Goal: Task Accomplishment & Management: Use online tool/utility

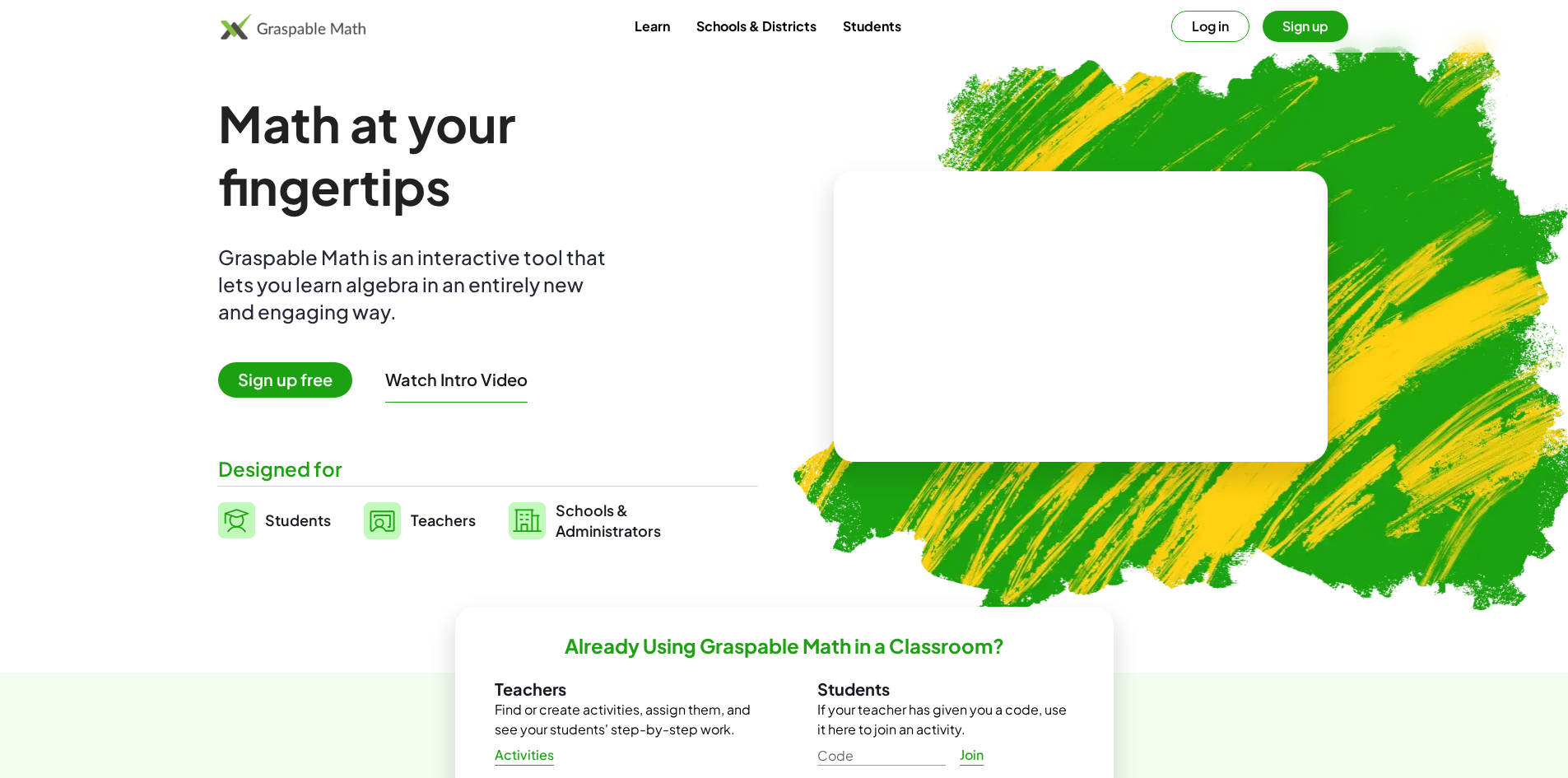
click at [270, 372] on span "Sign up free" at bounding box center [285, 379] width 134 height 35
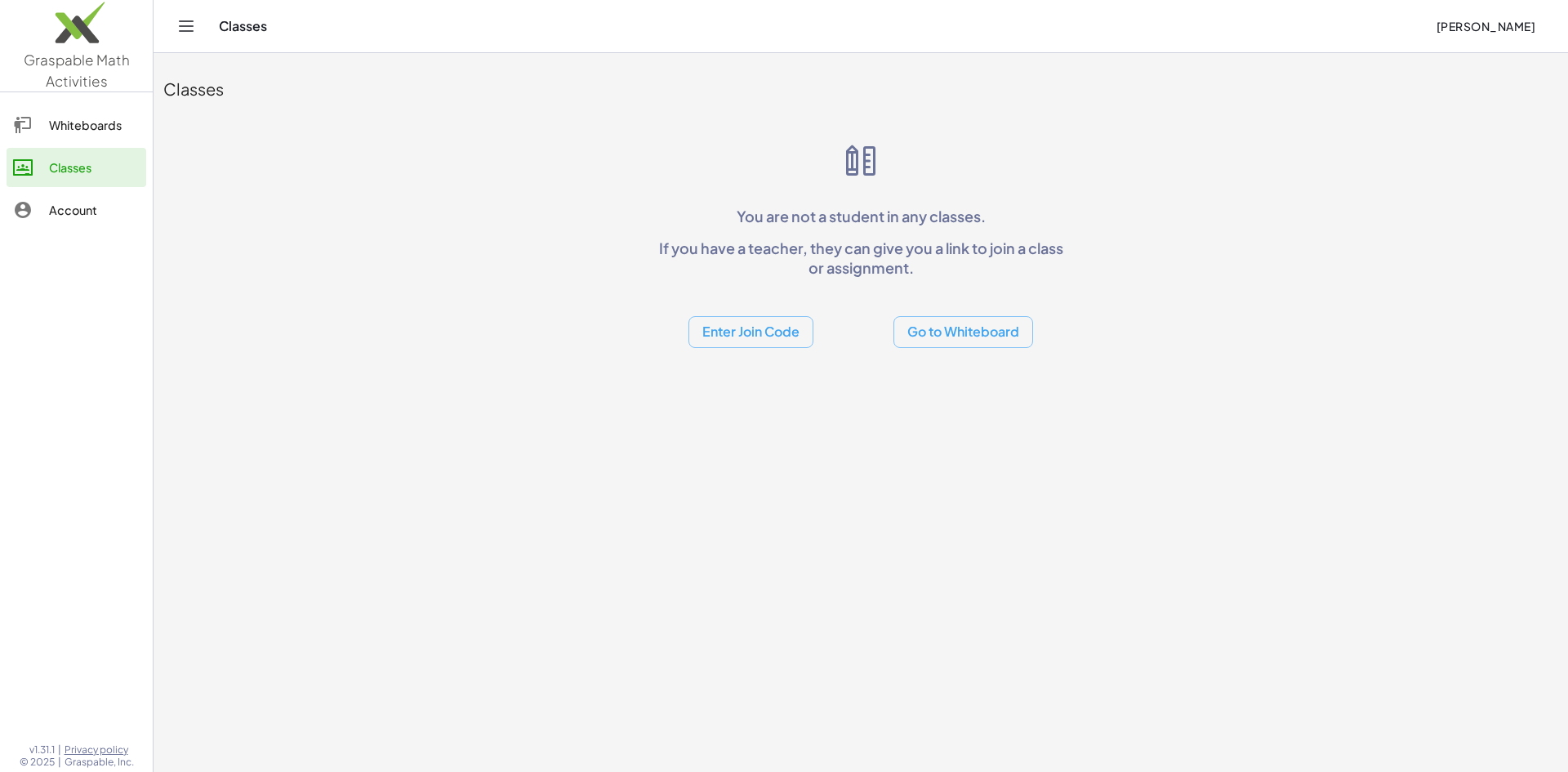
click at [979, 332] on button "Go to Whiteboard" at bounding box center [963, 331] width 140 height 32
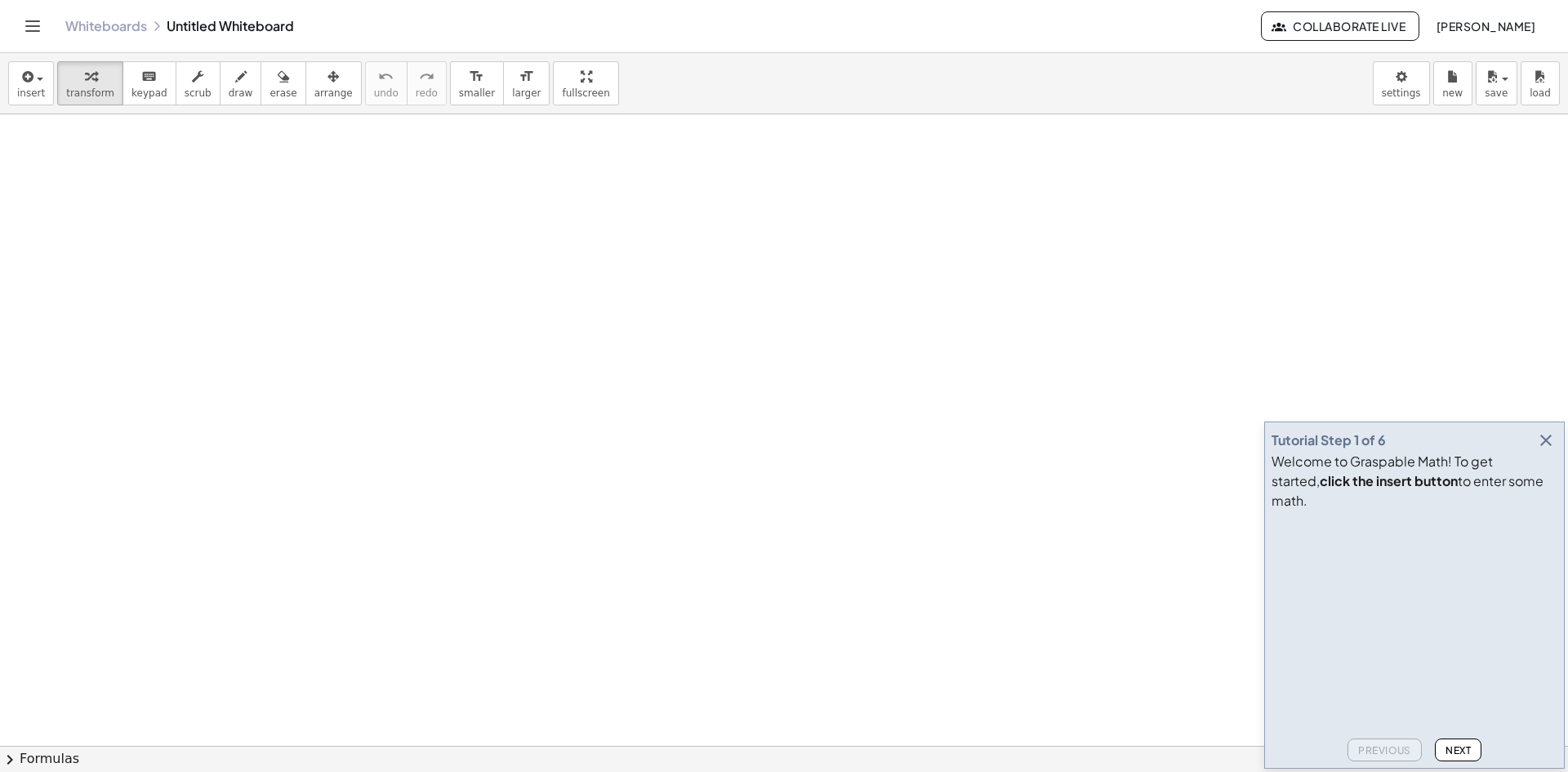
drag, startPoint x: 1458, startPoint y: 422, endPoint x: 1351, endPoint y: 324, distance: 145.1
click at [1351, 324] on div at bounding box center [784, 745] width 1568 height 1262
drag, startPoint x: 1548, startPoint y: 465, endPoint x: 1528, endPoint y: 465, distance: 20.0
click at [1542, 450] on icon "button" at bounding box center [1546, 440] width 20 height 20
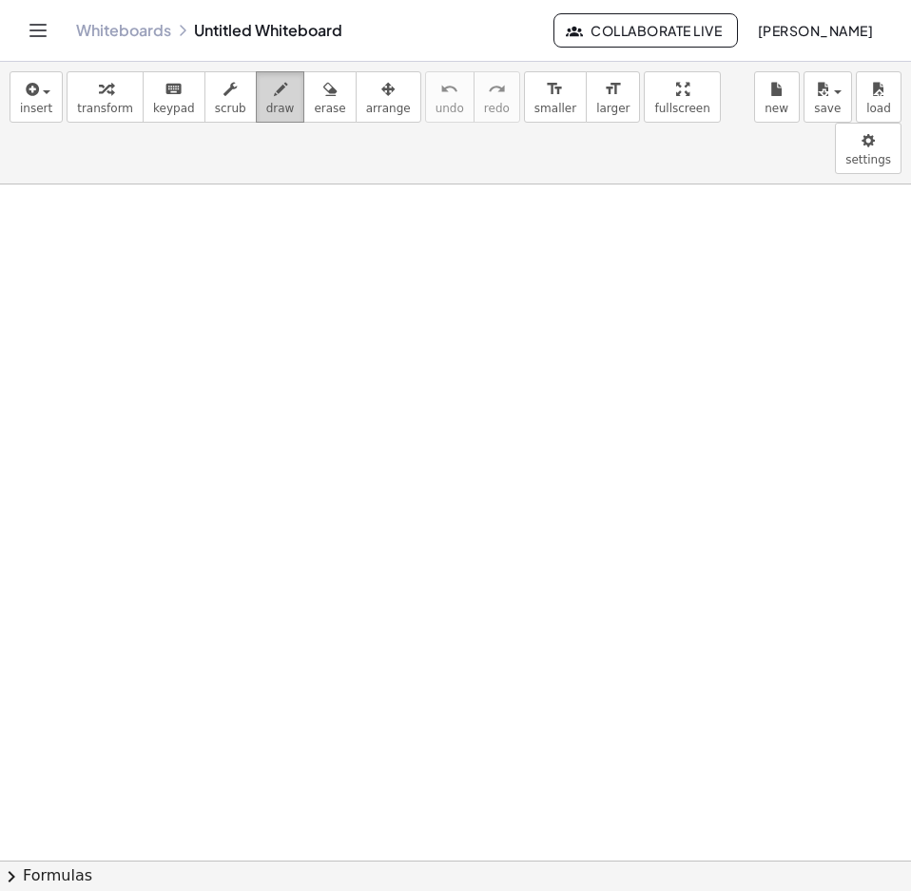
click at [266, 92] on div "button" at bounding box center [280, 88] width 29 height 23
click at [170, 96] on div "keyboard" at bounding box center [174, 88] width 42 height 23
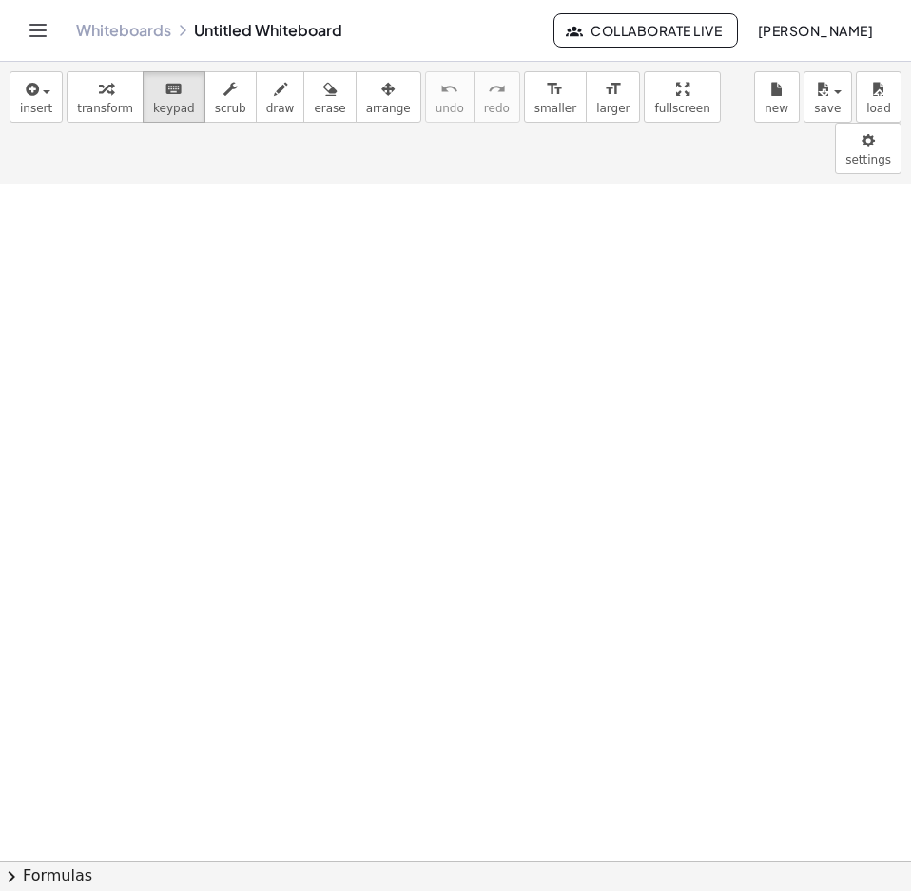
click at [22, 98] on icon "button" at bounding box center [30, 89] width 17 height 23
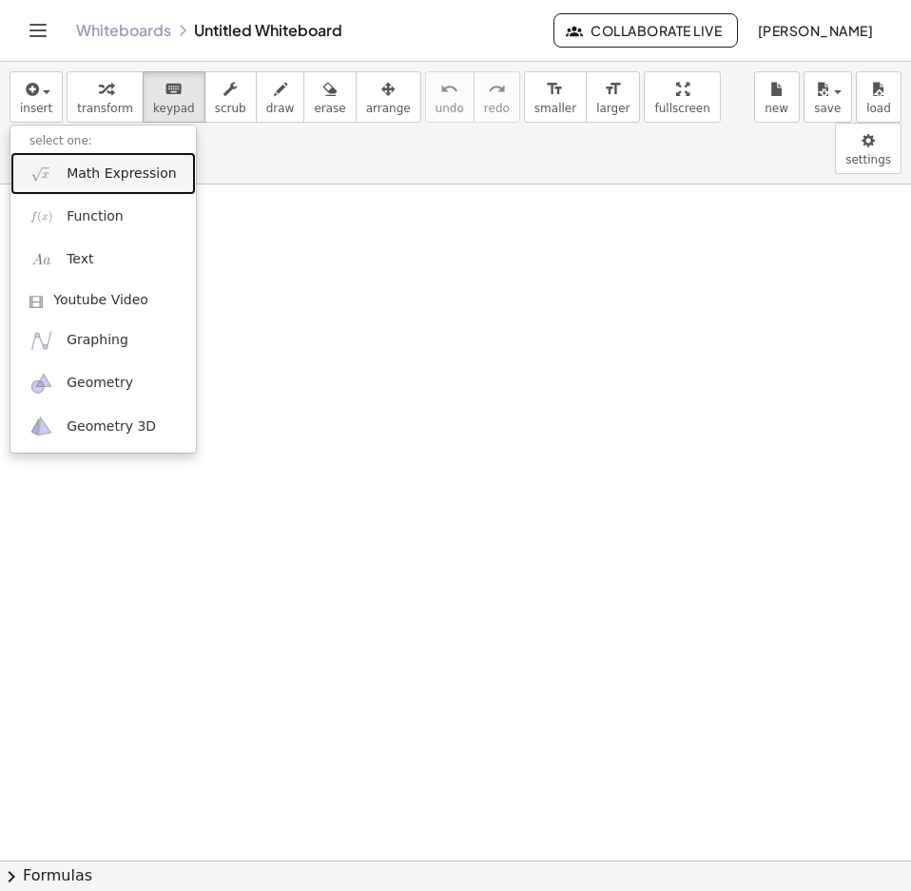
click at [99, 163] on link "Math Expression" at bounding box center [102, 173] width 185 height 43
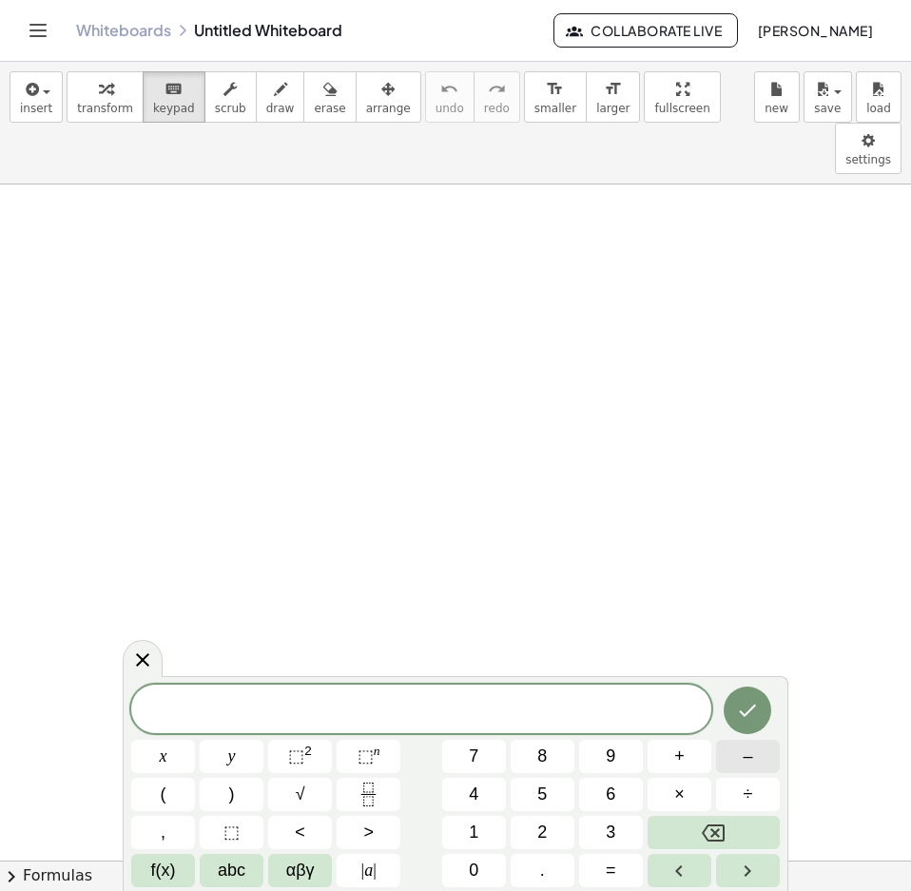
click at [749, 757] on span "–" at bounding box center [748, 757] width 10 height 26
click at [365, 795] on icon "Fraction" at bounding box center [369, 795] width 24 height 24
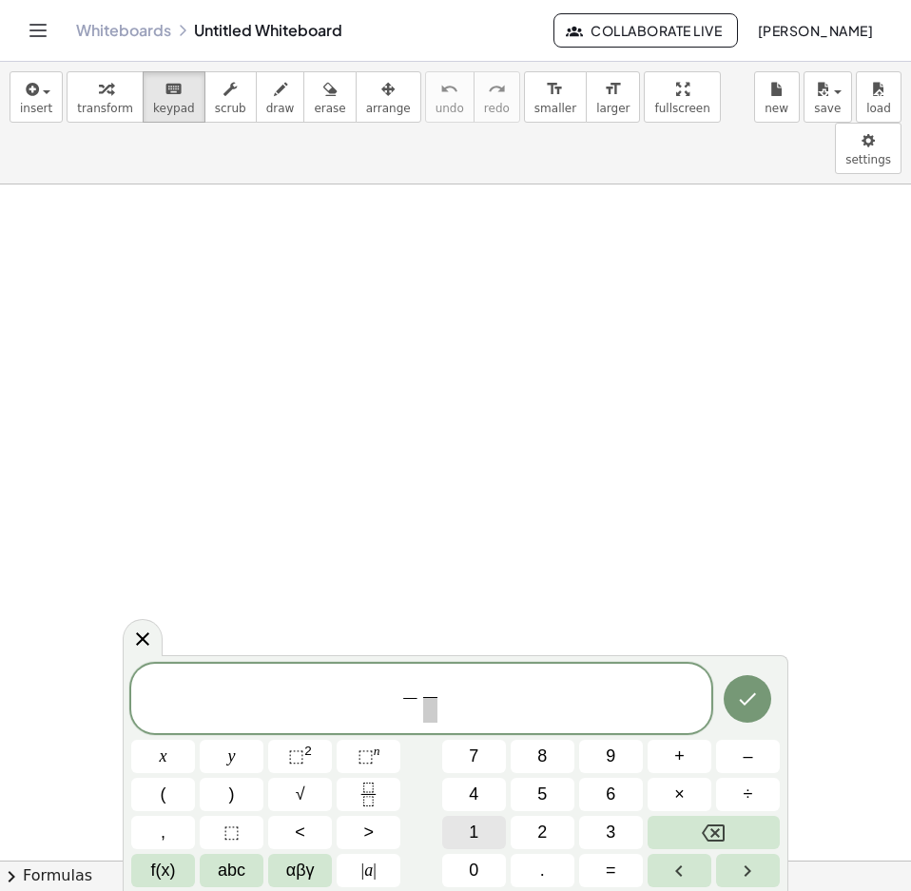
click at [486, 829] on button "1" at bounding box center [474, 832] width 64 height 33
click at [597, 836] on button "3" at bounding box center [611, 832] width 64 height 33
click at [684, 829] on button "Backspace" at bounding box center [714, 832] width 132 height 33
click at [737, 872] on icon "Right arrow" at bounding box center [747, 871] width 23 height 23
click at [603, 836] on button "3" at bounding box center [611, 832] width 64 height 33
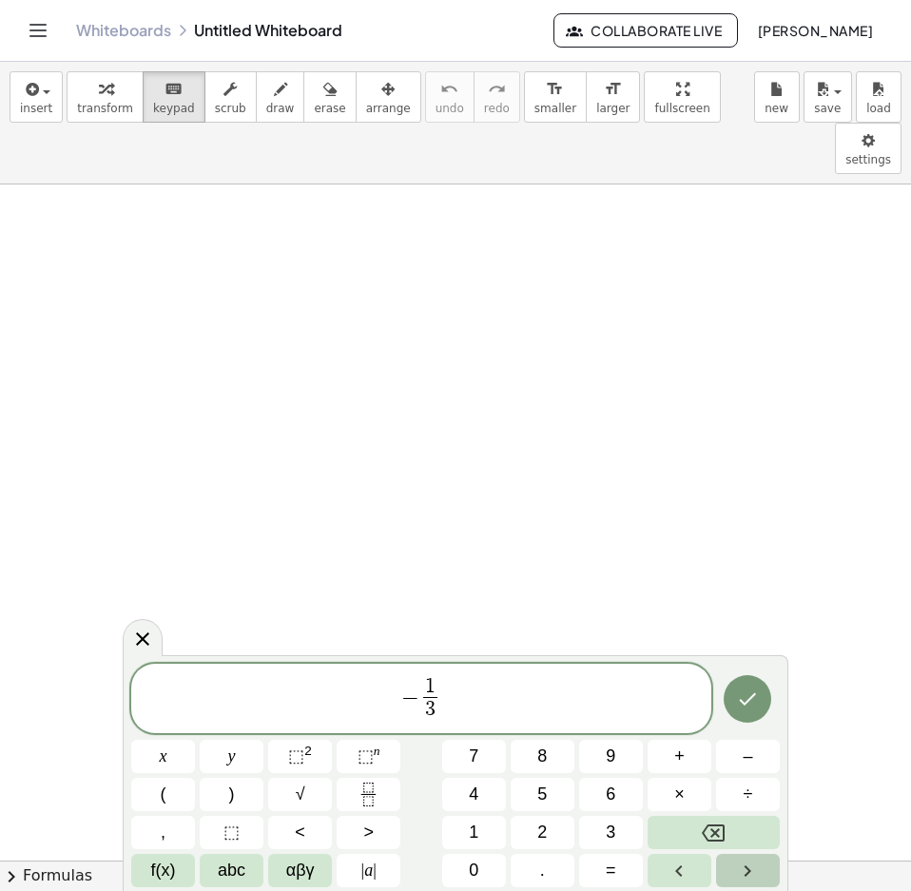
click at [741, 871] on icon "Right arrow" at bounding box center [747, 871] width 23 height 23
click at [689, 767] on button "+" at bounding box center [680, 756] width 64 height 33
click at [362, 785] on icon "Fraction" at bounding box center [369, 795] width 24 height 24
click at [534, 794] on button "5" at bounding box center [543, 794] width 64 height 33
click at [760, 872] on button "Right arrow" at bounding box center [748, 870] width 64 height 33
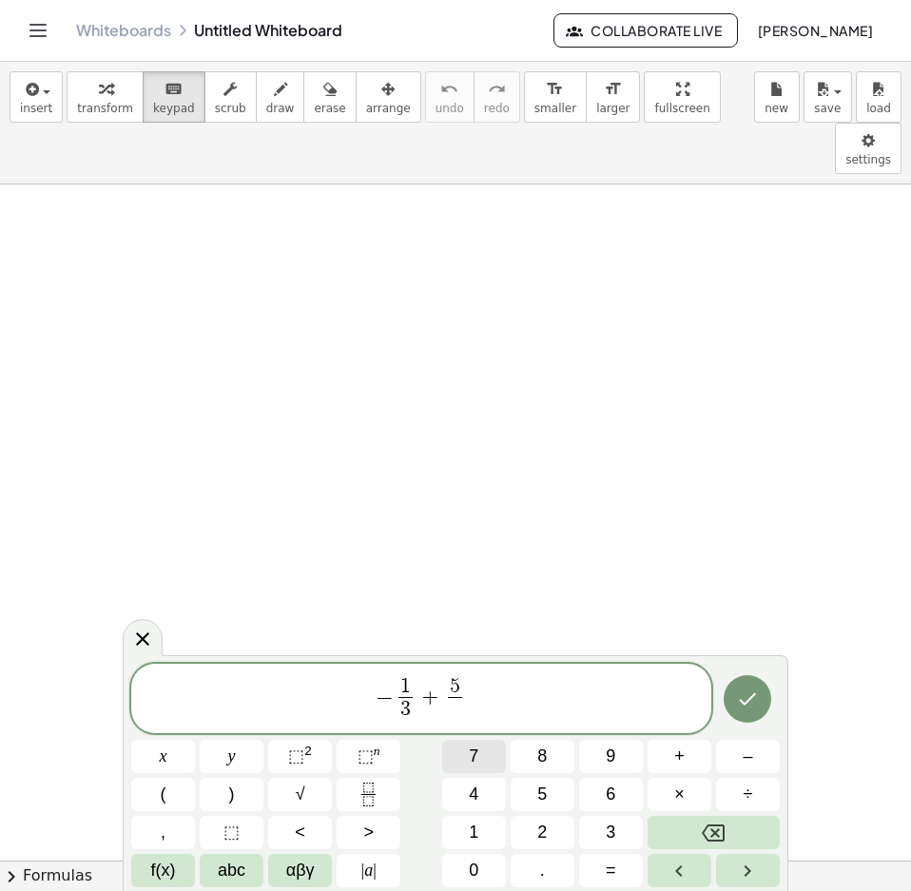
click at [476, 765] on span "7" at bounding box center [474, 757] width 10 height 26
click at [699, 818] on button "Backspace" at bounding box center [714, 832] width 132 height 33
click at [691, 867] on button "Left arrow" at bounding box center [680, 870] width 64 height 33
click at [710, 828] on icon "Backspace" at bounding box center [713, 833] width 23 height 23
click at [479, 754] on button "7" at bounding box center [474, 756] width 64 height 33
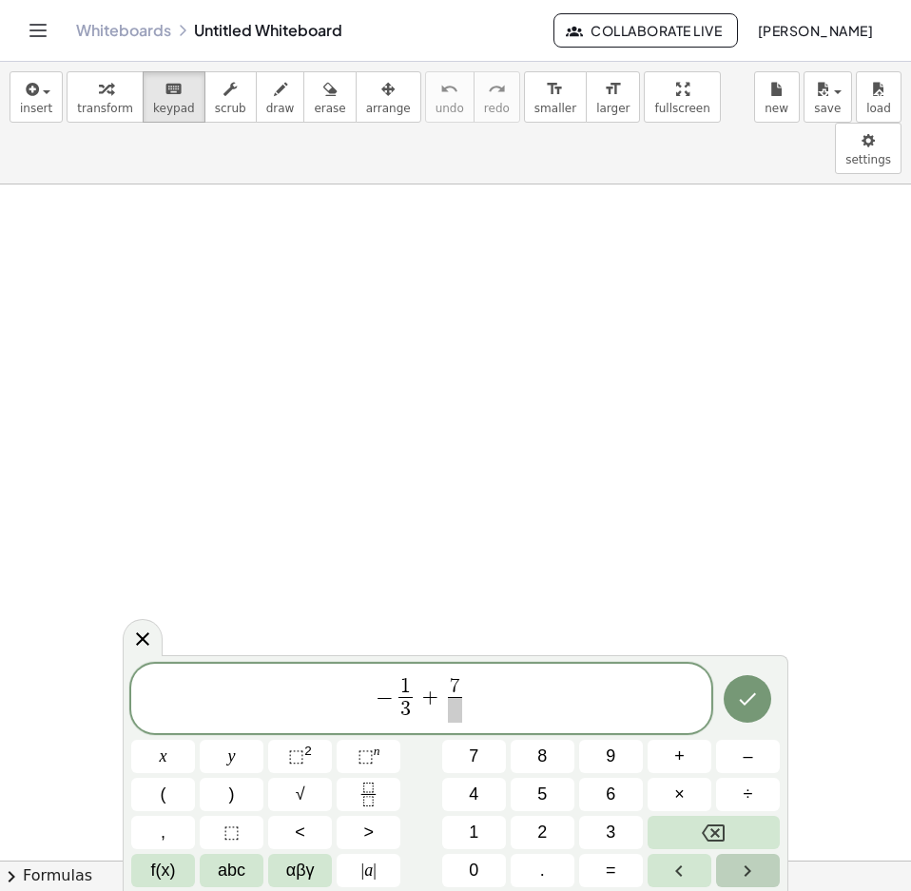
click at [767, 865] on button "Right arrow" at bounding box center [748, 870] width 64 height 33
click at [559, 793] on button "5" at bounding box center [543, 794] width 64 height 33
click at [745, 877] on icon "Right arrow" at bounding box center [747, 871] width 23 height 23
click at [146, 867] on button "f(x)" at bounding box center [163, 870] width 64 height 33
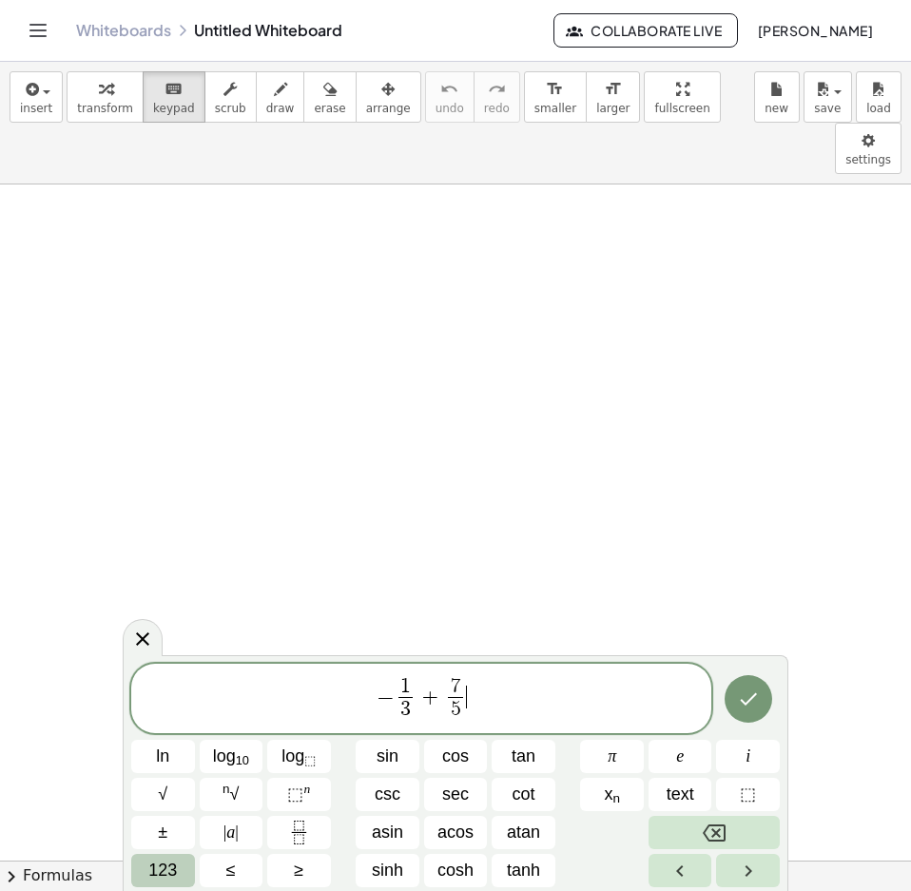
click at [162, 872] on span "123" at bounding box center [162, 871] width 29 height 26
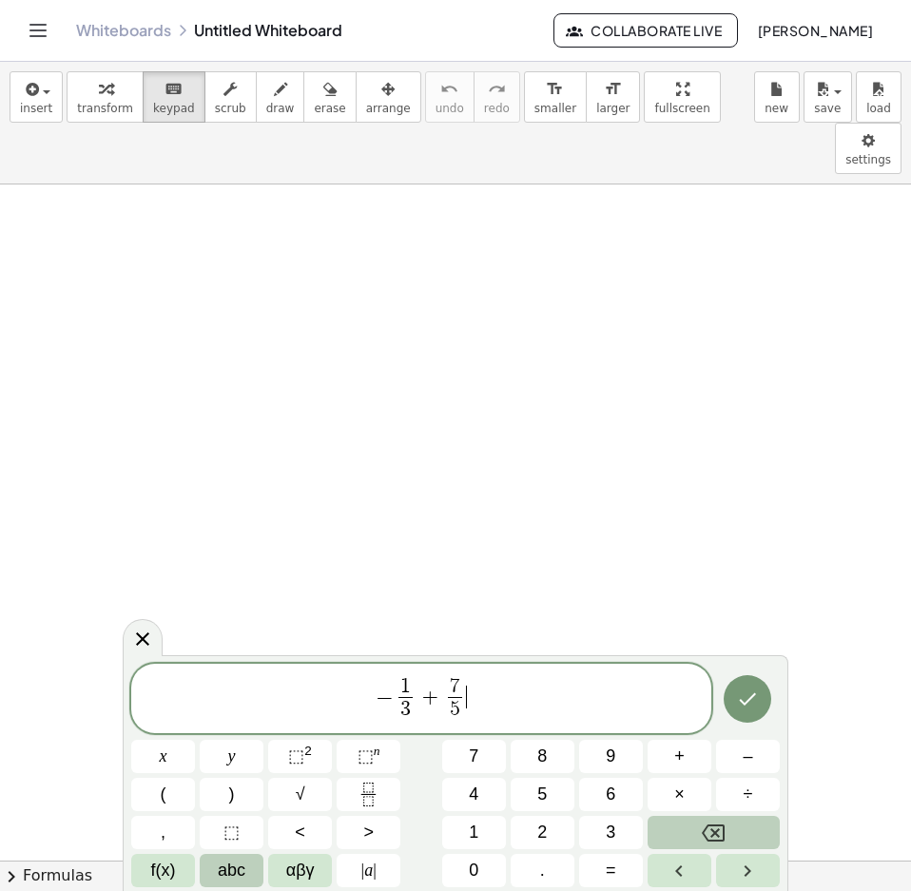
click at [240, 883] on span "abc" at bounding box center [232, 871] width 28 height 26
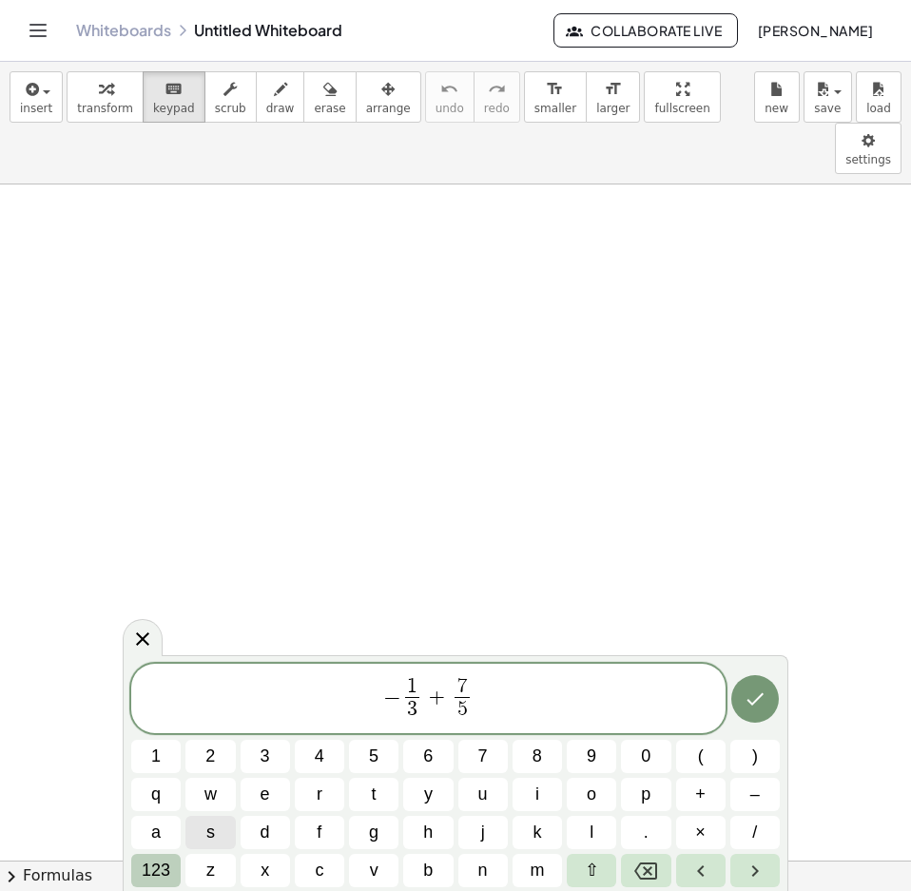
click at [168, 874] on span "123" at bounding box center [156, 871] width 29 height 26
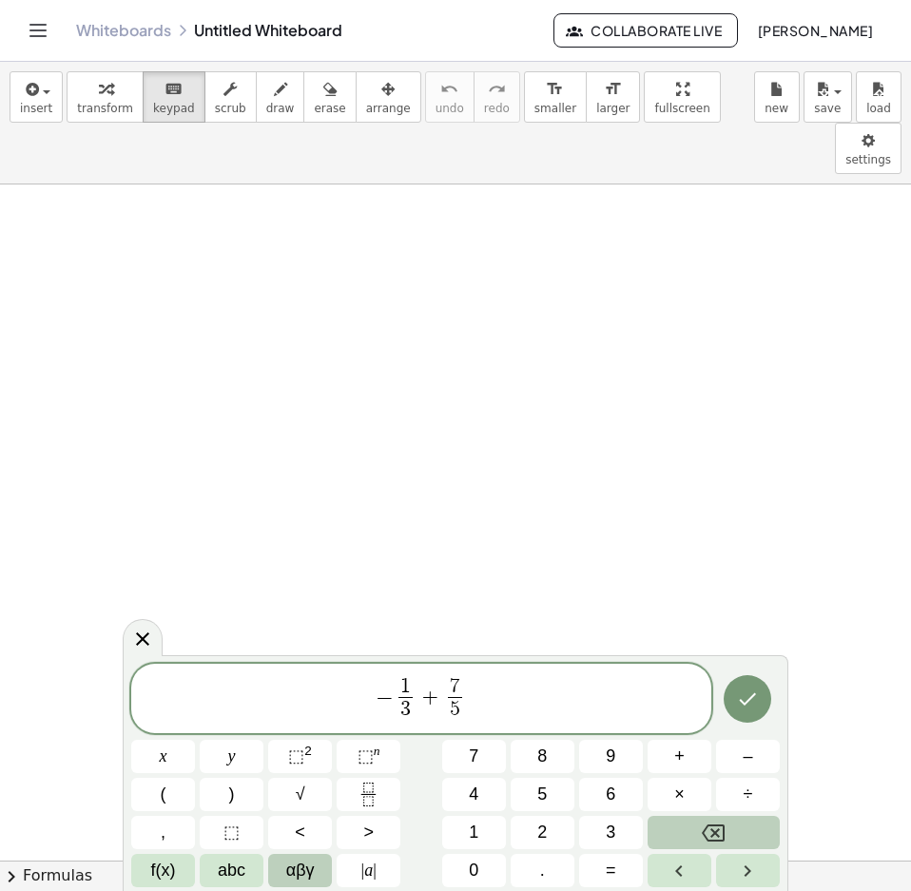
click at [282, 864] on button "αβγ" at bounding box center [300, 870] width 64 height 33
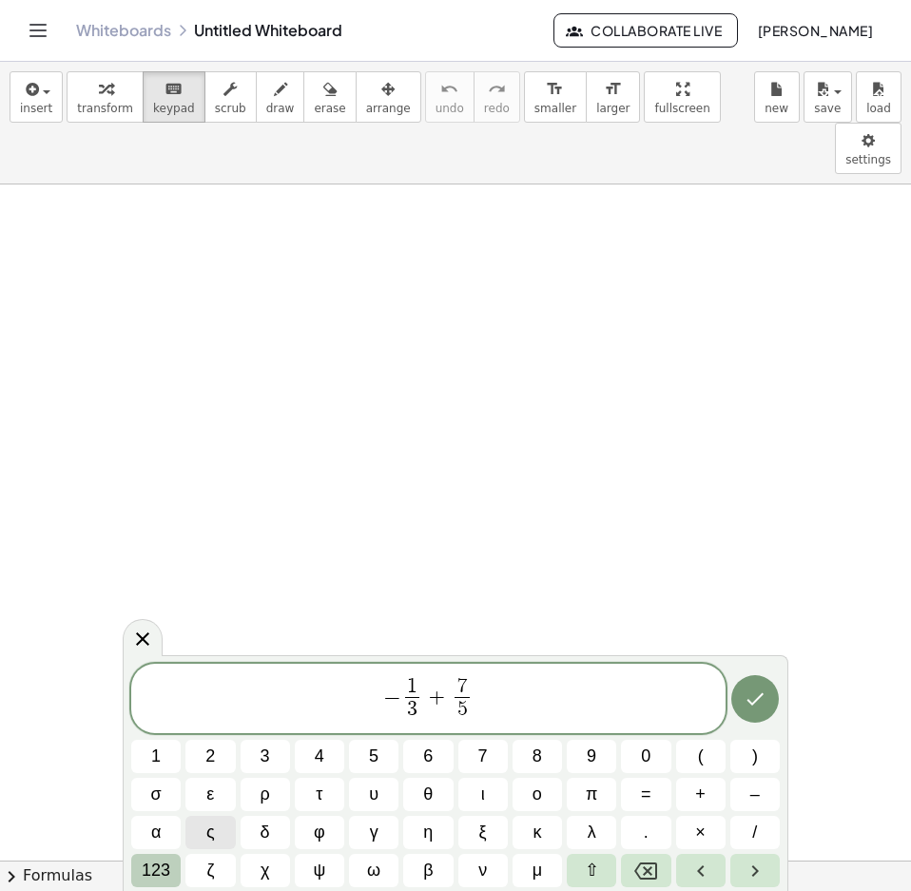
click at [154, 874] on span "123" at bounding box center [156, 871] width 29 height 26
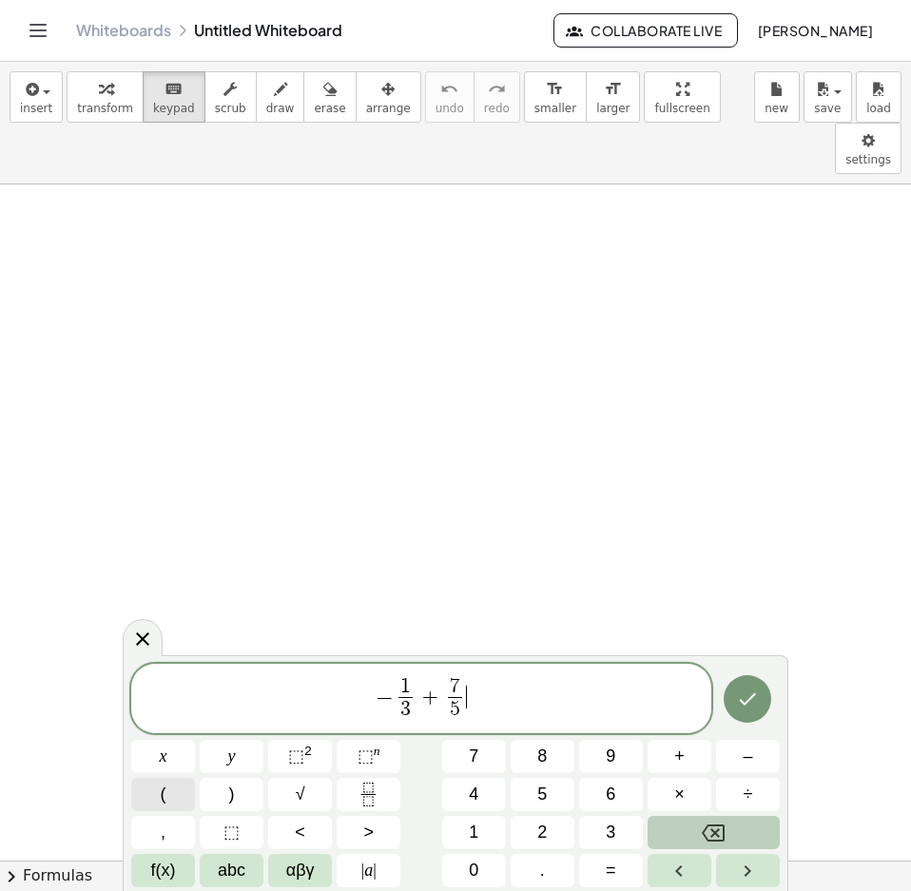
click at [156, 807] on button "(" at bounding box center [163, 794] width 64 height 33
click at [720, 837] on icon "Backspace" at bounding box center [713, 833] width 23 height 23
click at [188, 796] on button "(" at bounding box center [163, 794] width 64 height 33
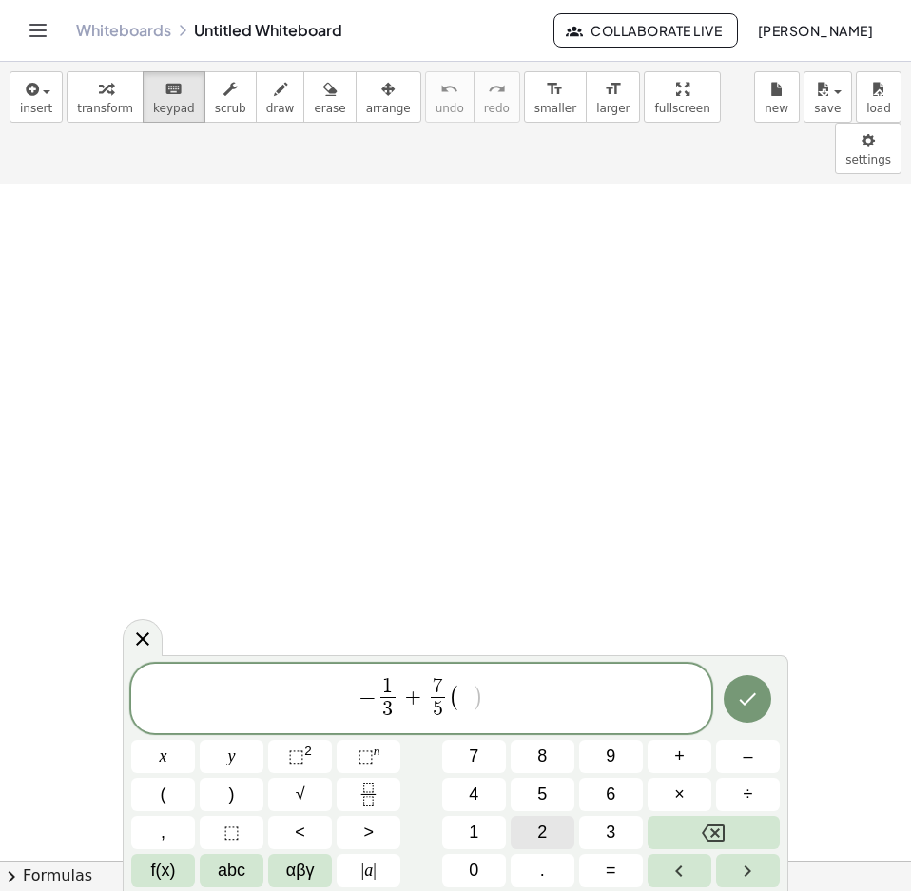
click at [546, 840] on span "2" at bounding box center [542, 833] width 10 height 26
click at [731, 747] on button "–" at bounding box center [748, 756] width 64 height 33
click at [604, 826] on button "3" at bounding box center [611, 832] width 64 height 33
click at [167, 789] on button "(" at bounding box center [163, 794] width 64 height 33
click at [477, 836] on span "1" at bounding box center [474, 833] width 10 height 26
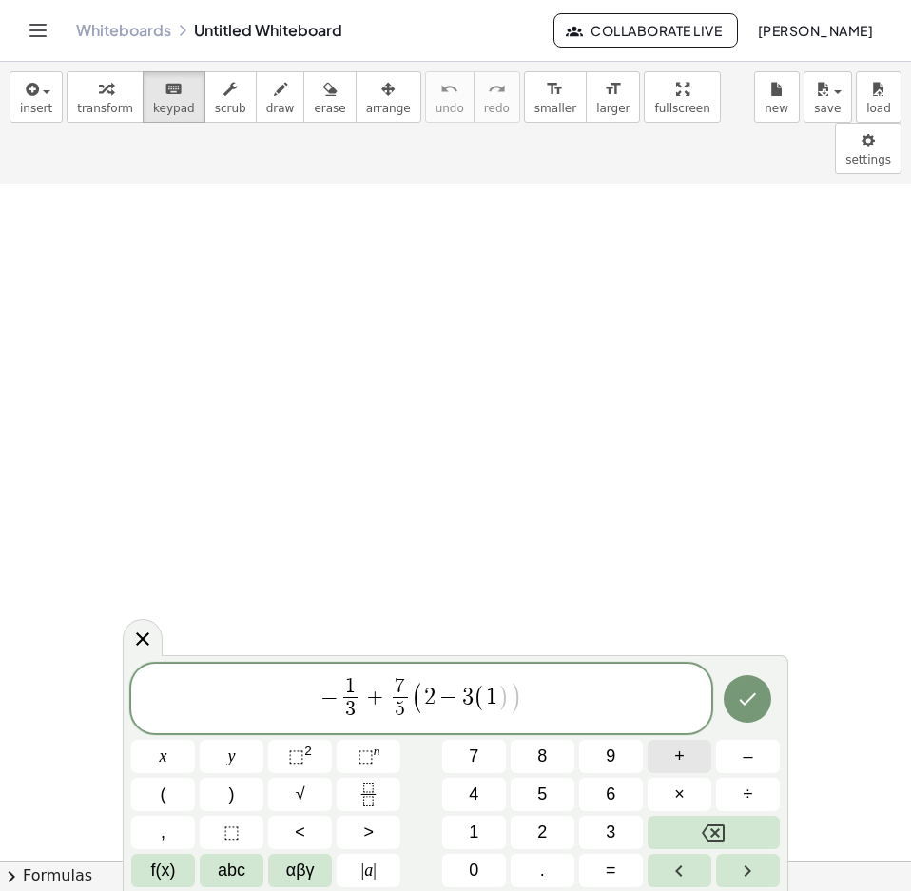
click at [667, 772] on button "+" at bounding box center [680, 756] width 64 height 33
click at [359, 785] on icon "Fraction" at bounding box center [369, 795] width 24 height 24
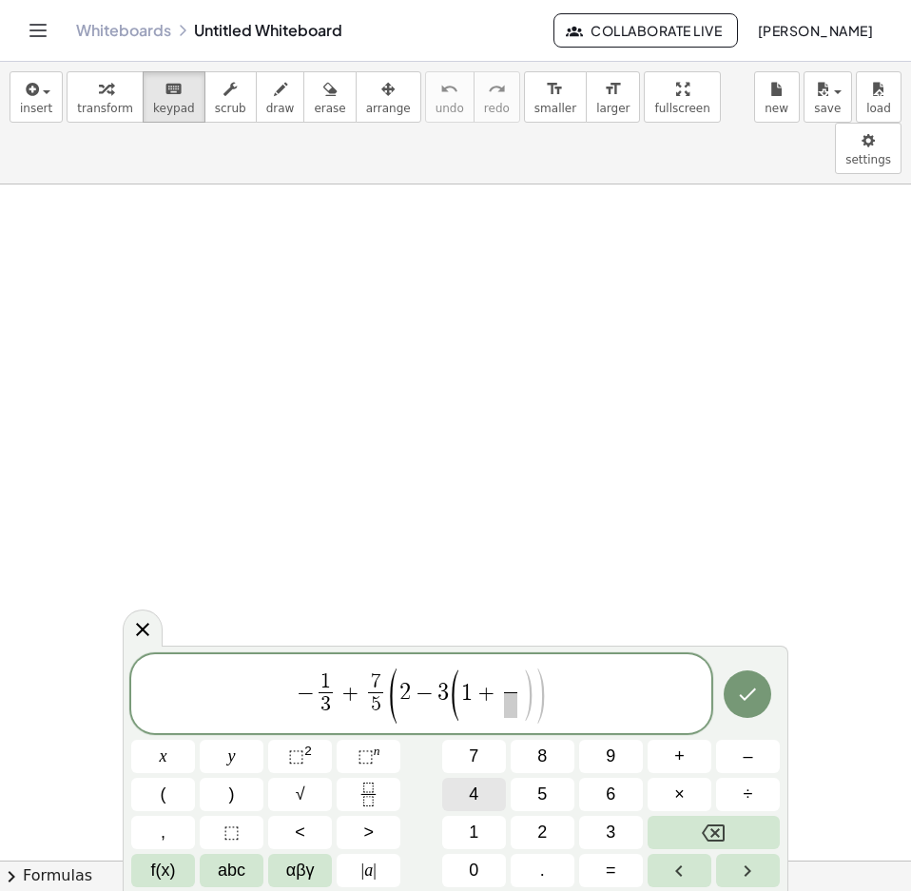
click at [476, 790] on span "4" at bounding box center [474, 795] width 10 height 26
click at [733, 864] on button "Right arrow" at bounding box center [748, 870] width 64 height 33
click at [475, 761] on span "7" at bounding box center [474, 757] width 10 height 26
click at [745, 868] on icon "Right arrow" at bounding box center [747, 871] width 23 height 23
click at [216, 794] on button ")" at bounding box center [232, 794] width 64 height 33
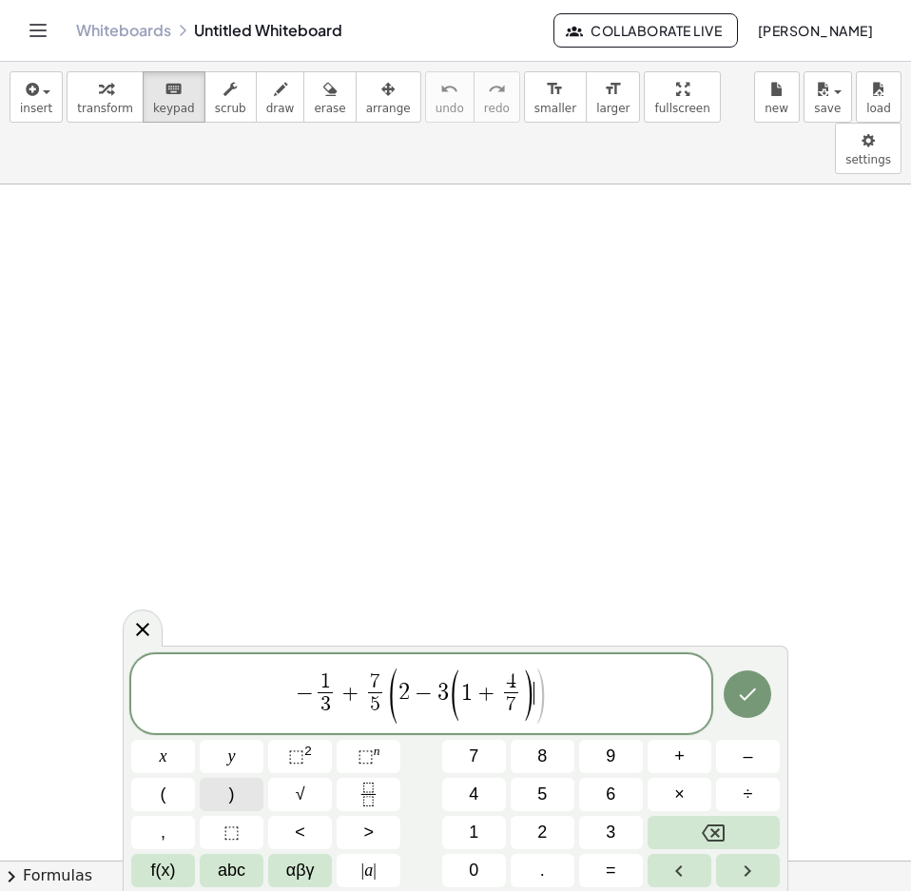
click at [216, 794] on button ")" at bounding box center [232, 794] width 64 height 33
click at [742, 693] on icon "Done" at bounding box center [747, 694] width 23 height 23
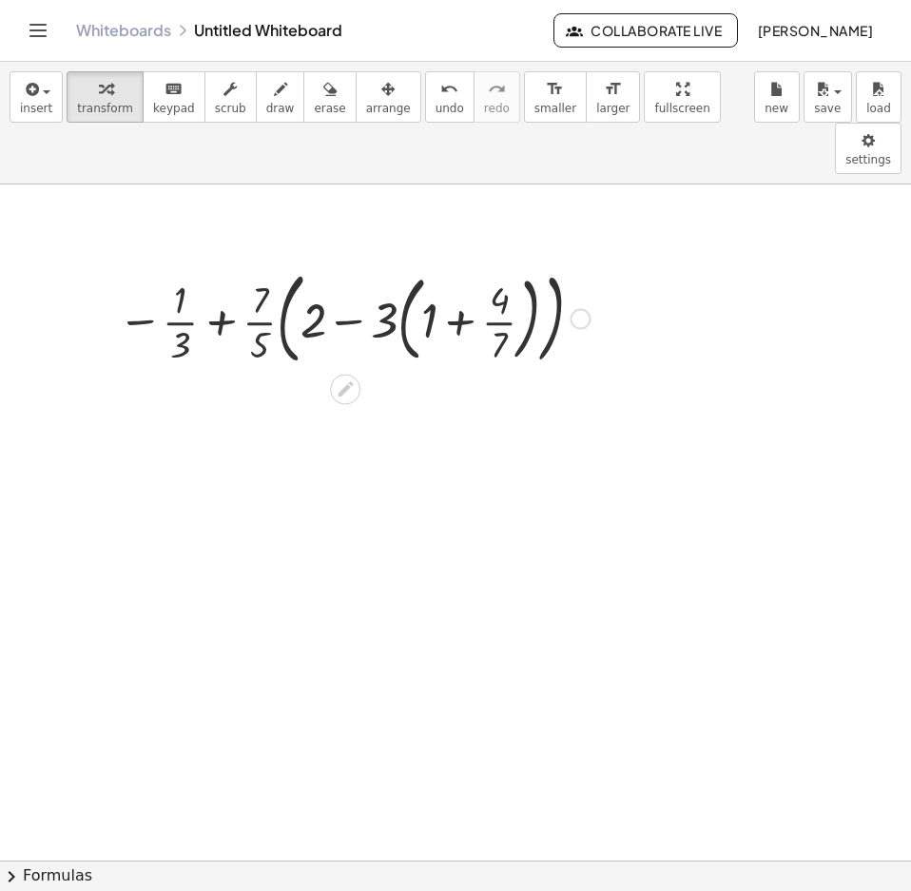
click at [579, 309] on div at bounding box center [581, 319] width 21 height 21
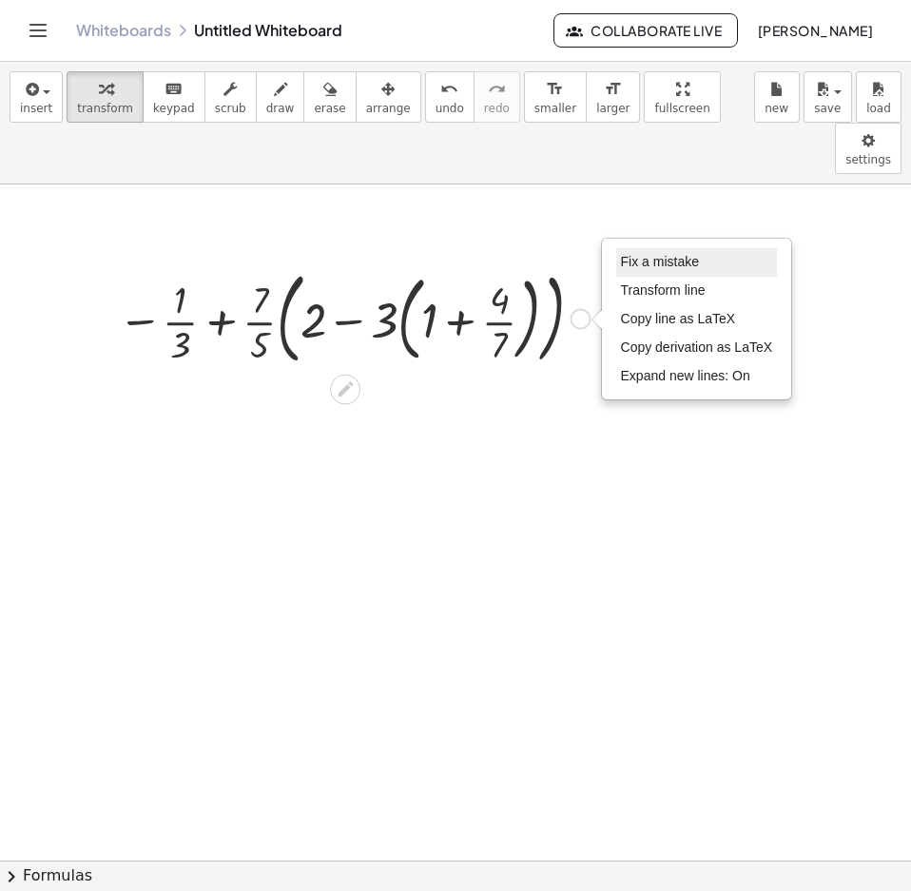
drag, startPoint x: 545, startPoint y: 294, endPoint x: 636, endPoint y: 204, distance: 128.4
click at [636, 254] on span "Fix a mistake" at bounding box center [660, 261] width 78 height 15
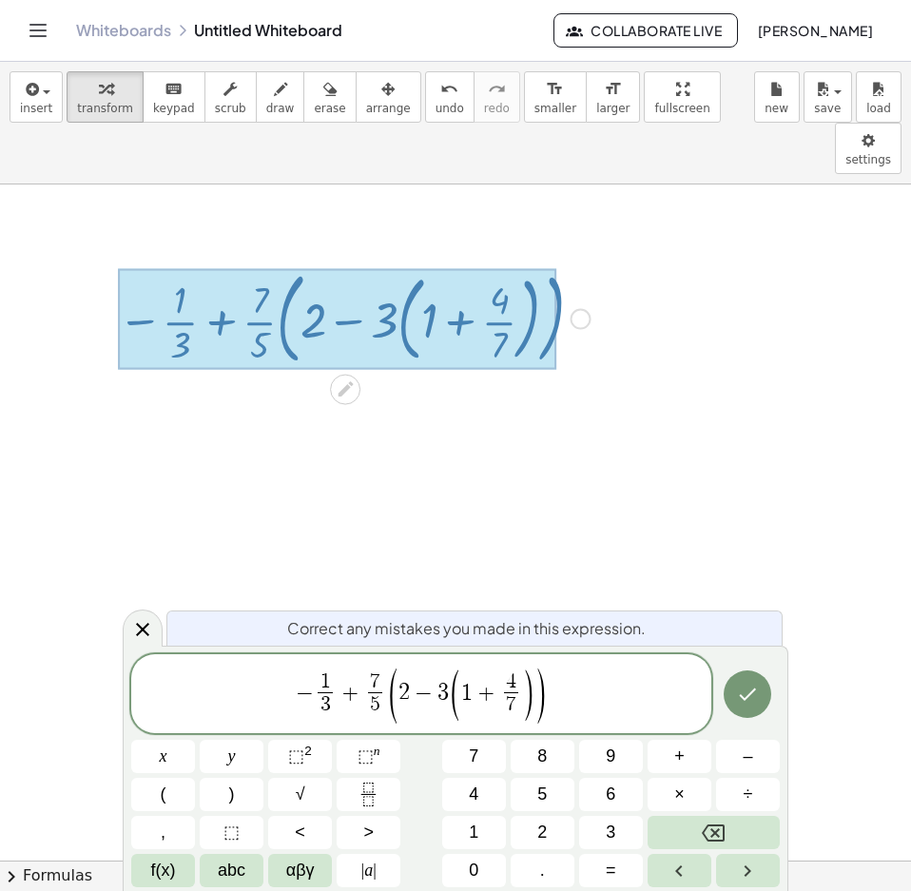
click at [539, 697] on span ")" at bounding box center [541, 696] width 14 height 61
click at [559, 687] on span "− 1 3 ​ + 7 5 ​ ( 2 − 3 ( 1 + 4 7 ​ ) ​ )" at bounding box center [421, 695] width 580 height 59
click at [736, 841] on button "Backspace" at bounding box center [714, 832] width 132 height 33
click at [564, 689] on span "− 1 3 ​ + 7 5 ​ ( 2 − 3 ( 1 + 4 7 ​ ) )" at bounding box center [421, 695] width 580 height 59
click at [390, 697] on span "(" at bounding box center [388, 696] width 14 height 61
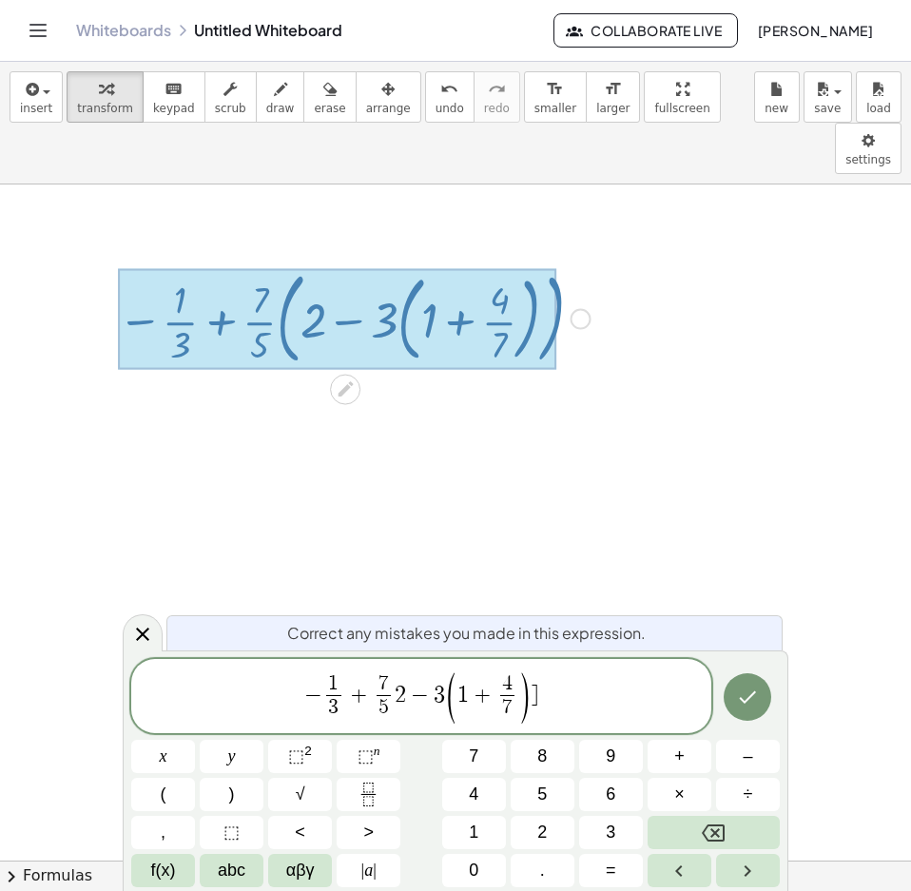
click at [397, 692] on span "2" at bounding box center [400, 695] width 11 height 23
click at [766, 692] on button "Done" at bounding box center [748, 697] width 48 height 48
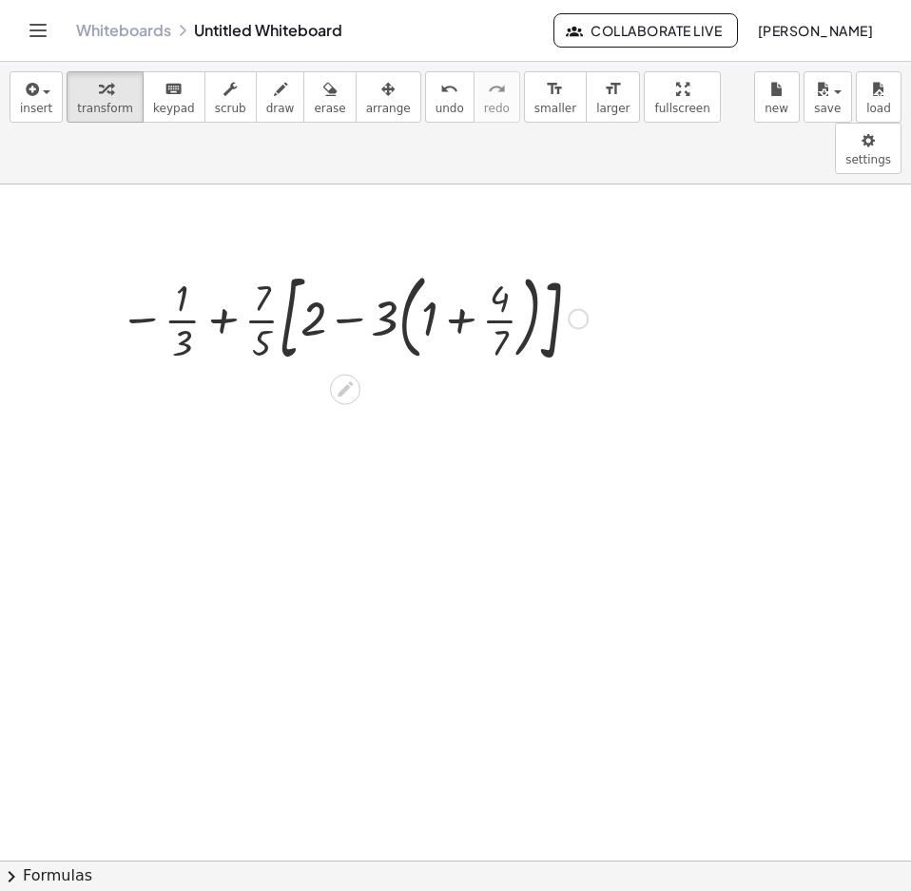
click at [369, 274] on div at bounding box center [353, 316] width 487 height 109
click at [494, 280] on div at bounding box center [353, 316] width 487 height 109
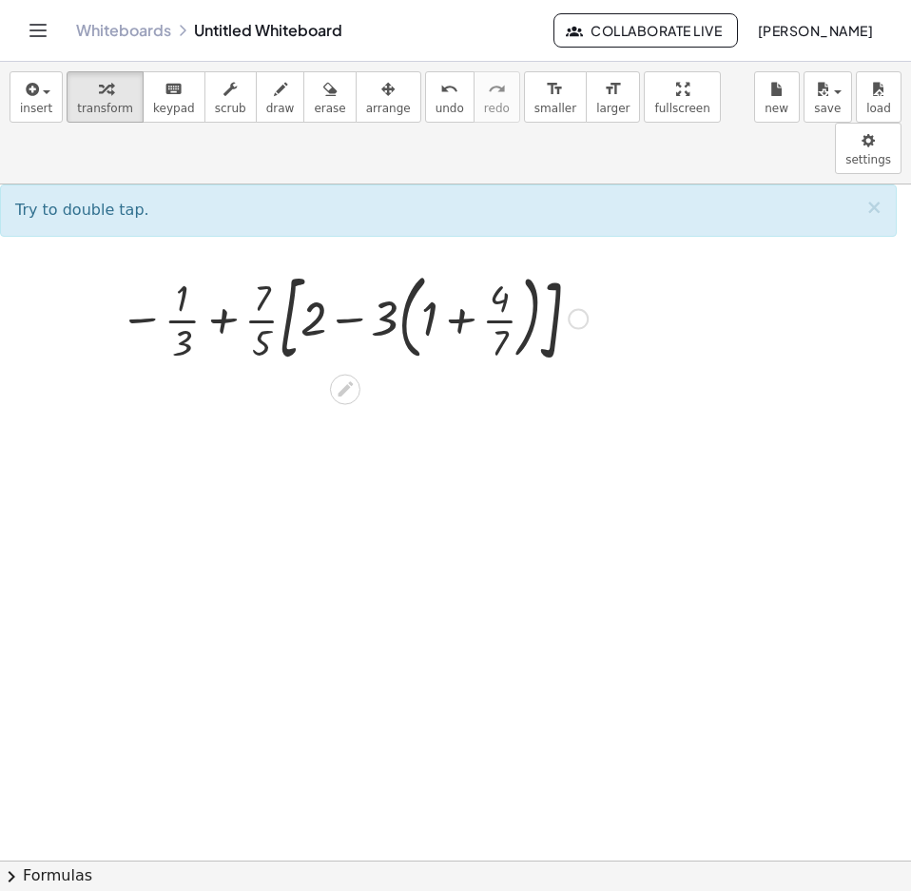
click at [472, 264] on div at bounding box center [353, 316] width 487 height 109
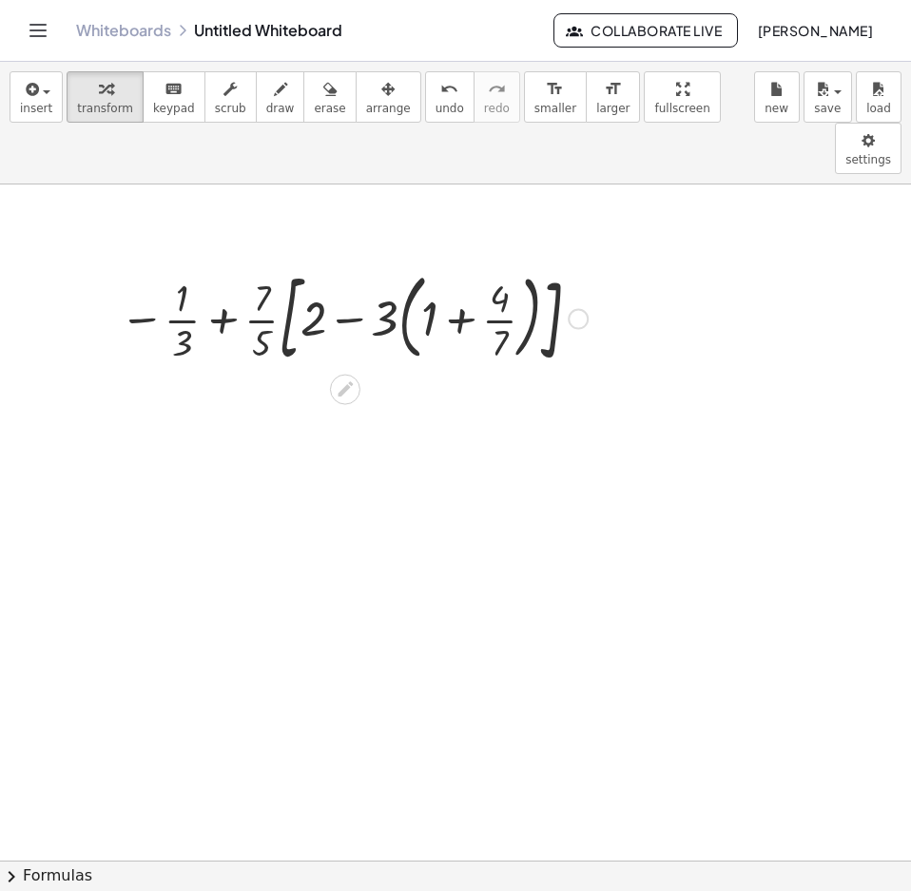
click at [472, 264] on div at bounding box center [353, 316] width 487 height 109
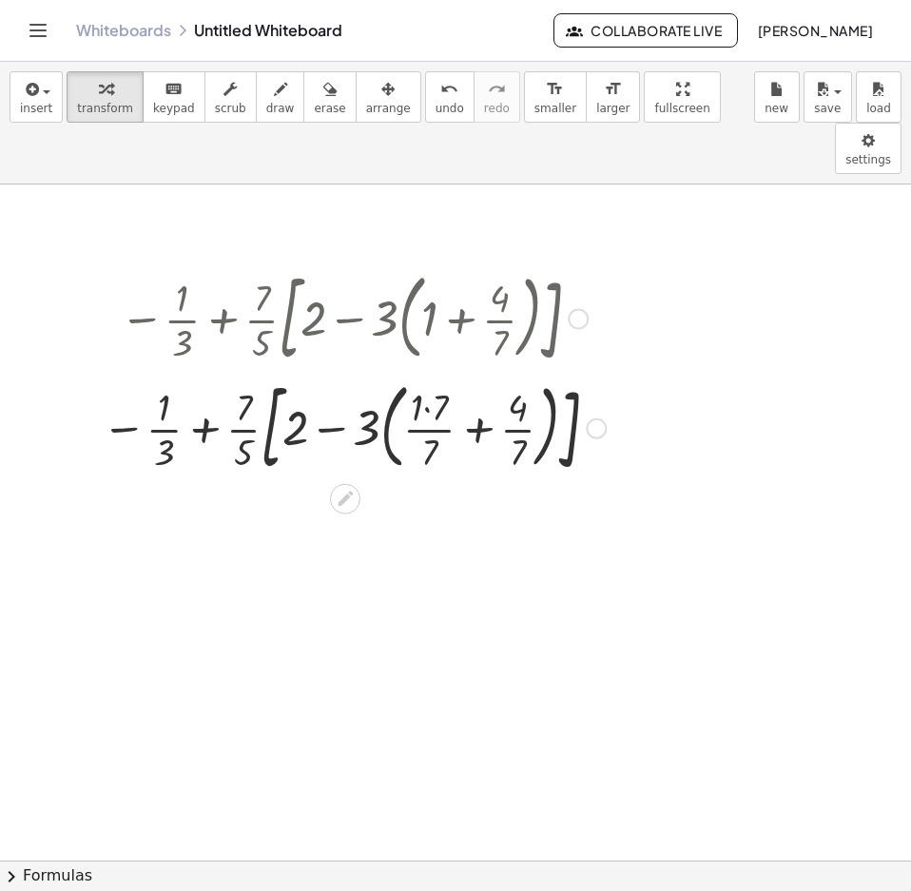
click at [343, 491] on icon at bounding box center [345, 498] width 15 height 15
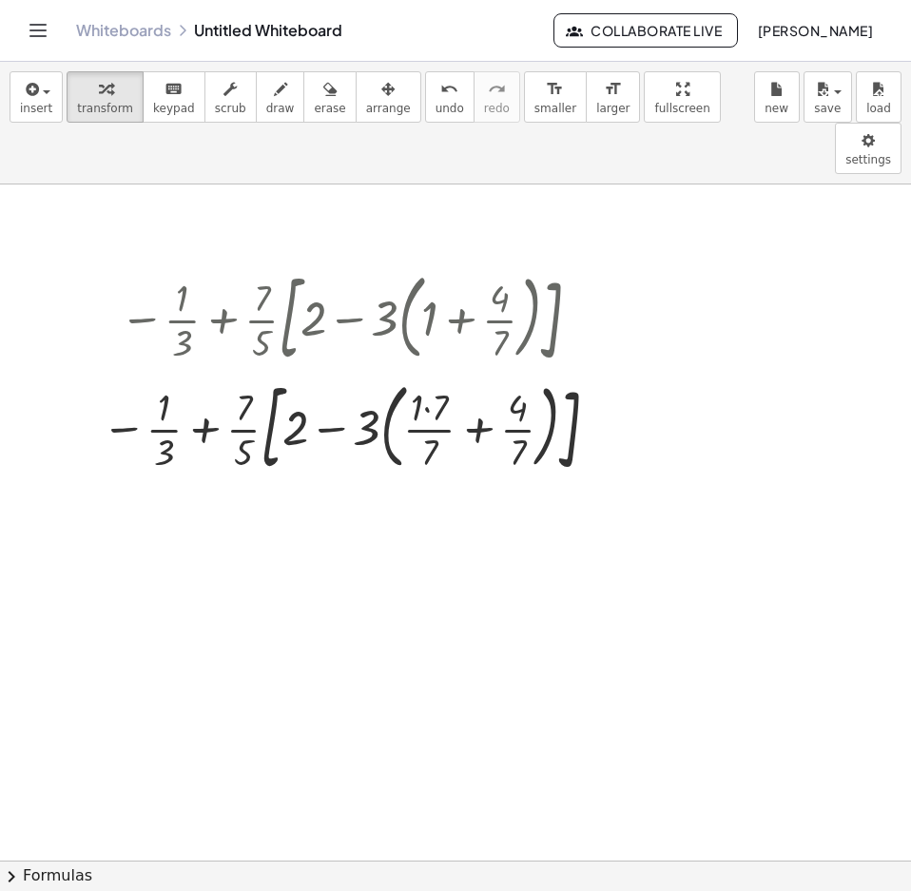
drag, startPoint x: 514, startPoint y: 375, endPoint x: 645, endPoint y: 344, distance: 133.8
click at [605, 418] on div "Fix a mistake Transform line Copy line as LaTeX Copy derivation as LaTeX Expand…" at bounding box center [596, 428] width 21 height 21
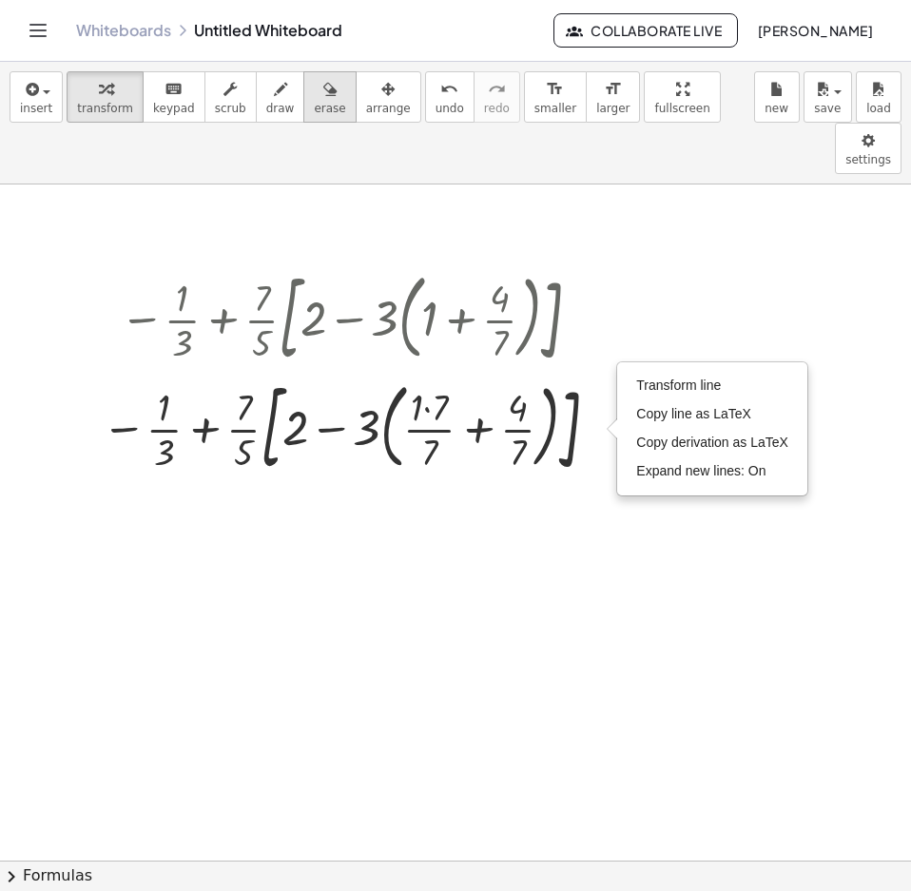
click at [323, 84] on icon "button" at bounding box center [329, 89] width 13 height 23
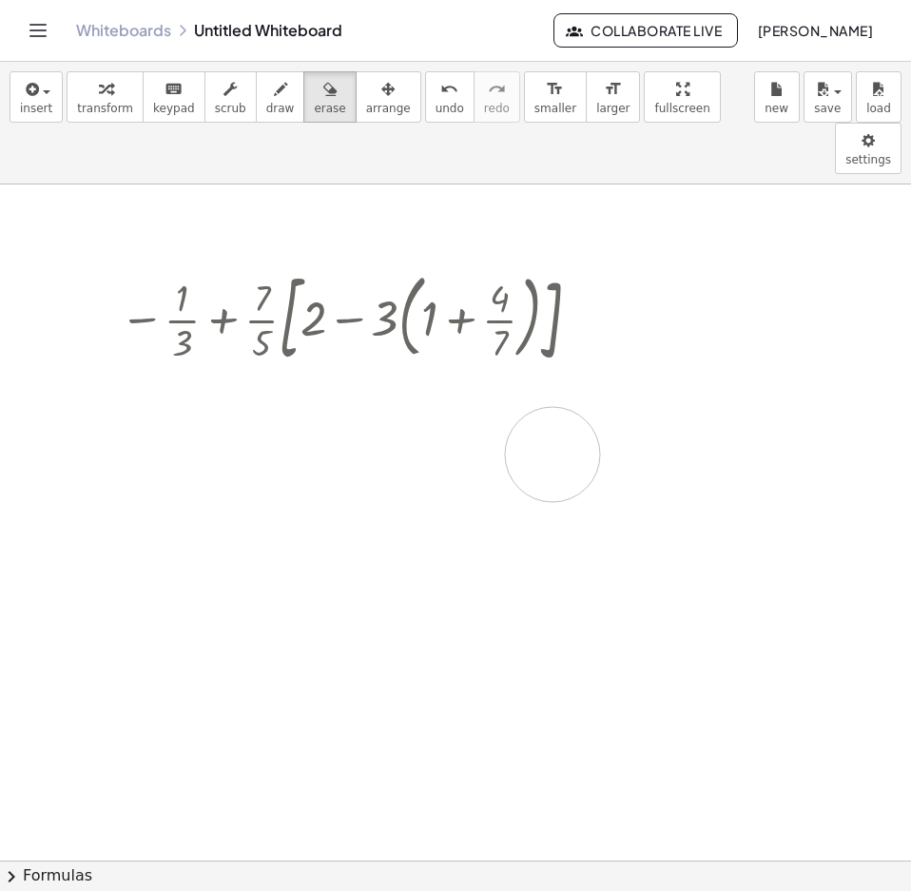
drag, startPoint x: 388, startPoint y: 373, endPoint x: 553, endPoint y: 403, distance: 167.3
drag, startPoint x: 625, startPoint y: 408, endPoint x: 501, endPoint y: 484, distance: 145.2
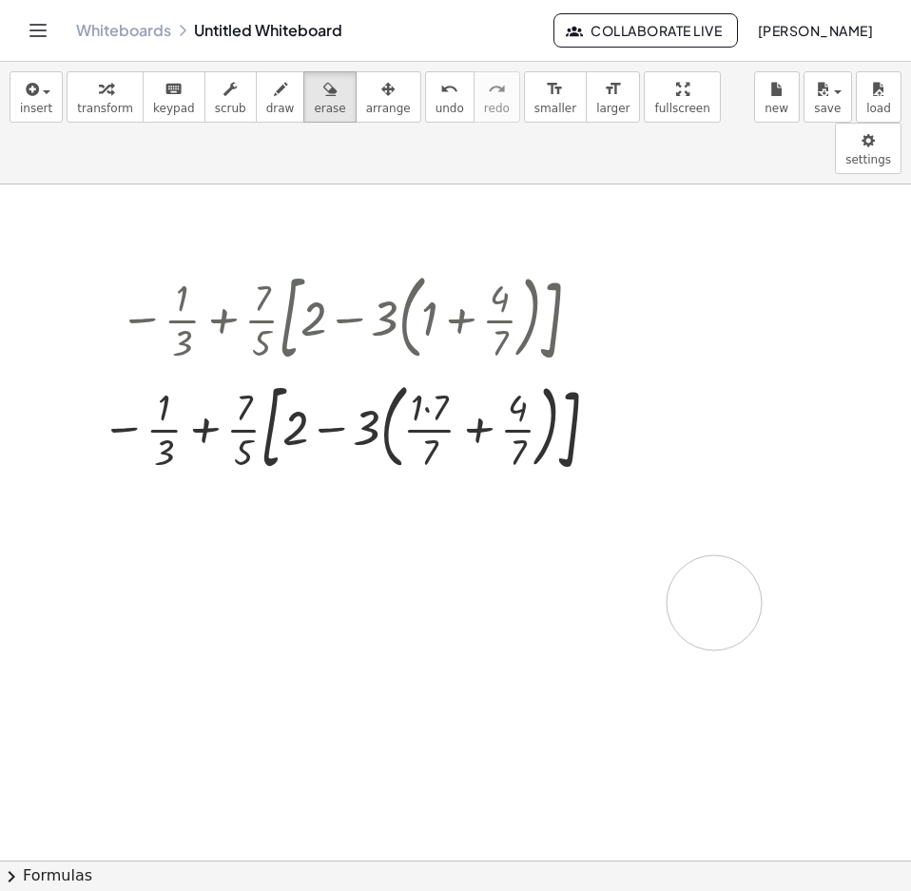
drag, startPoint x: 714, startPoint y: 552, endPoint x: 701, endPoint y: 536, distance: 20.2
click at [172, 113] on span "keypad" at bounding box center [174, 108] width 42 height 13
click at [422, 387] on div at bounding box center [417, 408] width 12 height 42
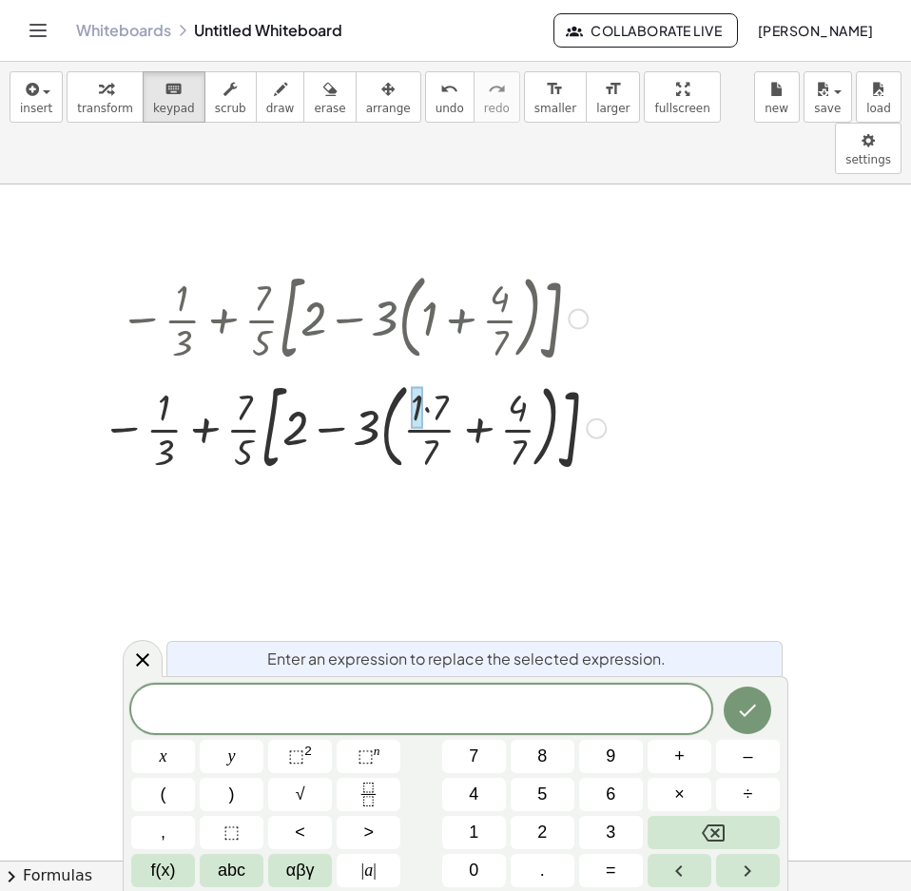
click at [519, 372] on div at bounding box center [353, 426] width 523 height 109
click at [599, 418] on div "Transform line Copy line as LaTeX Copy derivation as LaTeX Expand new lines: On" at bounding box center [596, 428] width 21 height 21
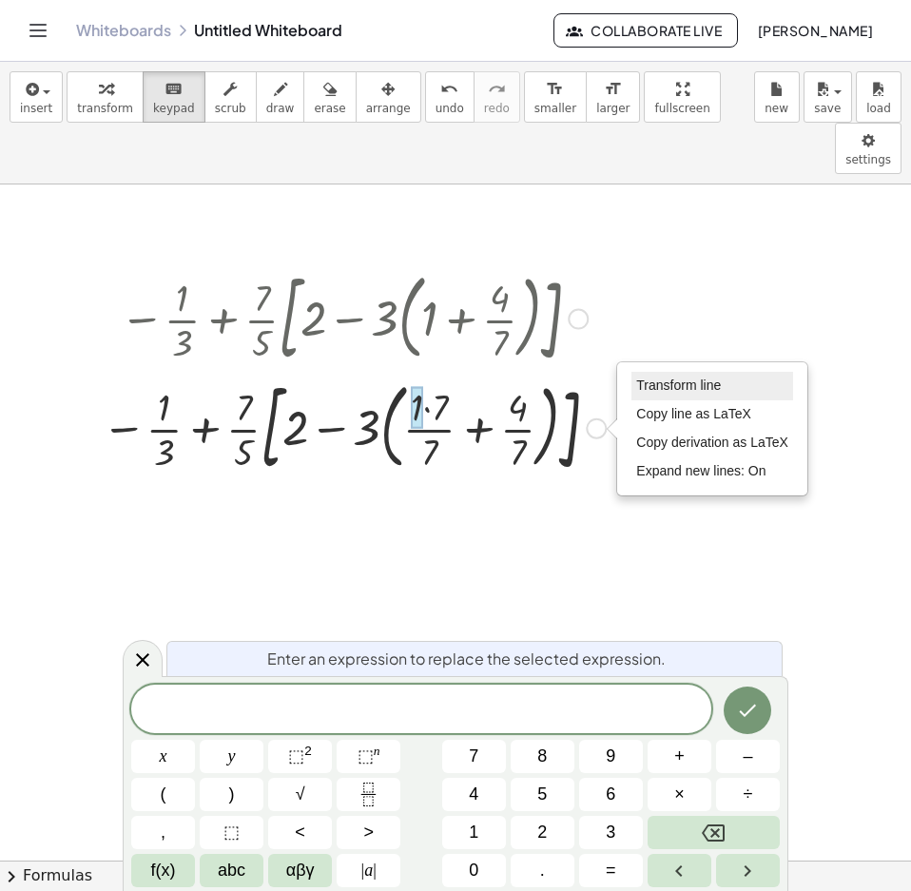
click at [652, 378] on span "Transform line" at bounding box center [678, 385] width 85 height 15
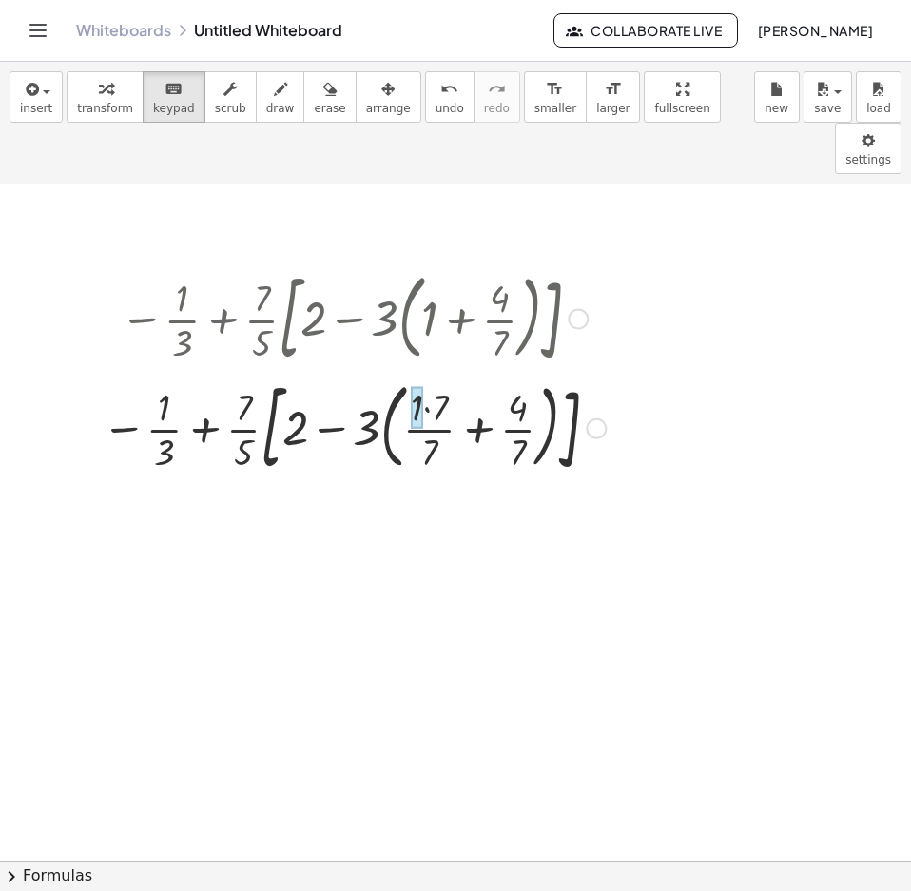
click at [423, 387] on div at bounding box center [417, 408] width 12 height 42
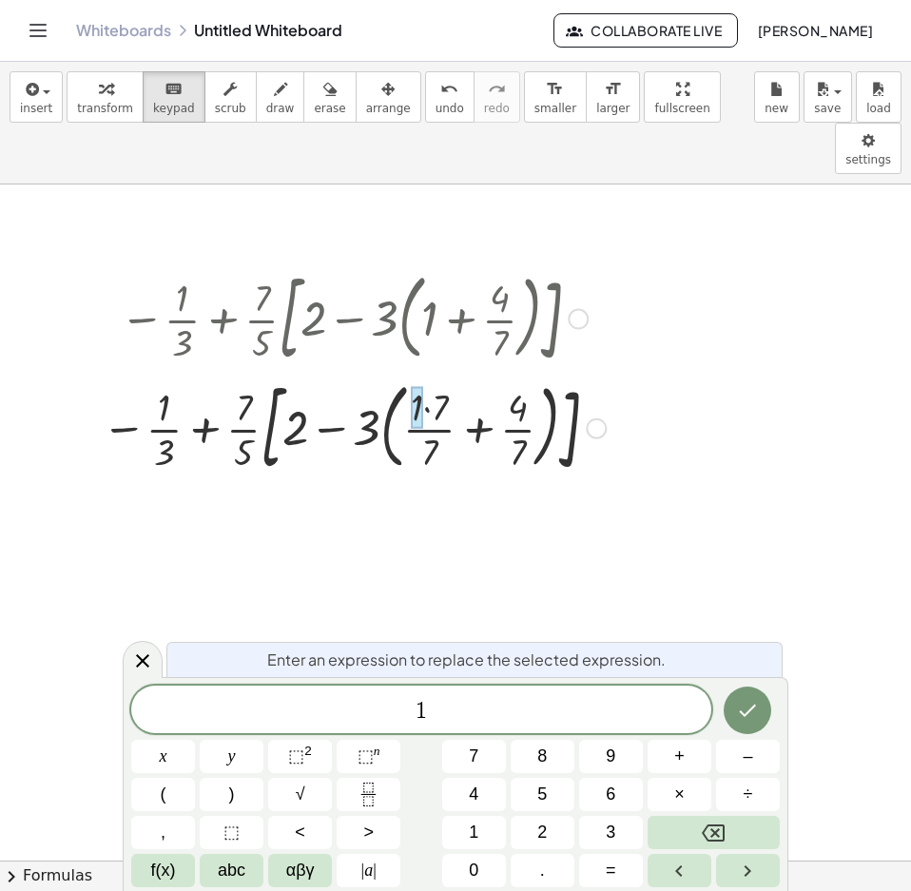
click at [435, 372] on div at bounding box center [353, 426] width 523 height 109
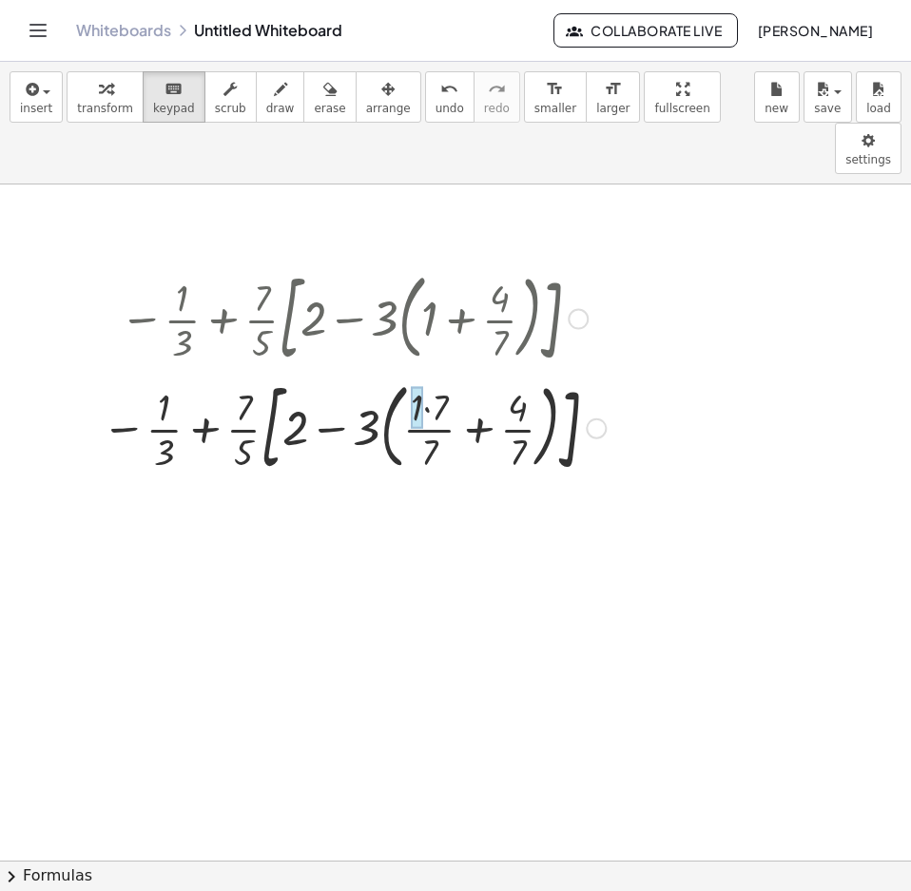
click at [417, 387] on div at bounding box center [417, 408] width 12 height 42
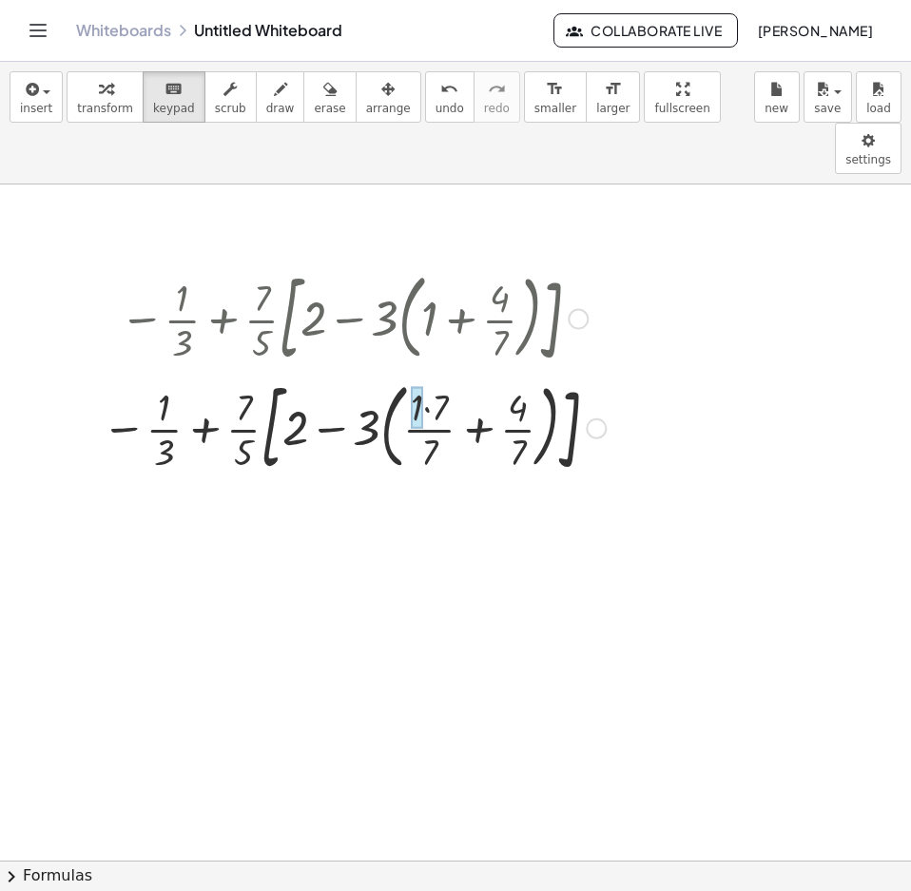
click at [420, 387] on div at bounding box center [417, 408] width 12 height 42
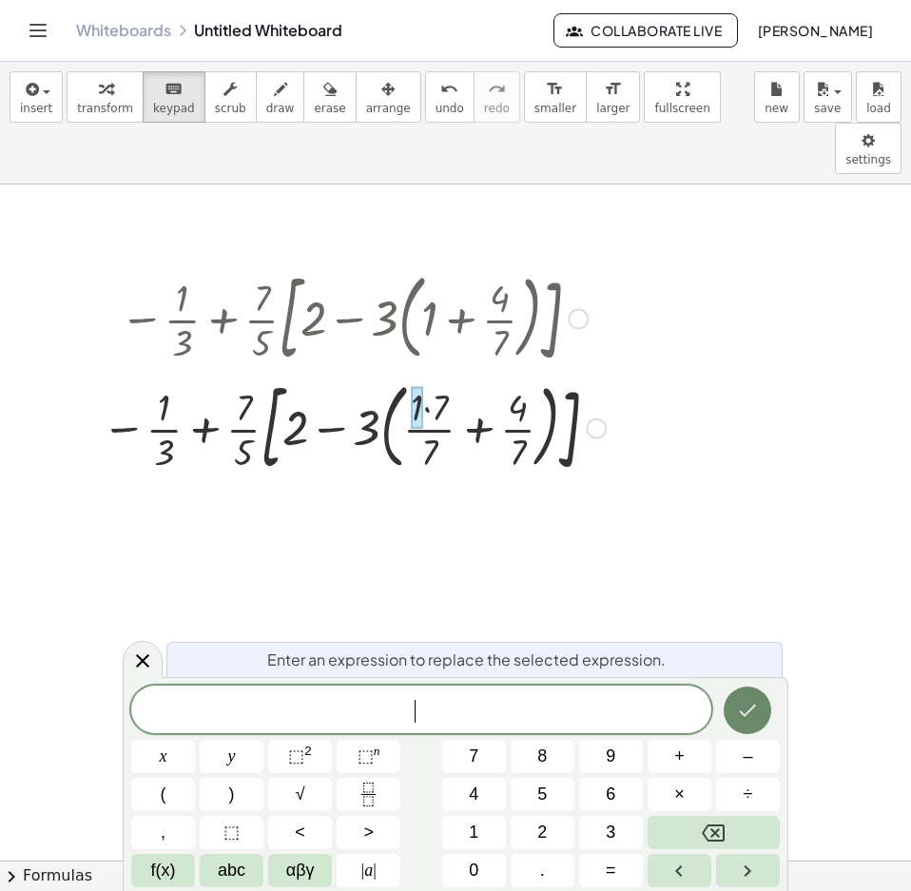
click at [743, 708] on icon "Done" at bounding box center [747, 710] width 23 height 23
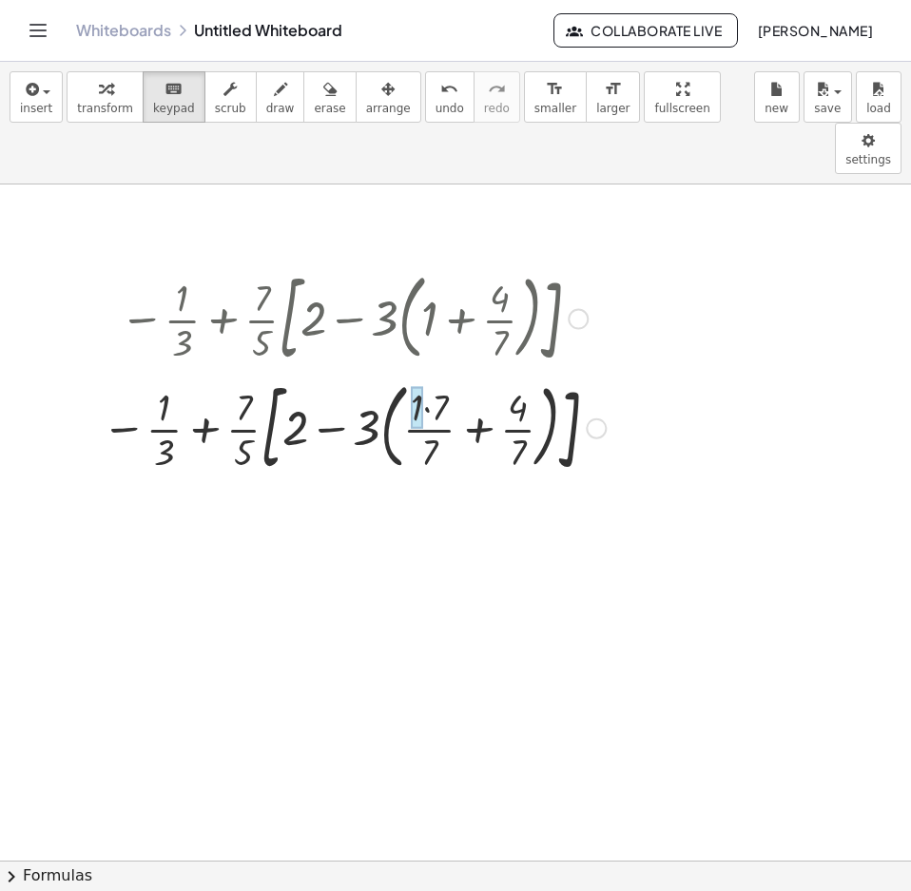
click at [417, 387] on div at bounding box center [417, 408] width 12 height 42
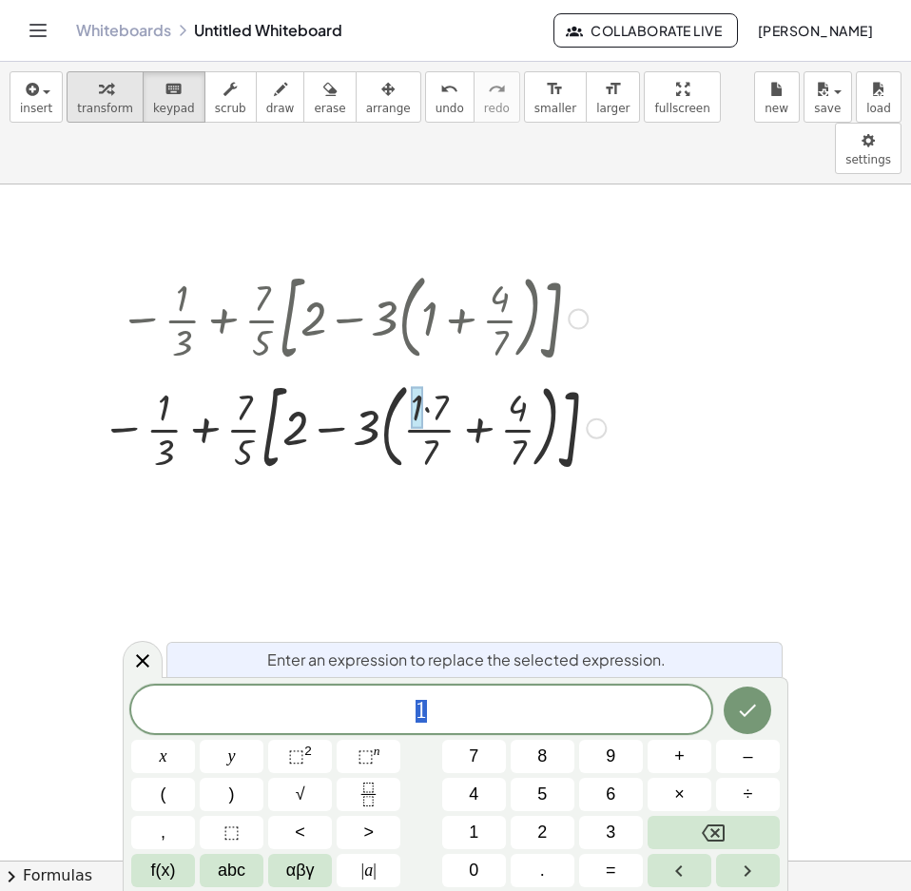
click at [104, 95] on icon "button" at bounding box center [105, 89] width 13 height 23
click at [484, 263] on div at bounding box center [353, 316] width 523 height 109
click at [441, 262] on div at bounding box center [353, 316] width 523 height 109
click at [143, 651] on icon at bounding box center [142, 661] width 23 height 23
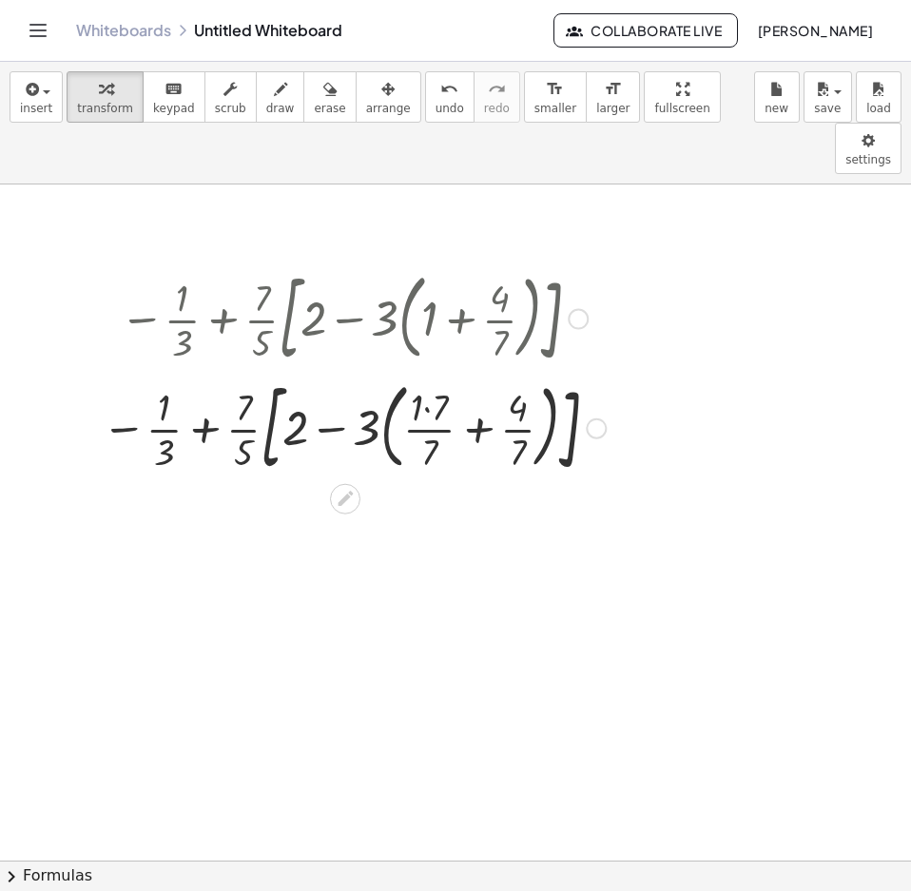
click at [428, 372] on div at bounding box center [353, 426] width 523 height 109
click at [428, 372] on div at bounding box center [354, 426] width 502 height 109
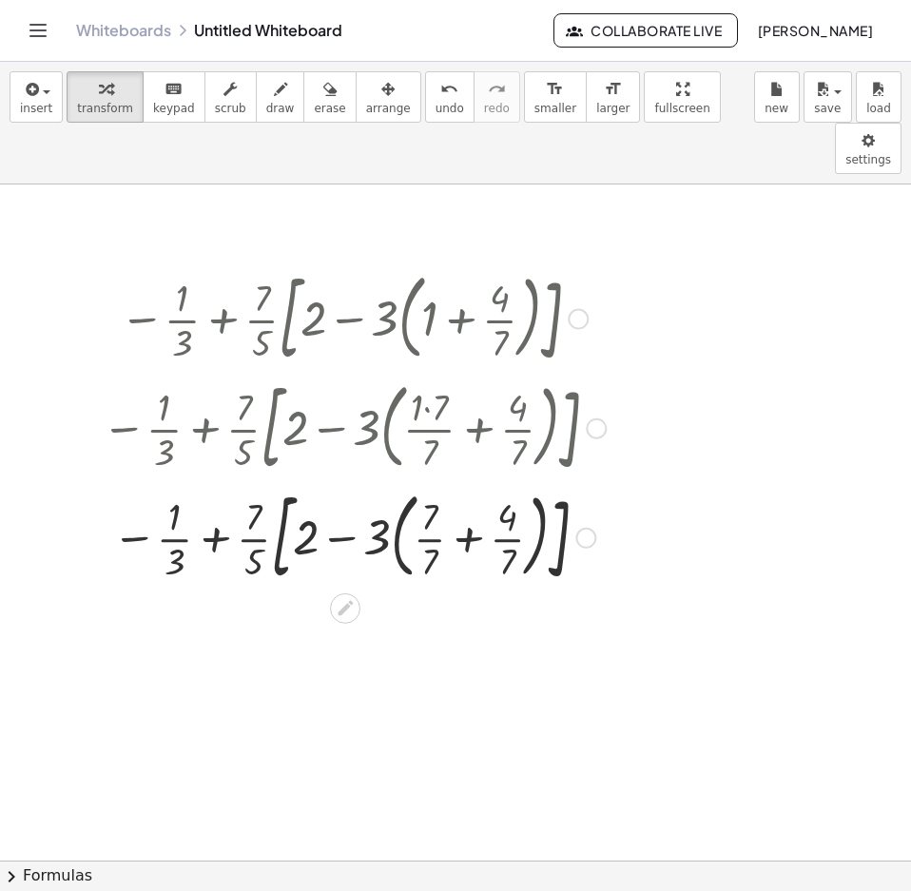
click at [473, 487] on div at bounding box center [353, 535] width 523 height 109
click at [473, 487] on div at bounding box center [353, 536] width 523 height 103
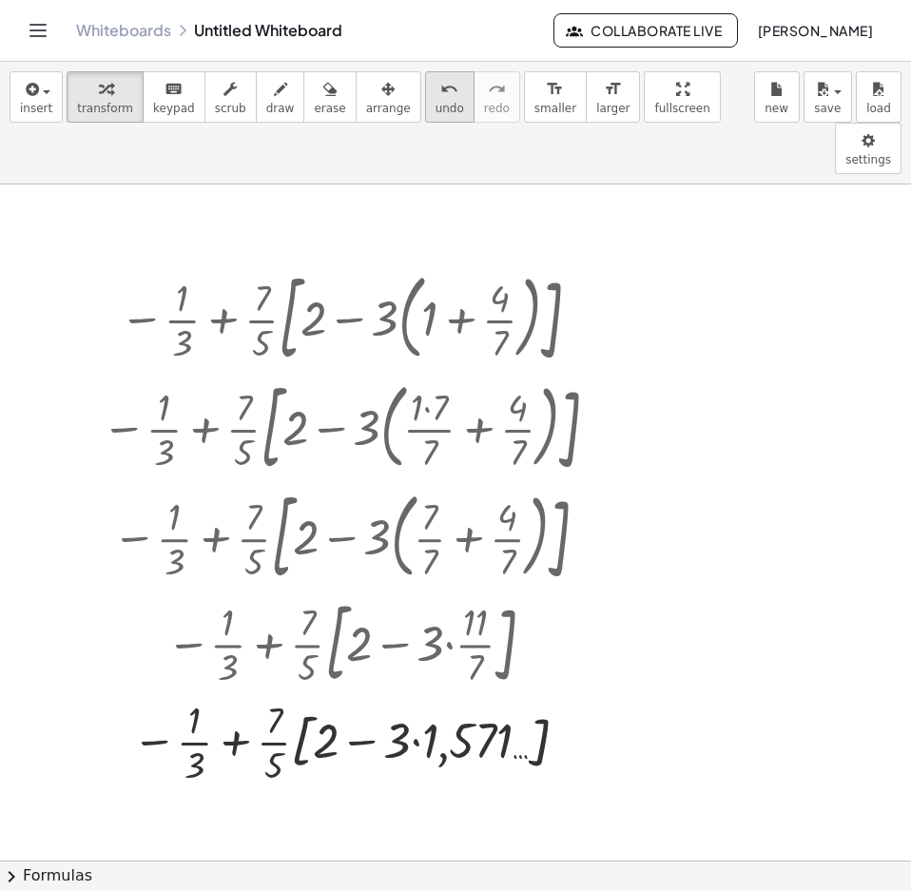
click at [436, 110] on span "undo" at bounding box center [450, 108] width 29 height 13
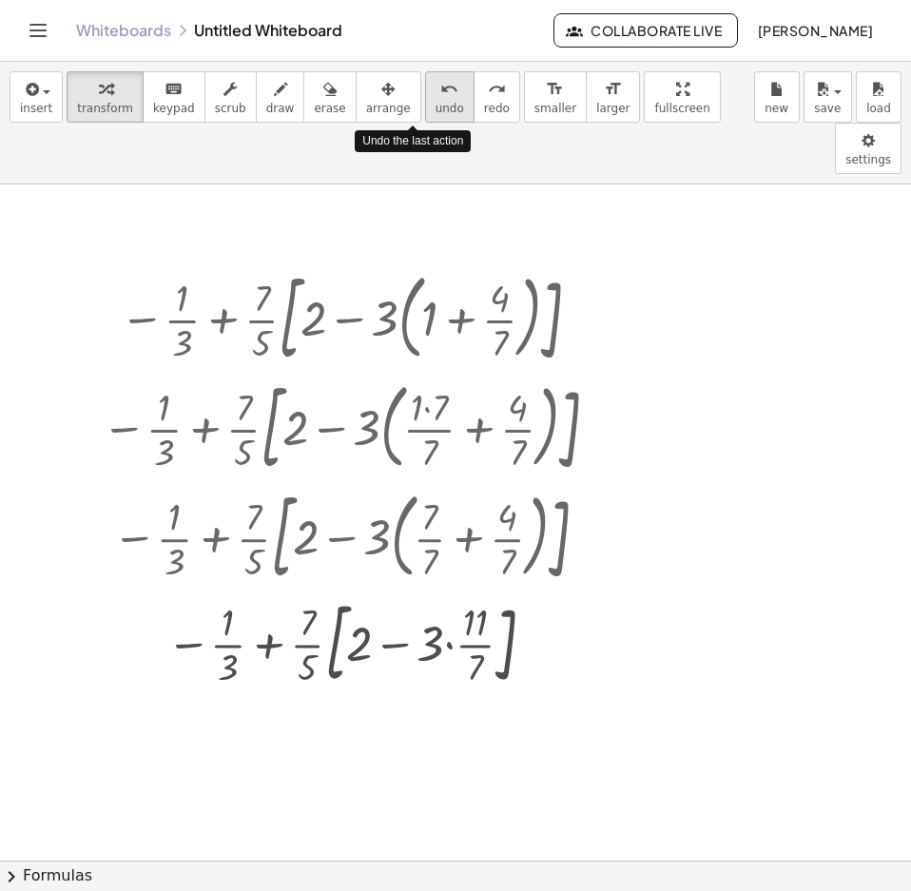
click at [436, 110] on span "undo" at bounding box center [450, 108] width 29 height 13
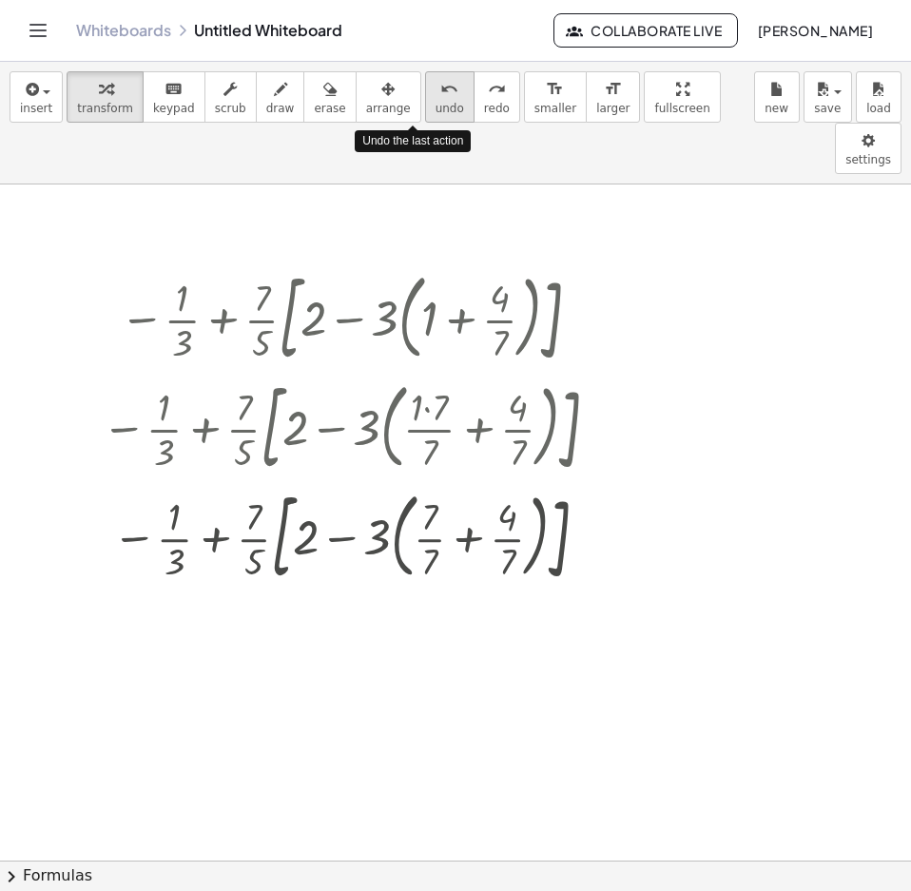
click at [436, 110] on span "undo" at bounding box center [450, 108] width 29 height 13
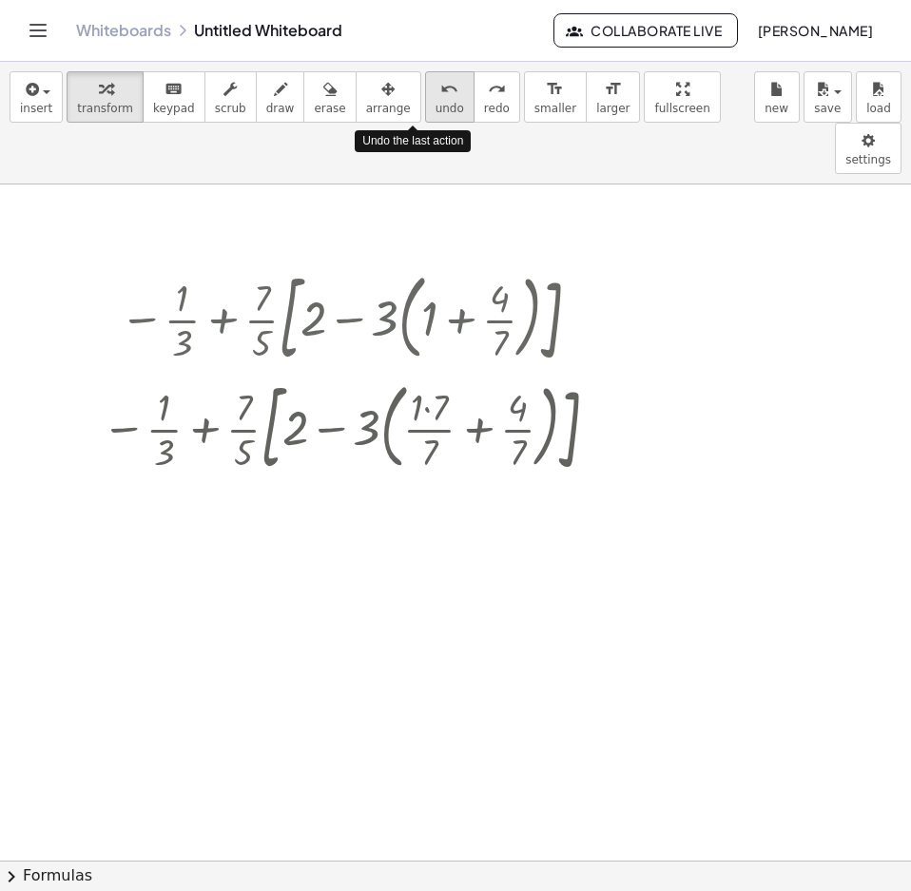
click at [436, 110] on span "undo" at bounding box center [450, 108] width 29 height 13
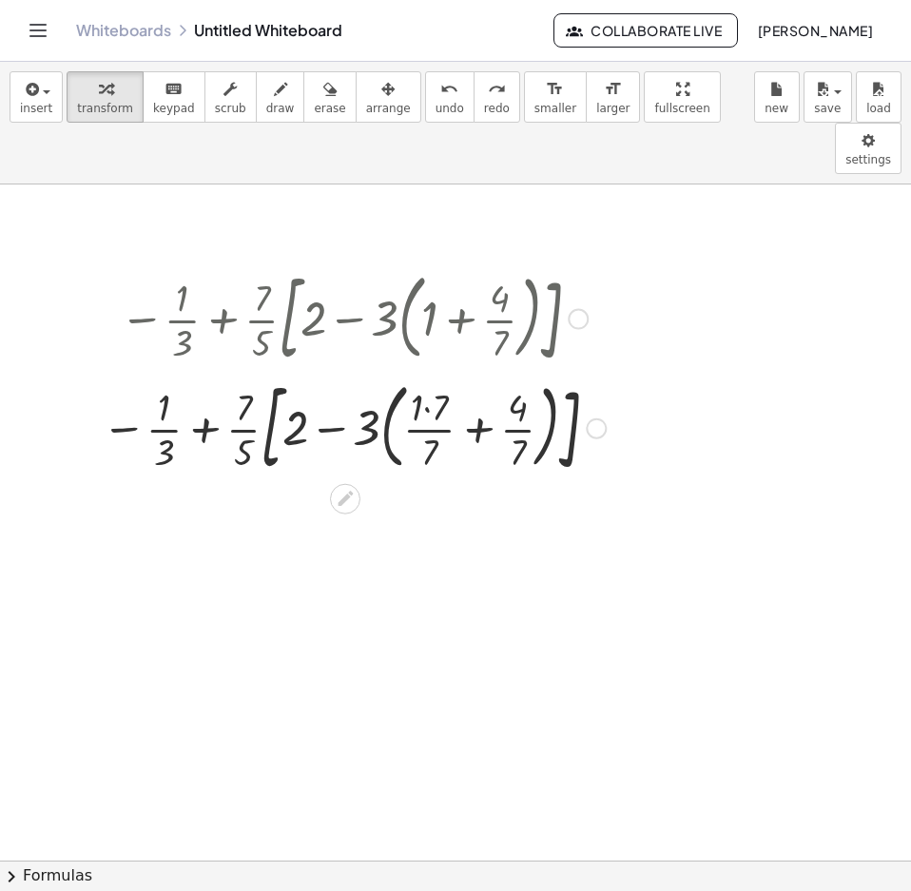
click at [443, 372] on div at bounding box center [353, 426] width 523 height 109
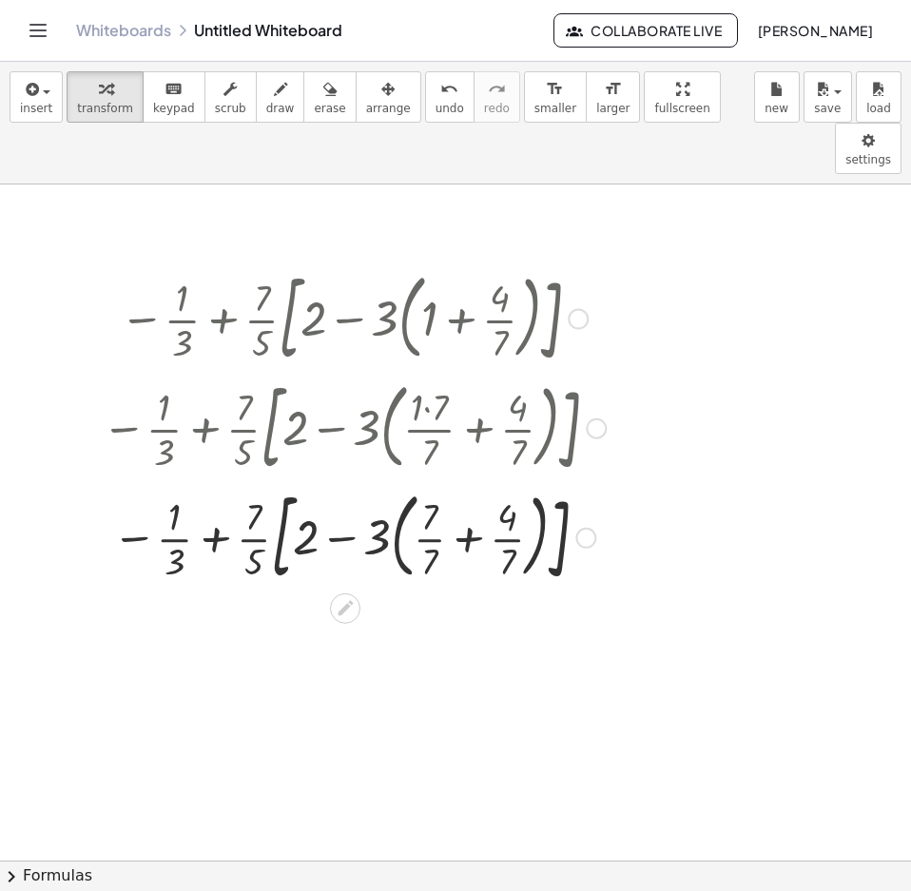
click at [470, 491] on div at bounding box center [353, 535] width 523 height 109
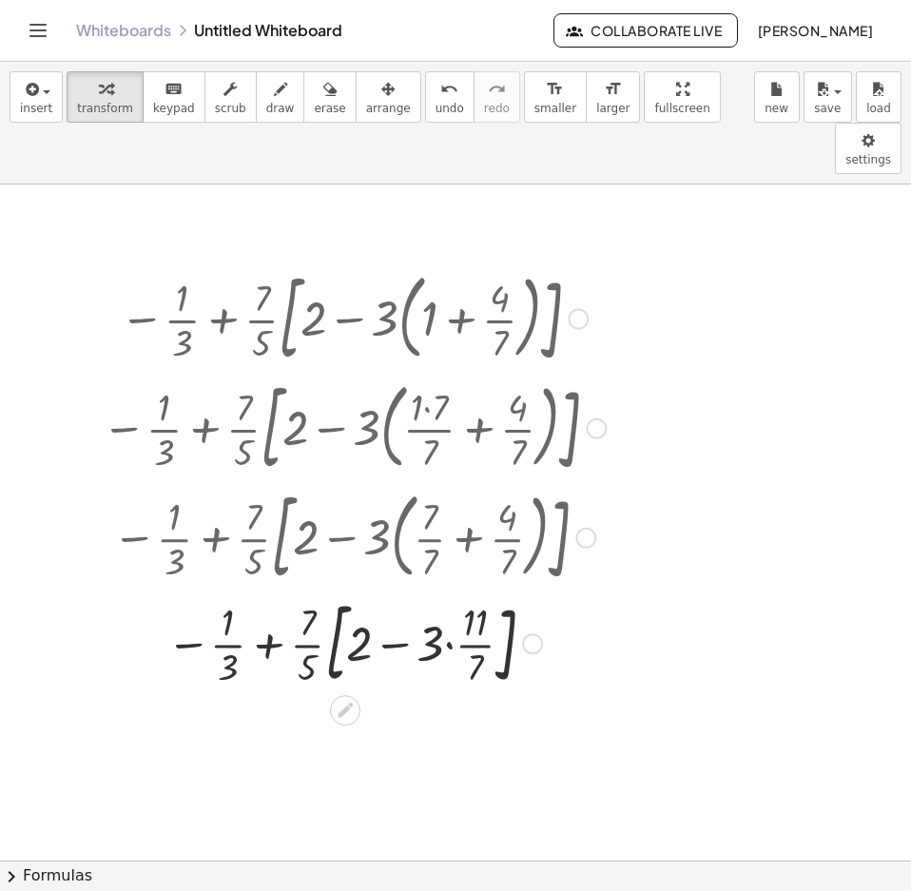
click at [455, 593] on div at bounding box center [353, 642] width 523 height 103
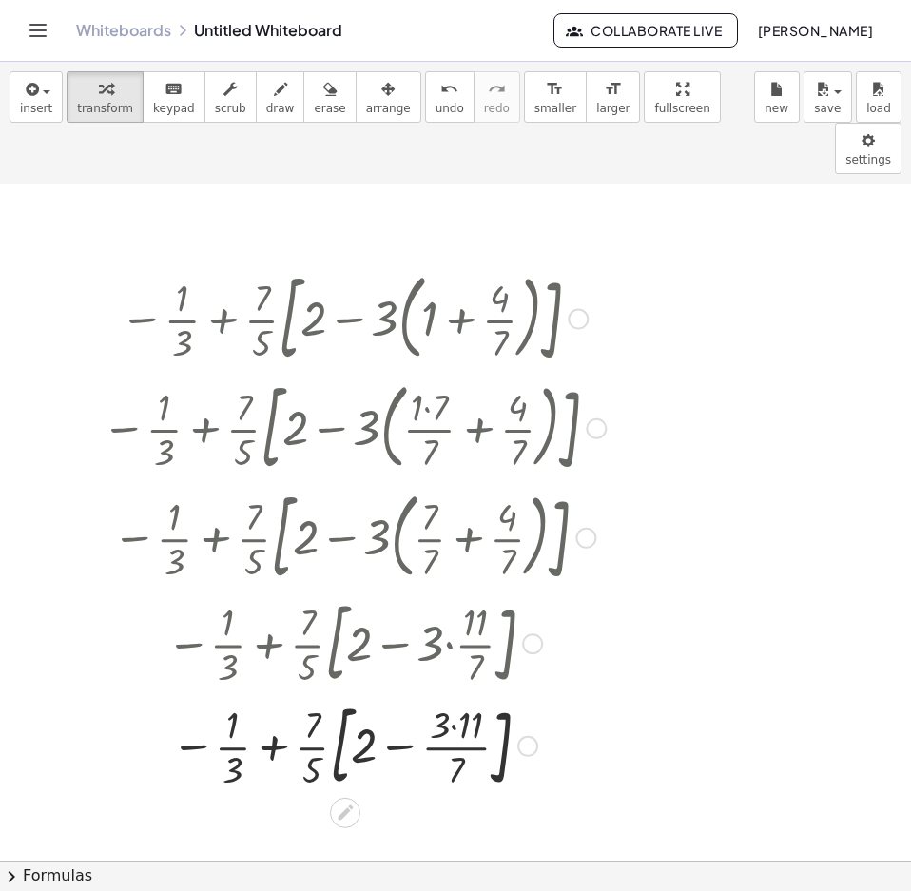
click at [458, 693] on div at bounding box center [353, 744] width 523 height 103
click at [465, 693] on div at bounding box center [353, 744] width 523 height 103
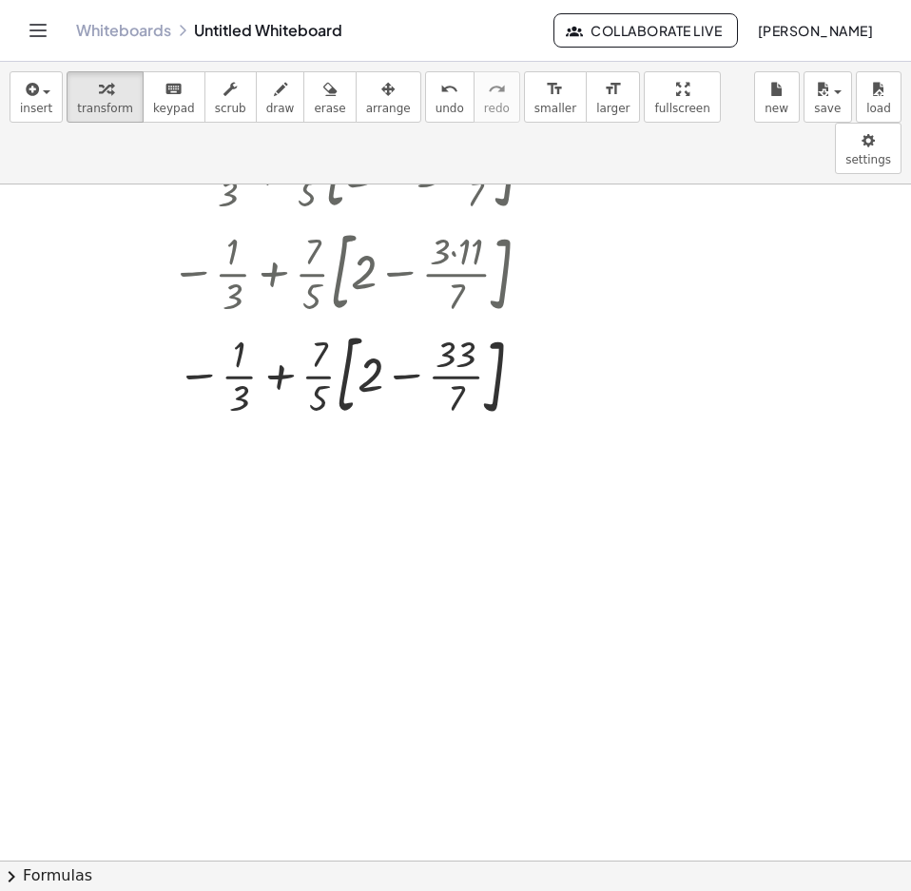
scroll to position [476, 0]
click at [399, 325] on div at bounding box center [353, 371] width 523 height 103
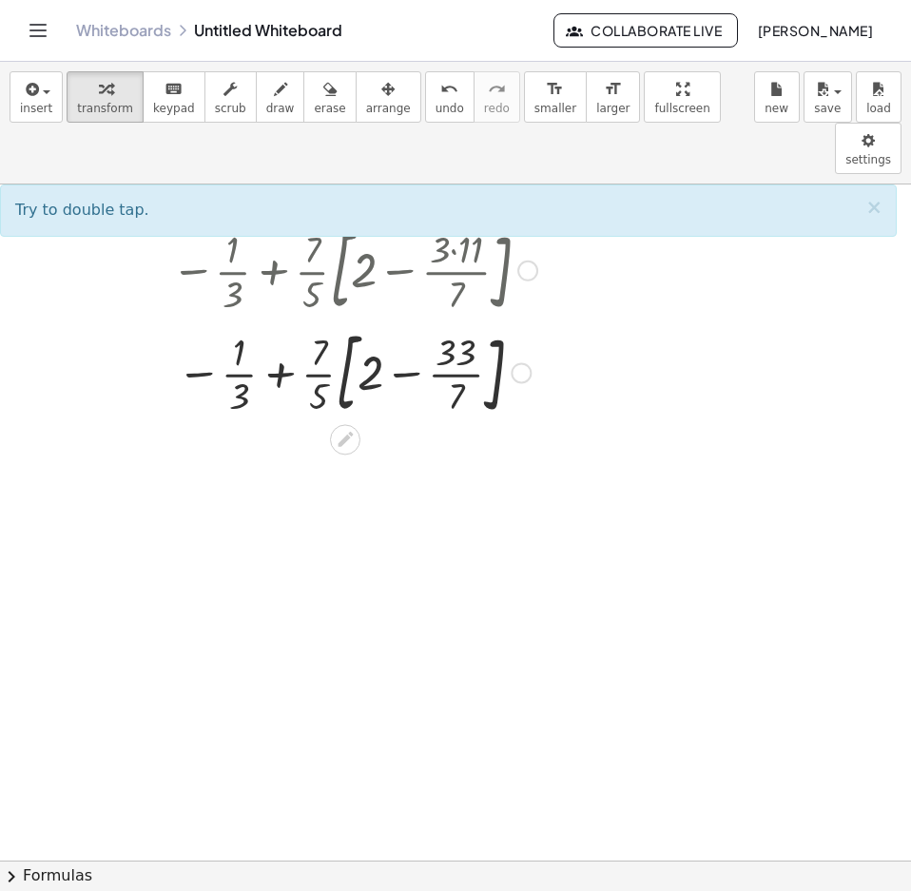
click at [414, 330] on div at bounding box center [353, 371] width 523 height 103
click at [377, 320] on div at bounding box center [353, 371] width 523 height 103
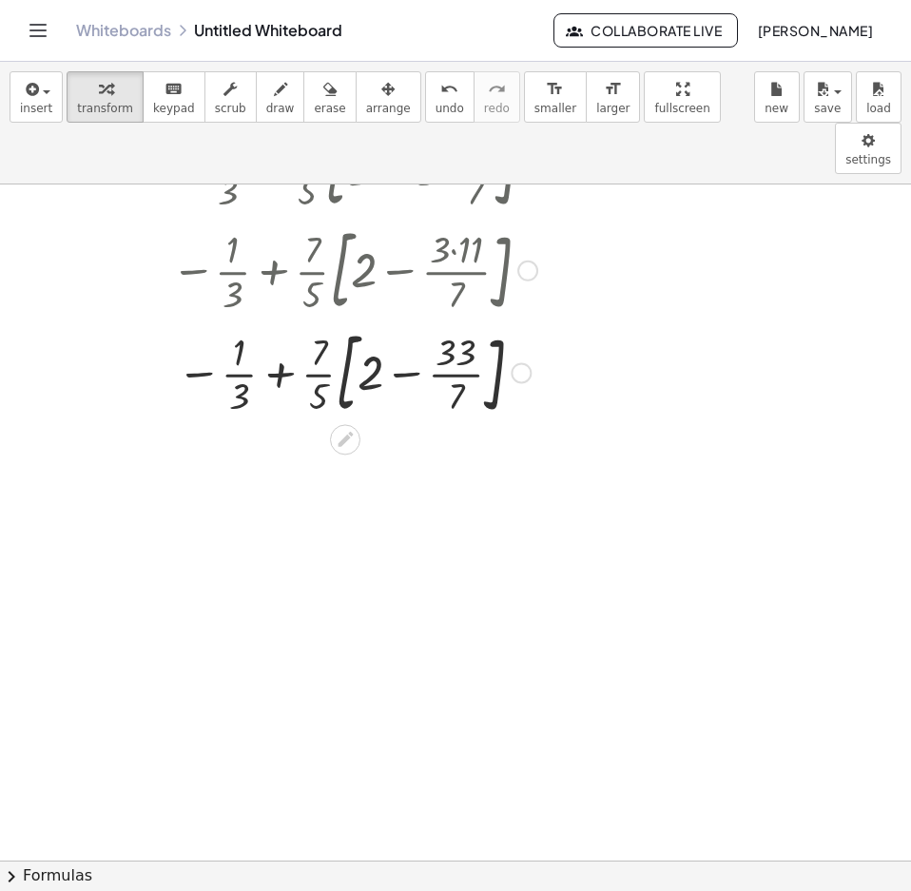
click at [372, 320] on div at bounding box center [353, 371] width 523 height 103
click at [372, 322] on div at bounding box center [353, 371] width 523 height 103
click at [371, 320] on div at bounding box center [353, 371] width 523 height 103
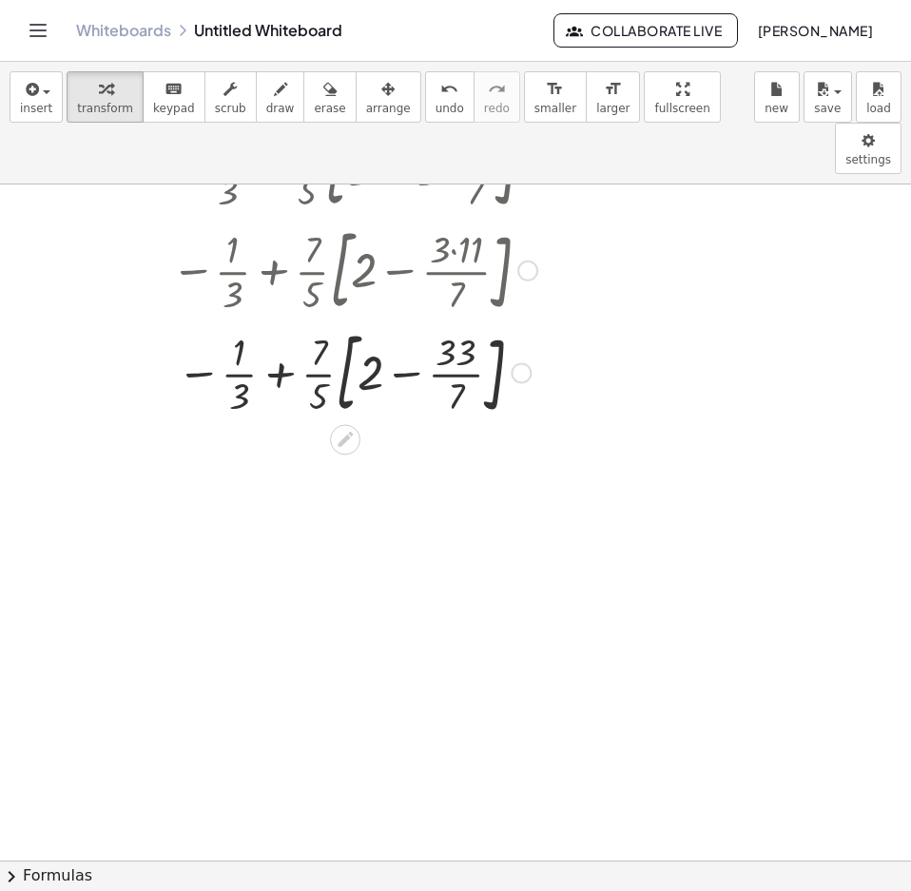
click at [386, 320] on div at bounding box center [353, 371] width 523 height 103
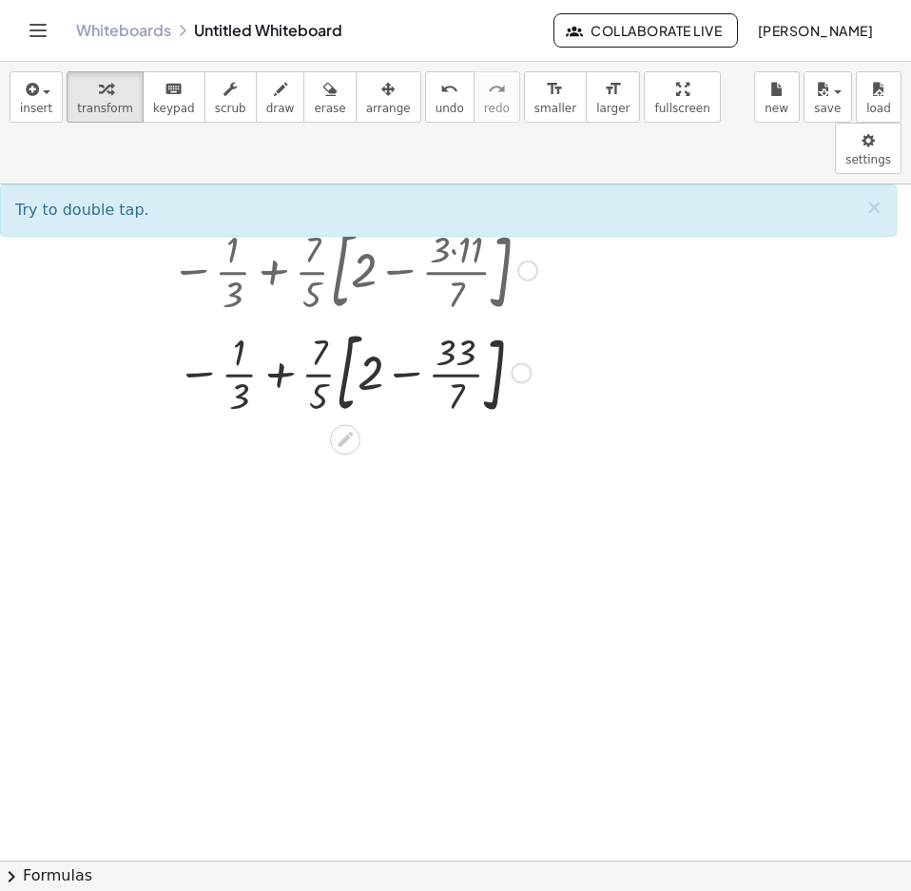
click at [370, 328] on div at bounding box center [353, 371] width 523 height 103
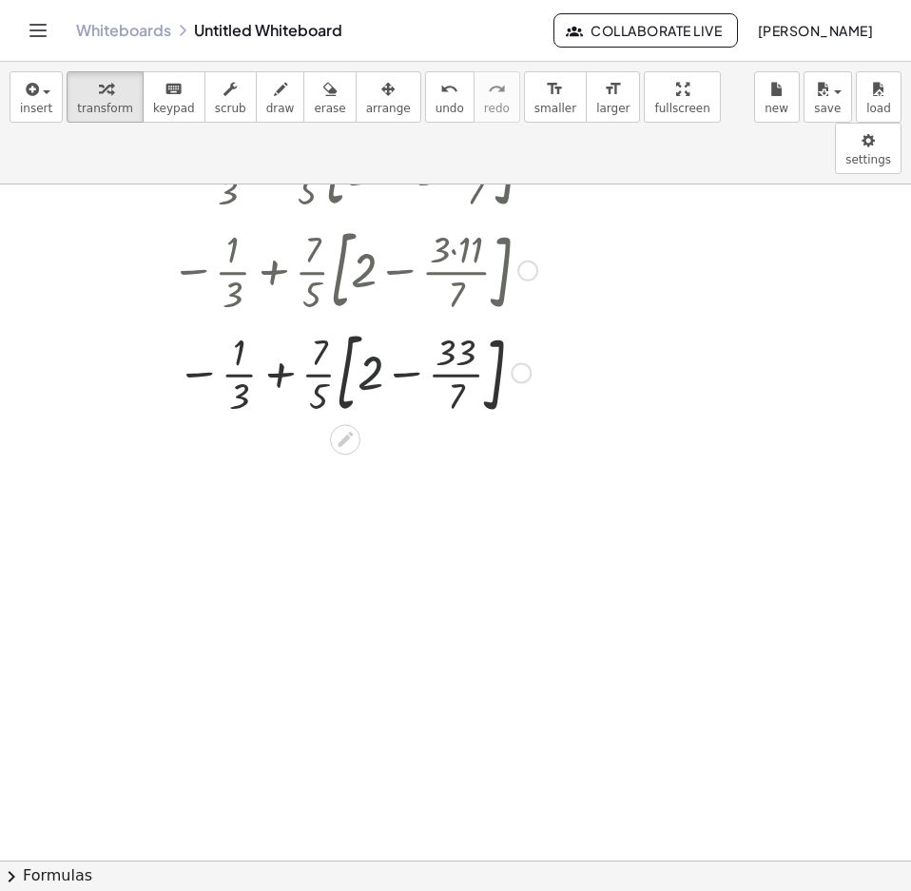
click at [370, 328] on div at bounding box center [353, 371] width 523 height 103
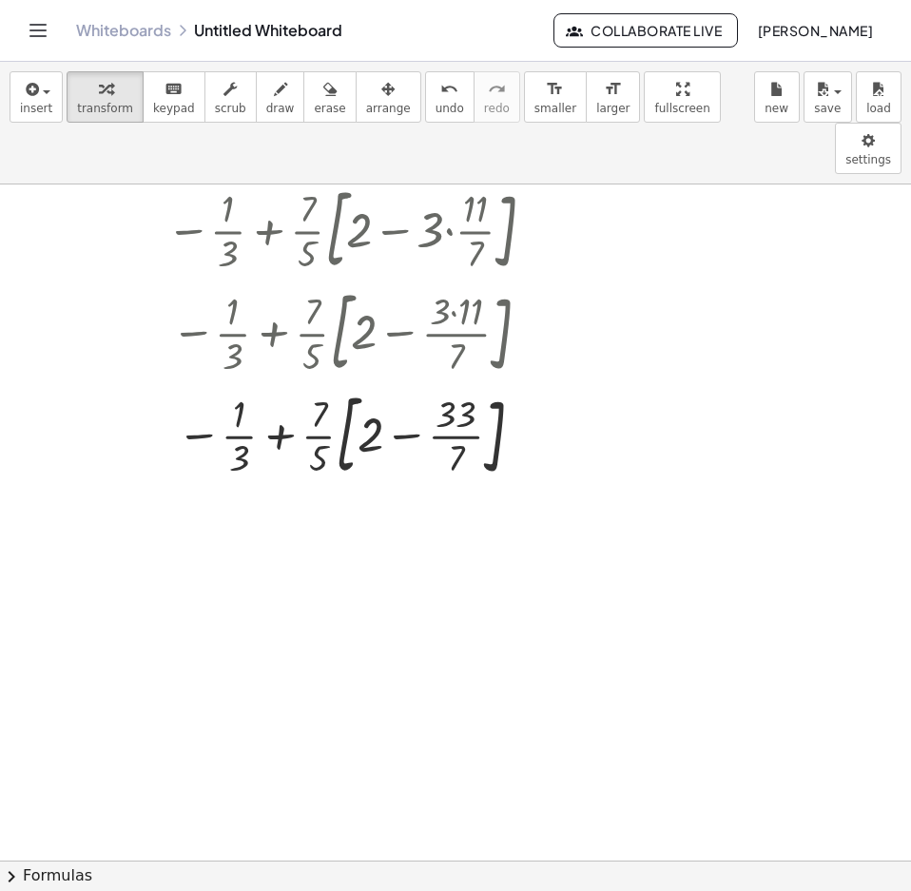
scroll to position [380, 0]
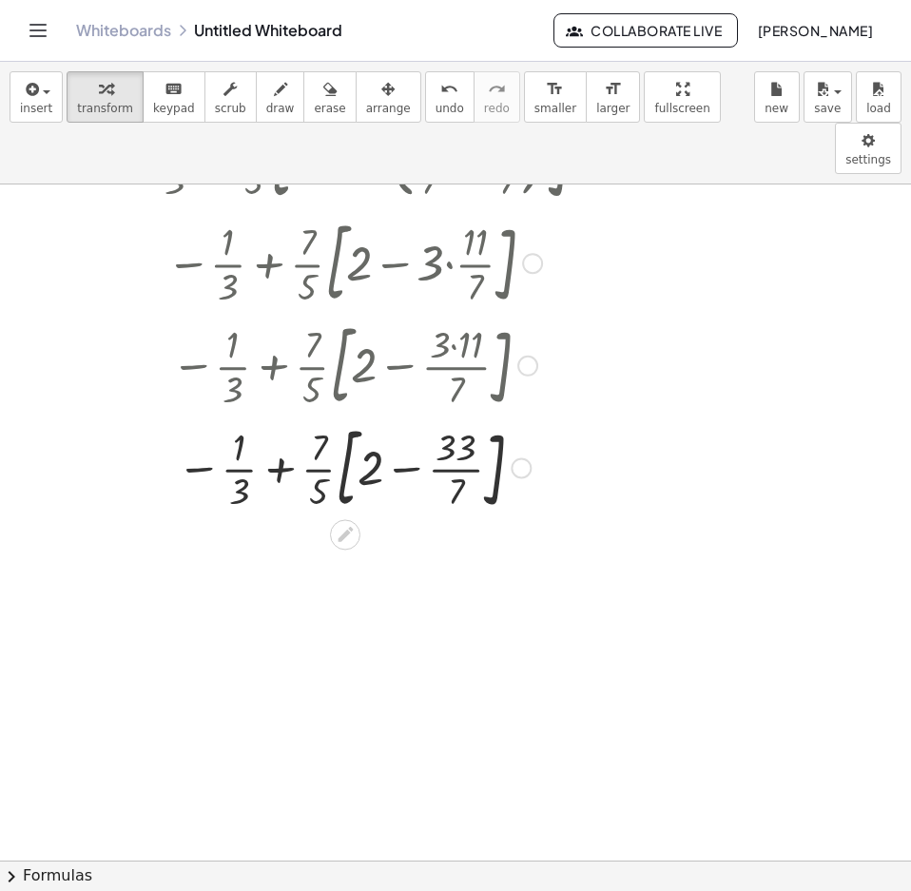
click at [371, 416] on div at bounding box center [353, 467] width 523 height 103
click at [410, 420] on div at bounding box center [353, 467] width 523 height 103
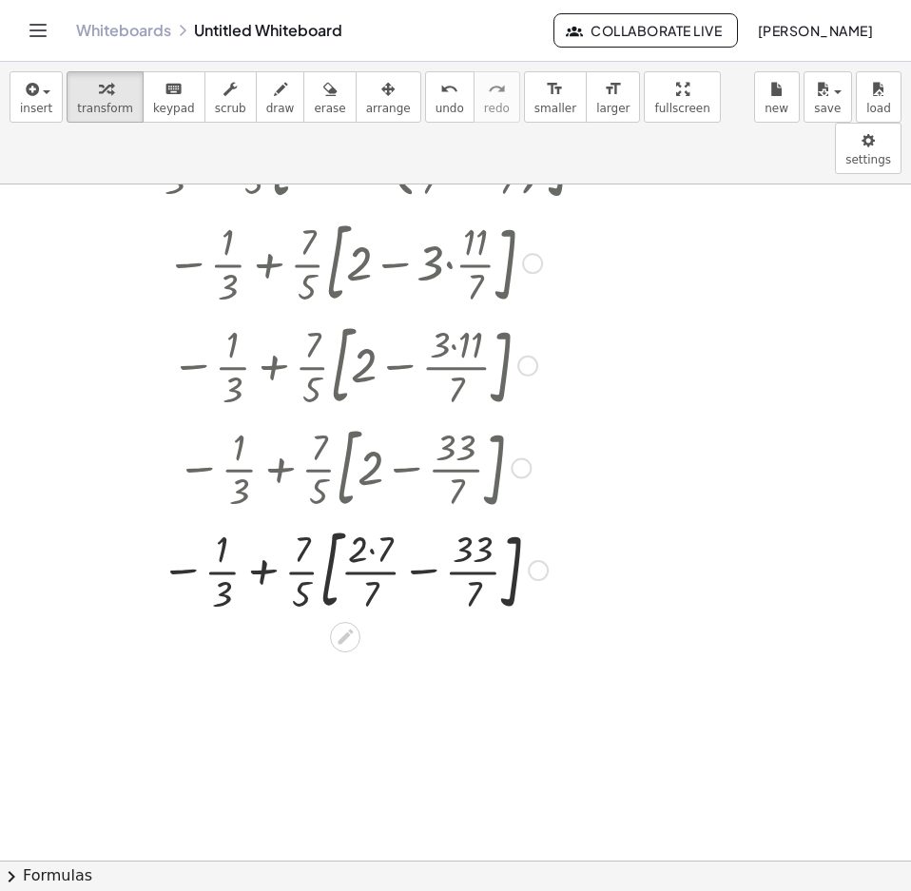
click at [382, 517] on div at bounding box center [353, 568] width 523 height 103
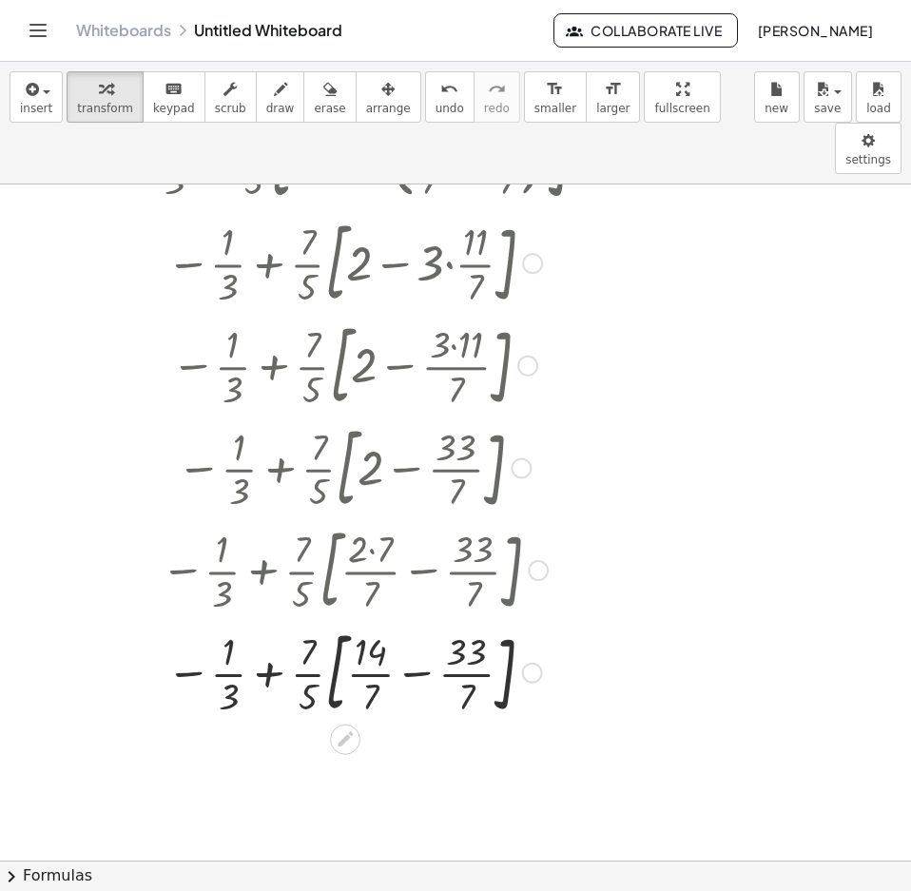
click at [423, 626] on div at bounding box center [353, 671] width 523 height 103
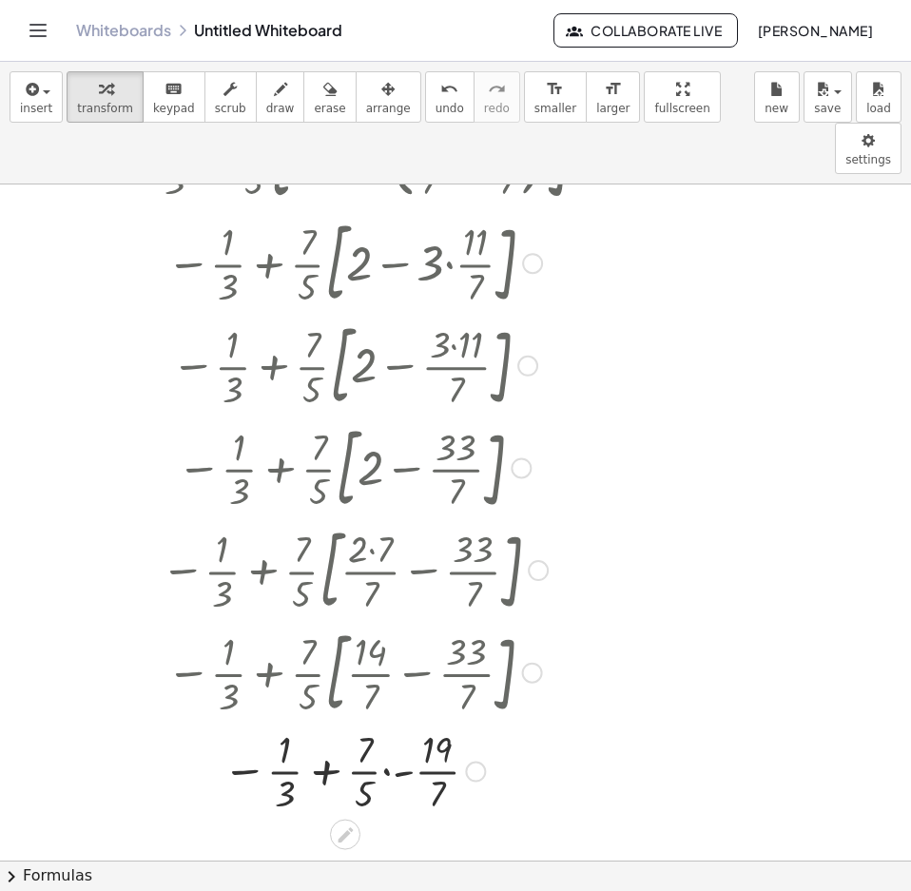
click at [398, 723] on div at bounding box center [353, 770] width 523 height 95
click at [384, 818] on div at bounding box center [353, 865] width 523 height 95
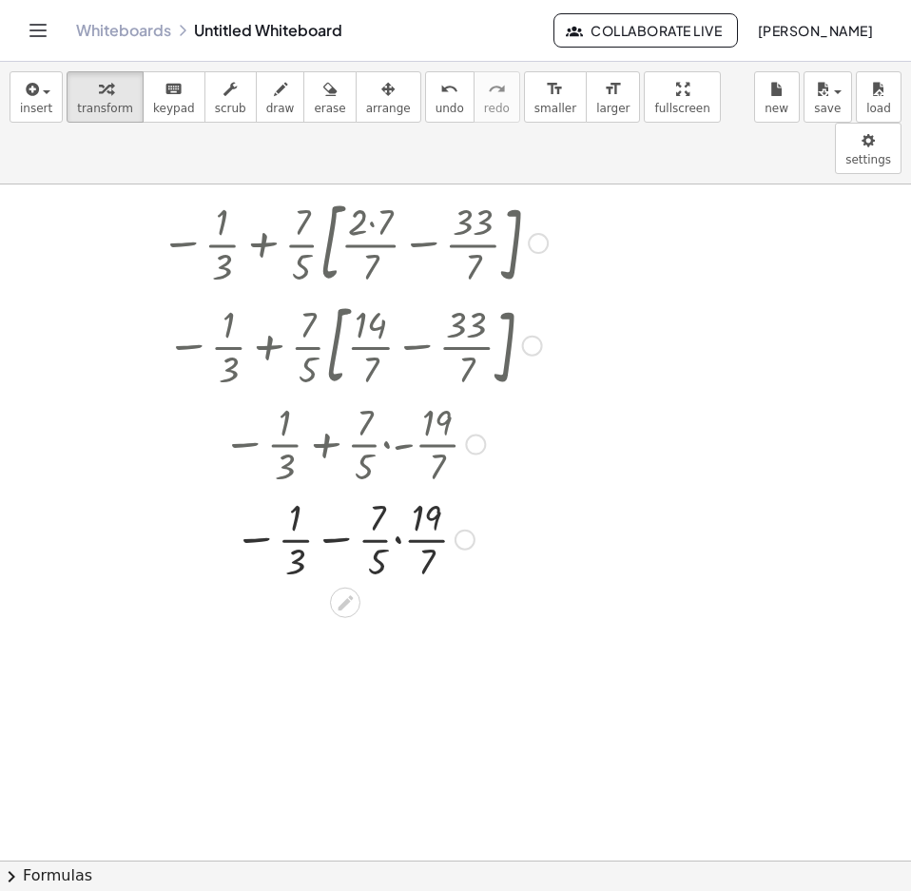
scroll to position [743, 0]
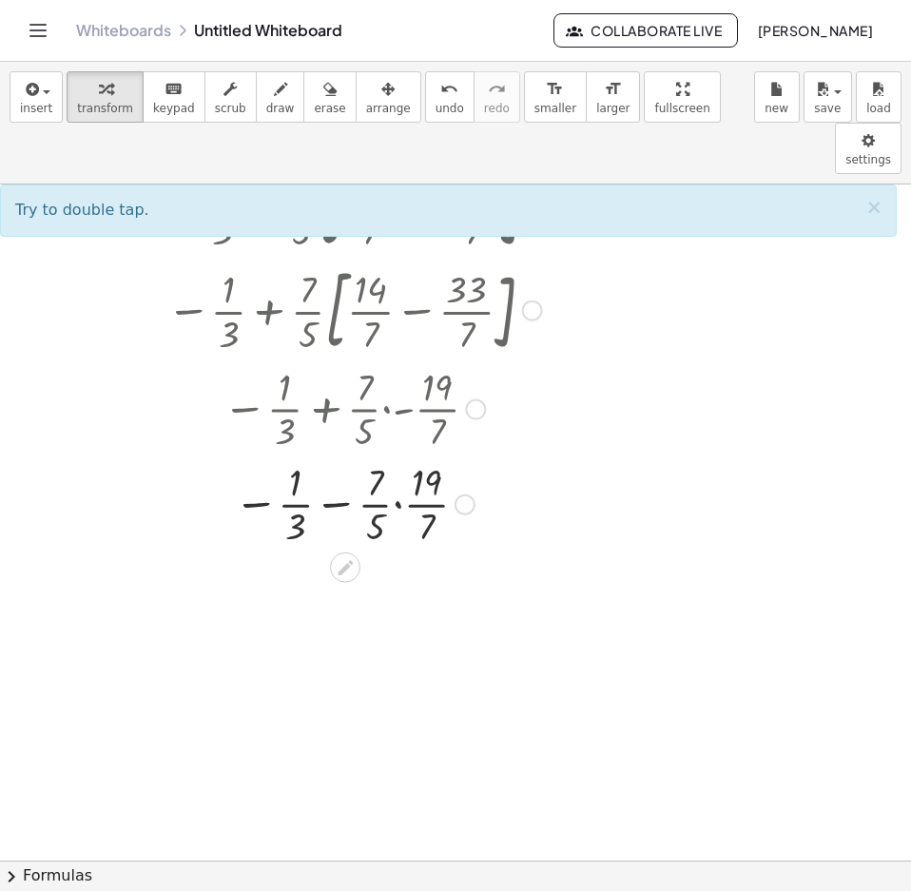
click at [398, 456] on div at bounding box center [353, 503] width 523 height 95
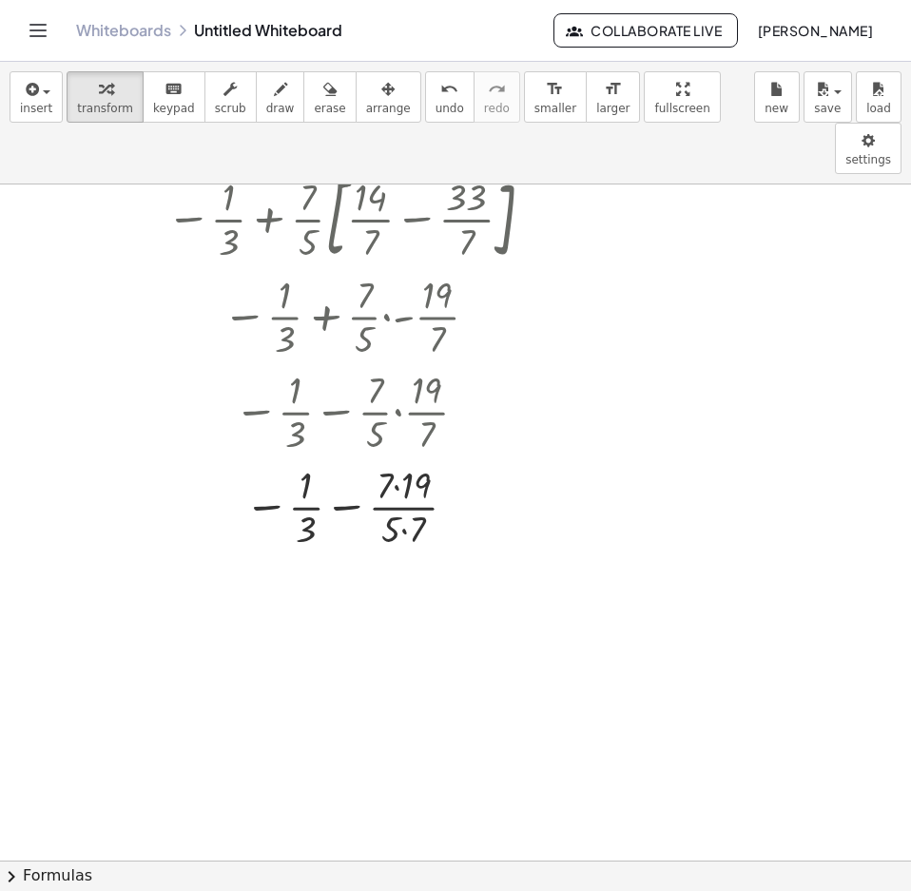
scroll to position [933, 0]
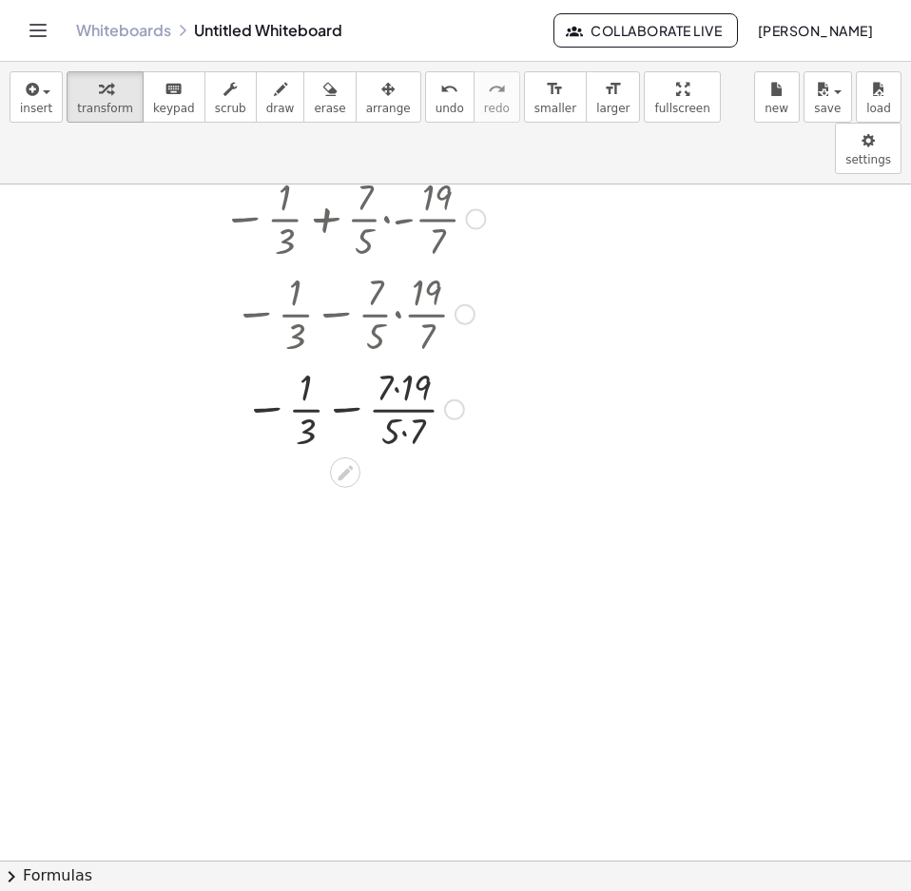
click at [409, 360] on div at bounding box center [353, 407] width 523 height 95
click at [398, 360] on div at bounding box center [353, 407] width 523 height 95
click at [411, 484] on div at bounding box center [353, 503] width 523 height 95
click at [354, 456] on div at bounding box center [353, 503] width 523 height 95
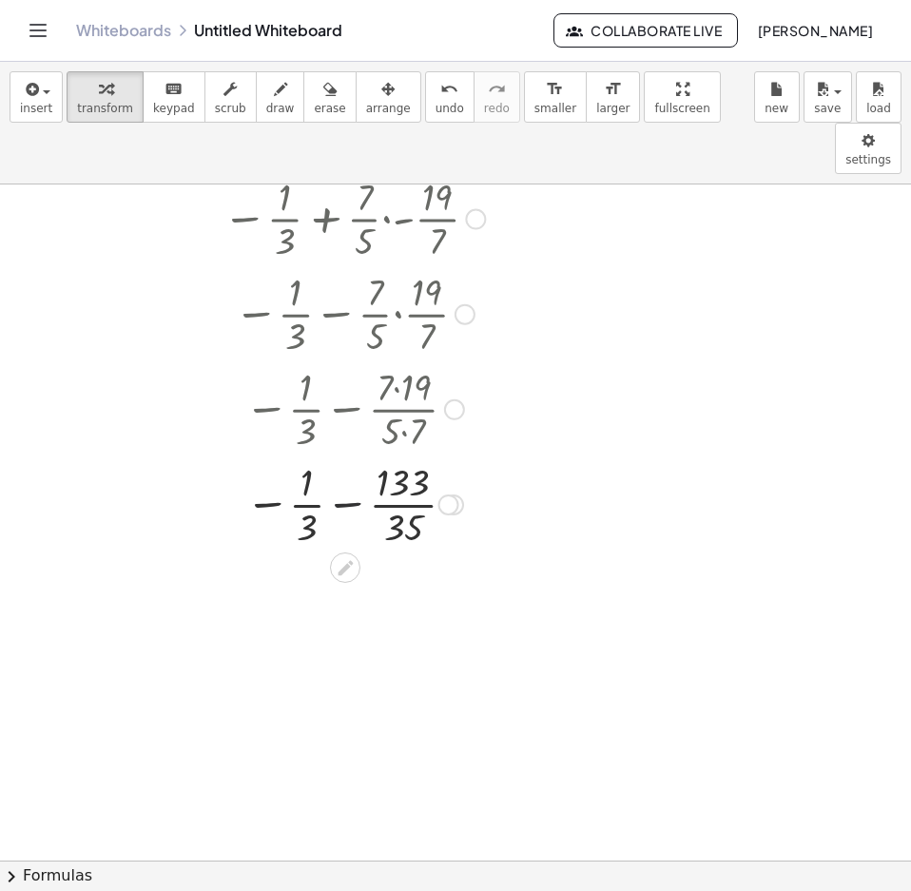
click at [354, 456] on div at bounding box center [353, 503] width 523 height 95
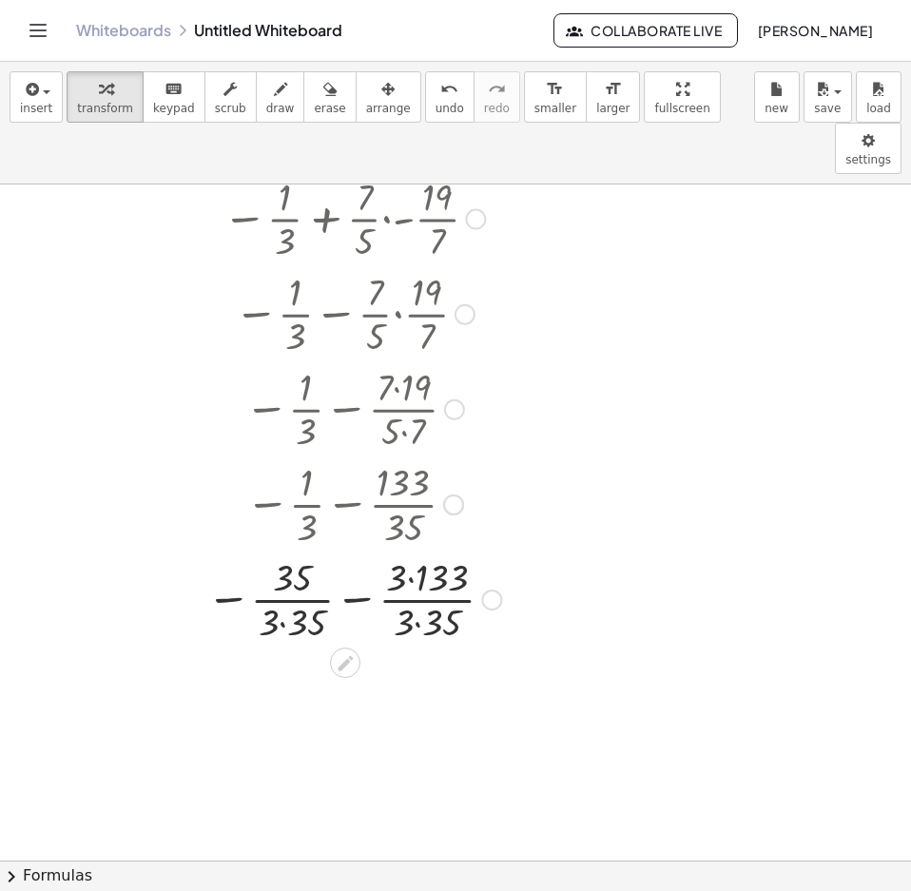
click at [359, 551] on div at bounding box center [353, 598] width 523 height 95
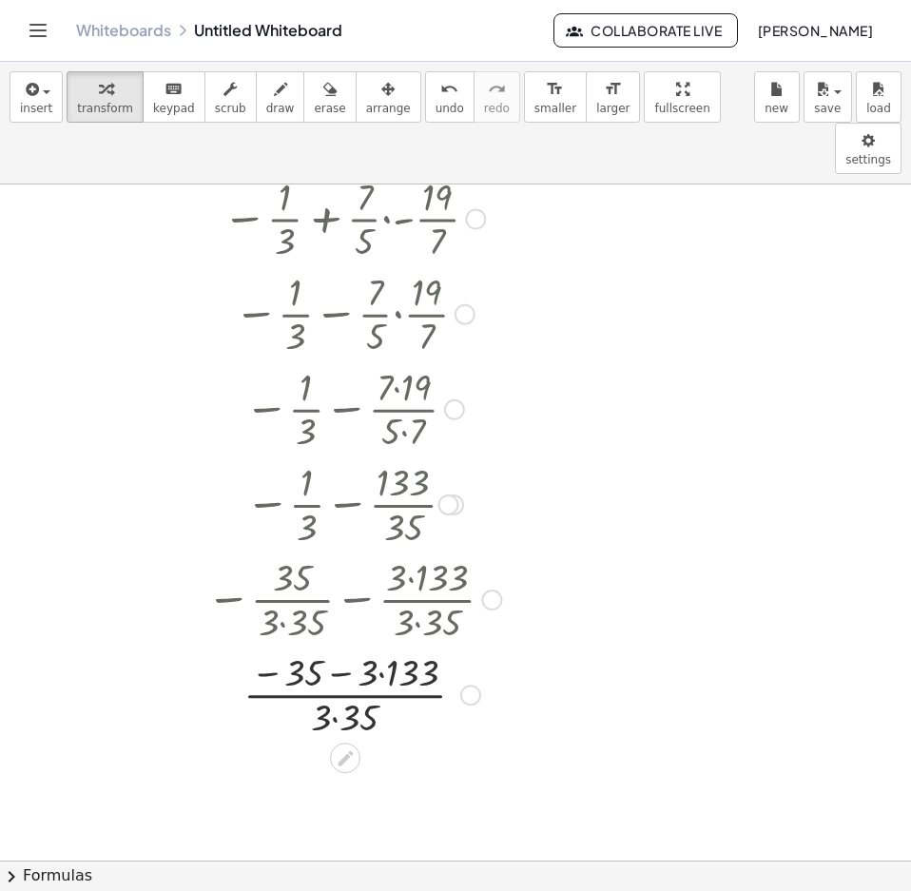
click at [347, 646] on div at bounding box center [353, 693] width 523 height 95
click at [335, 661] on div at bounding box center [353, 693] width 523 height 95
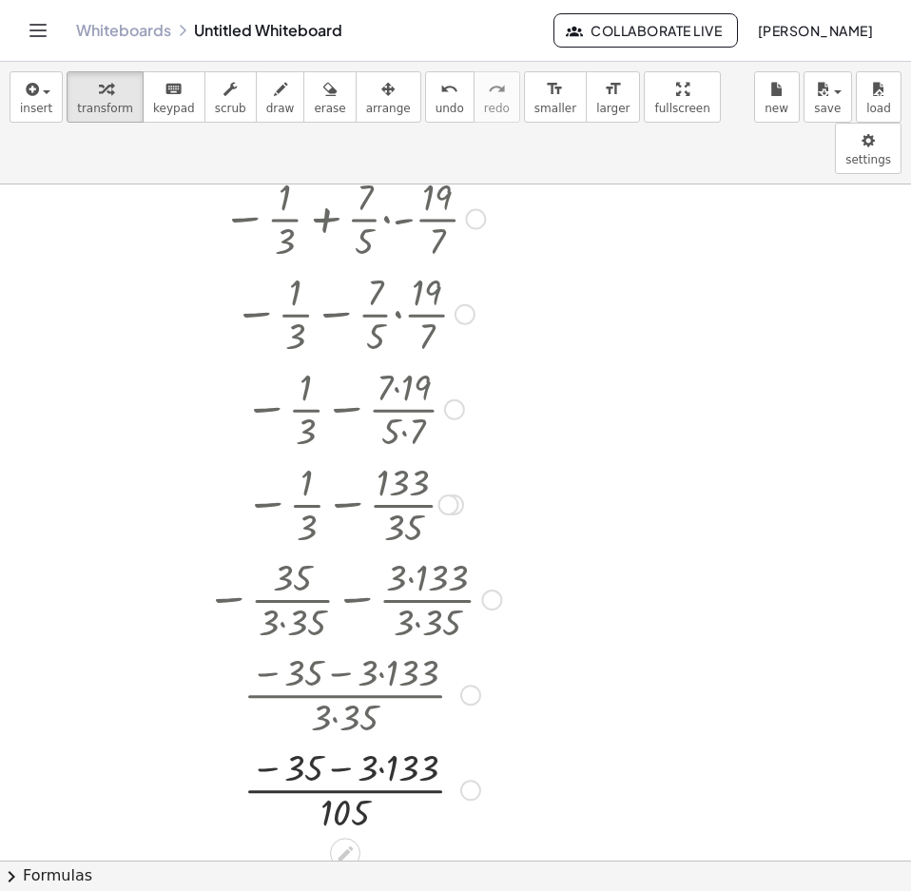
click at [343, 741] on div at bounding box center [353, 788] width 523 height 95
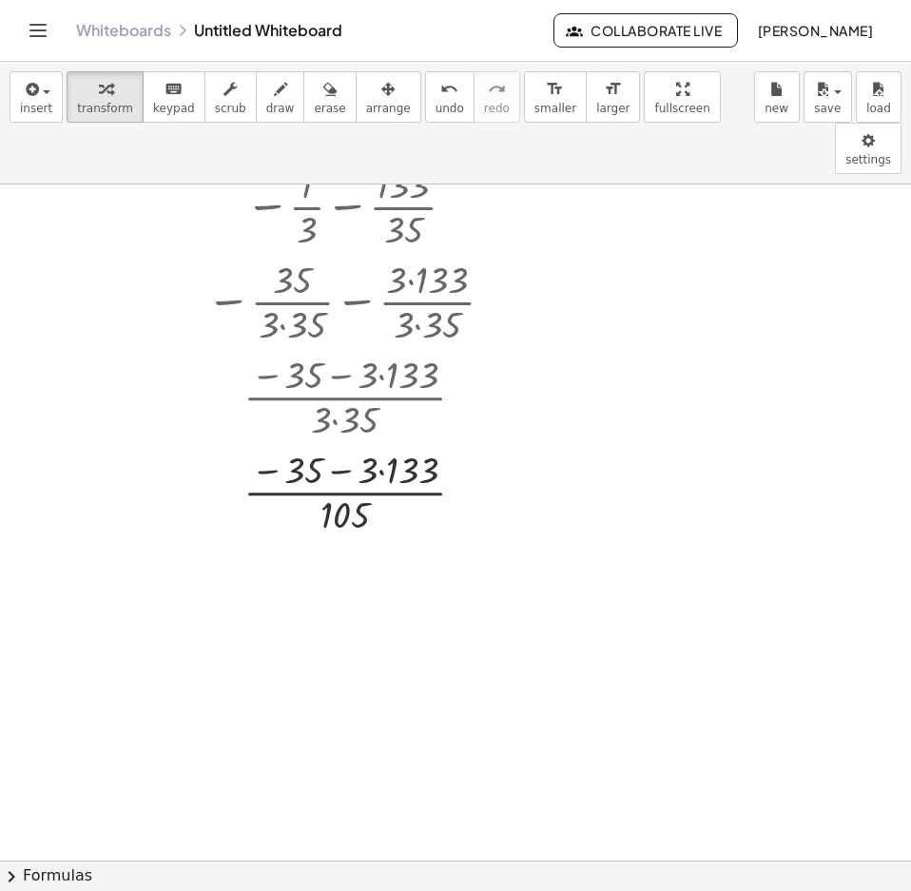
scroll to position [1313, 0]
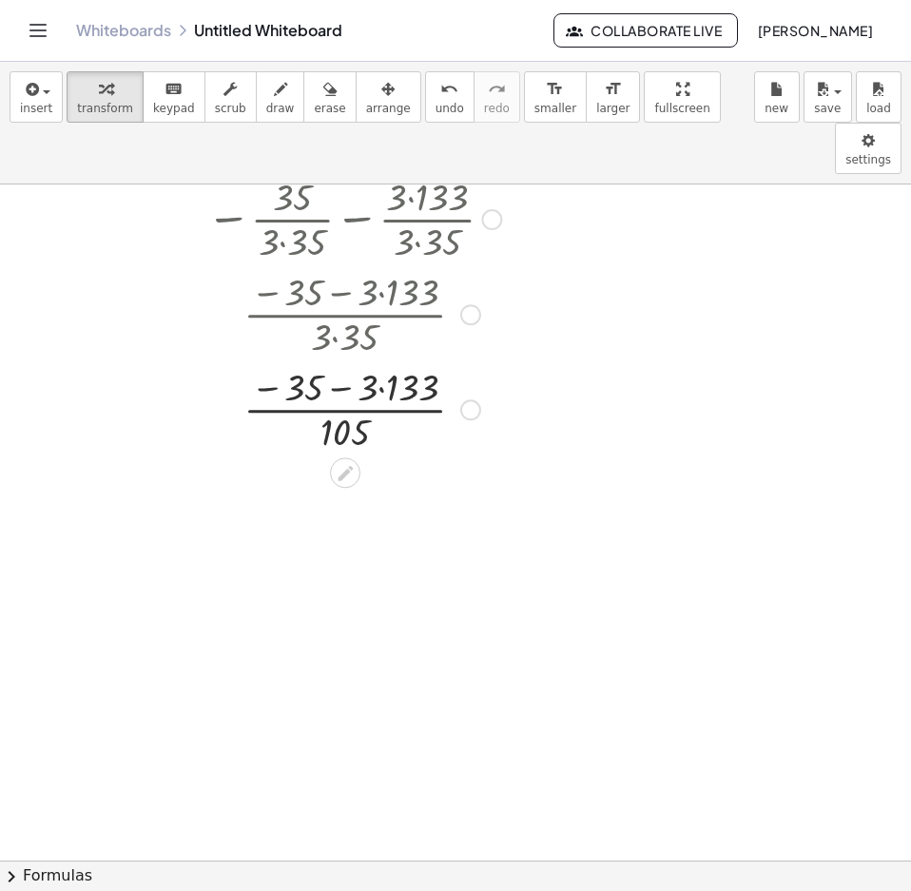
click at [342, 360] on div at bounding box center [353, 407] width 523 height 95
click at [351, 362] on div at bounding box center [353, 407] width 523 height 95
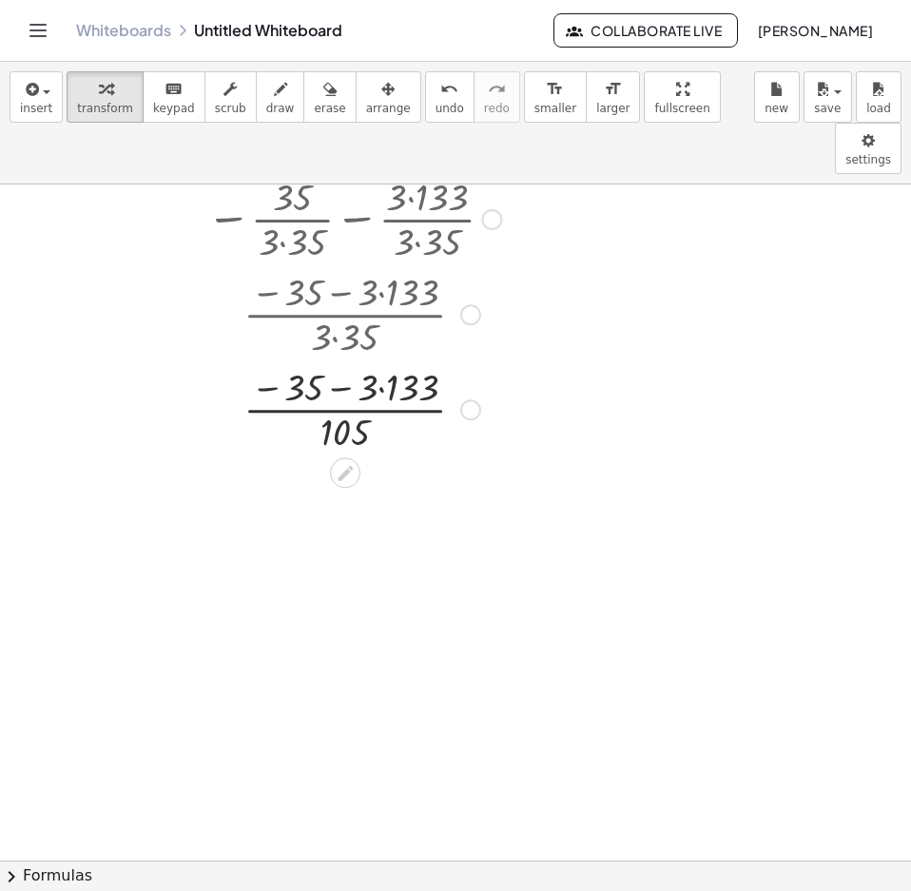
click at [396, 360] on div at bounding box center [353, 407] width 523 height 95
click at [365, 360] on div at bounding box center [353, 407] width 523 height 95
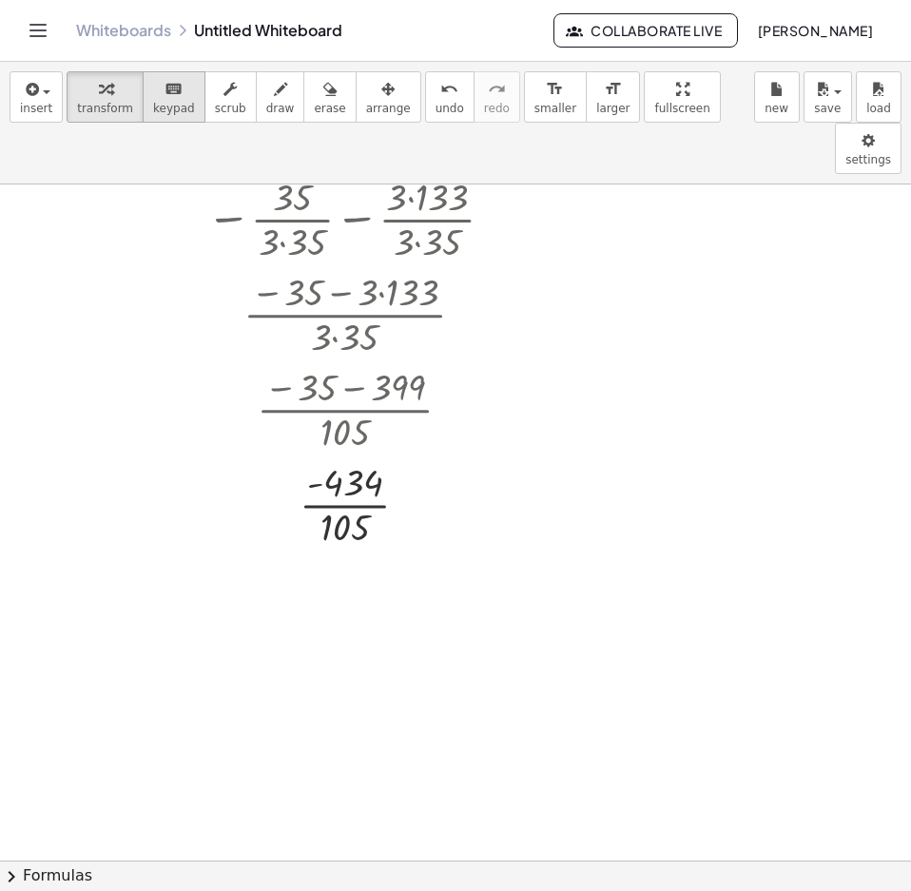
click at [163, 111] on span "keypad" at bounding box center [174, 108] width 42 height 13
click at [112, 87] on div "button" at bounding box center [105, 88] width 56 height 23
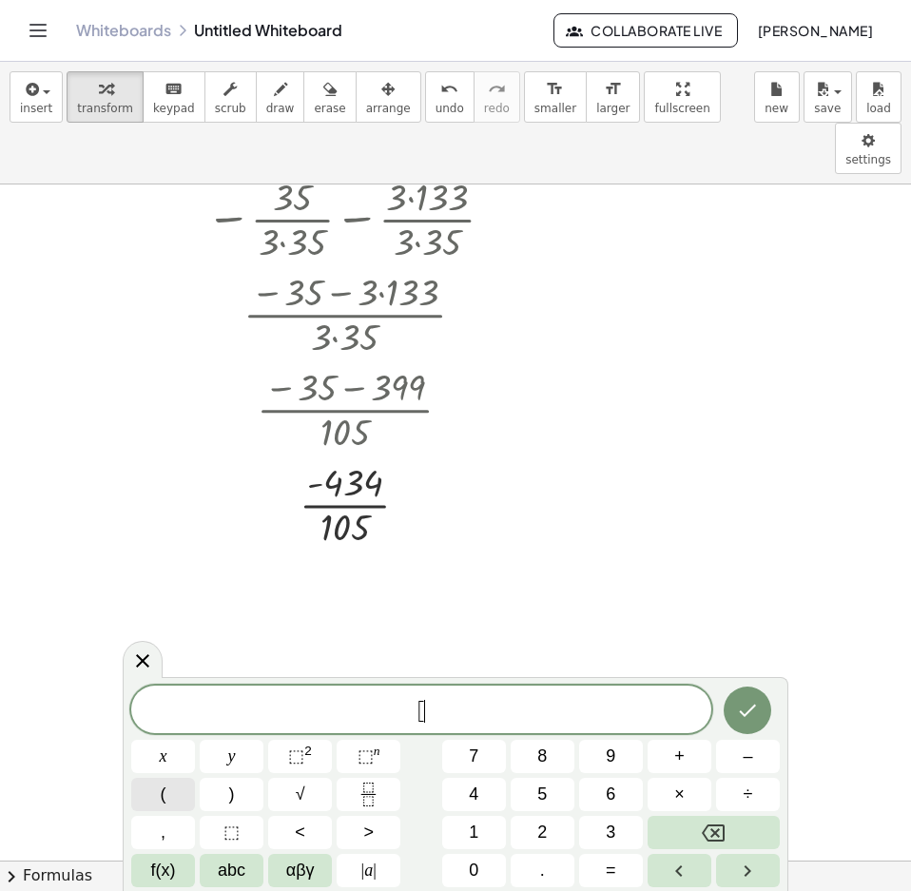
click at [161, 799] on span "(" at bounding box center [164, 795] width 6 height 26
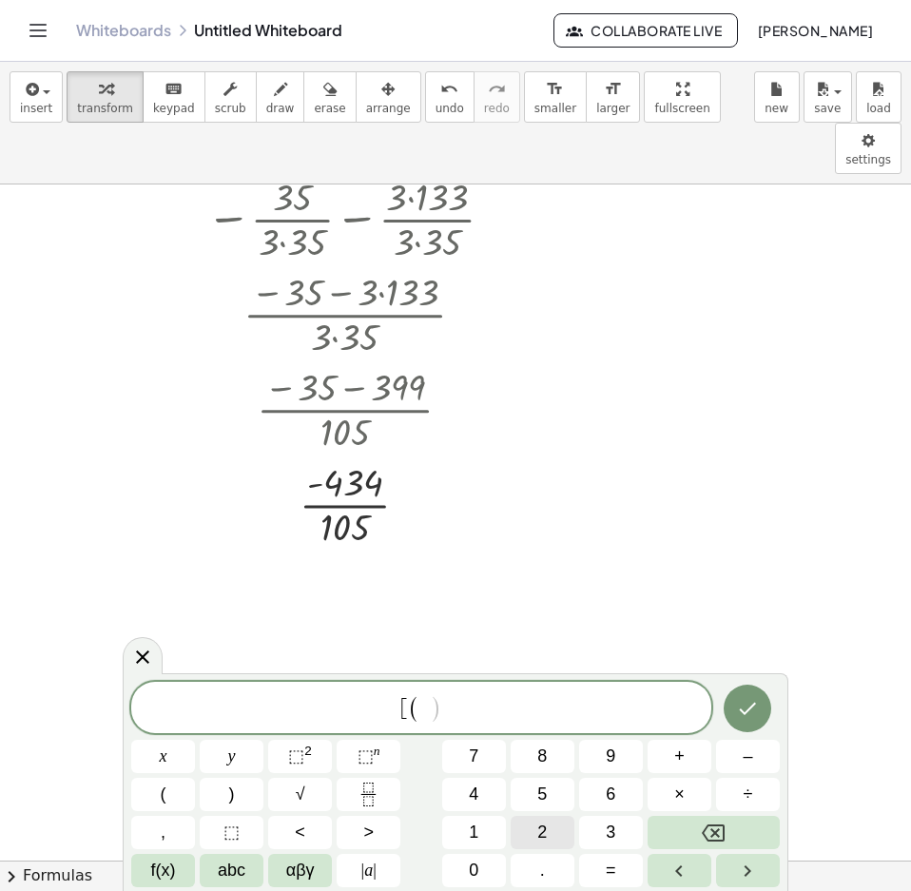
click at [544, 844] on span "2" at bounding box center [542, 833] width 10 height 26
click at [354, 762] on button "⬚ n" at bounding box center [369, 756] width 64 height 33
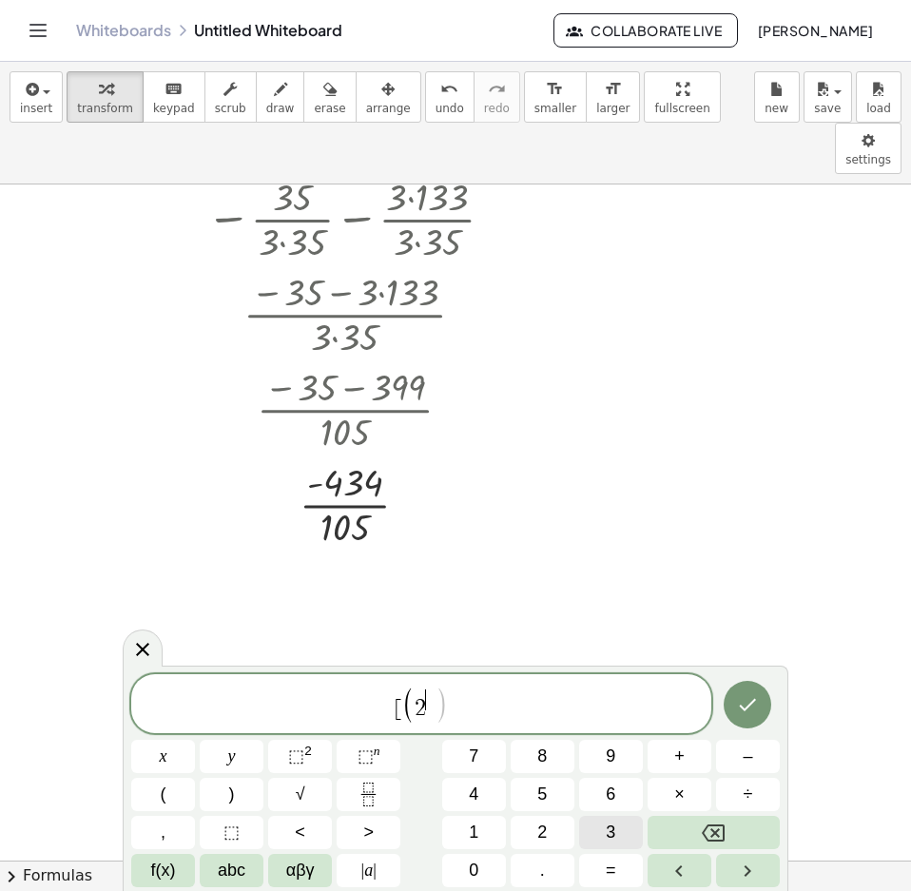
click at [605, 833] on button "3" at bounding box center [611, 832] width 64 height 33
click at [731, 864] on button "Right arrow" at bounding box center [748, 870] width 64 height 33
click at [365, 787] on icon "Fraction" at bounding box center [369, 795] width 24 height 24
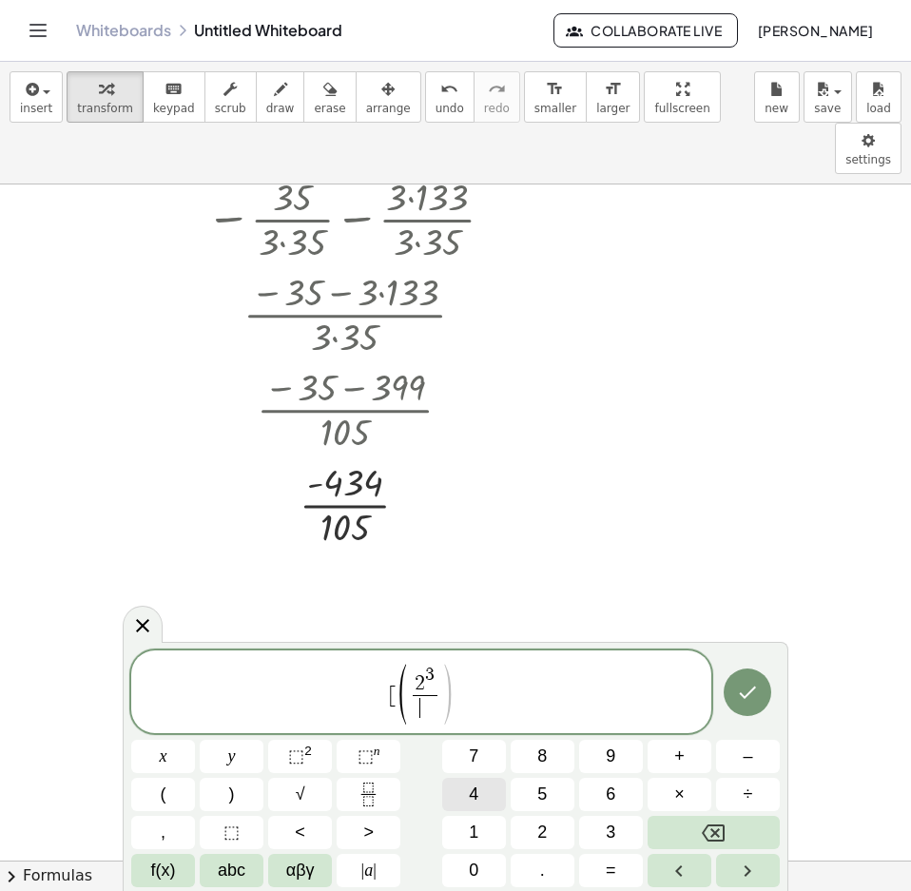
click at [488, 803] on button "4" at bounding box center [474, 794] width 64 height 33
click at [741, 864] on icon "Right arrow" at bounding box center [747, 871] width 23 height 23
click at [742, 753] on button "–" at bounding box center [748, 756] width 64 height 33
click at [466, 696] on span "[ ( 2 3 4 ​ − ) ​" at bounding box center [421, 693] width 580 height 63
click at [461, 695] on span ")" at bounding box center [461, 694] width 14 height 67
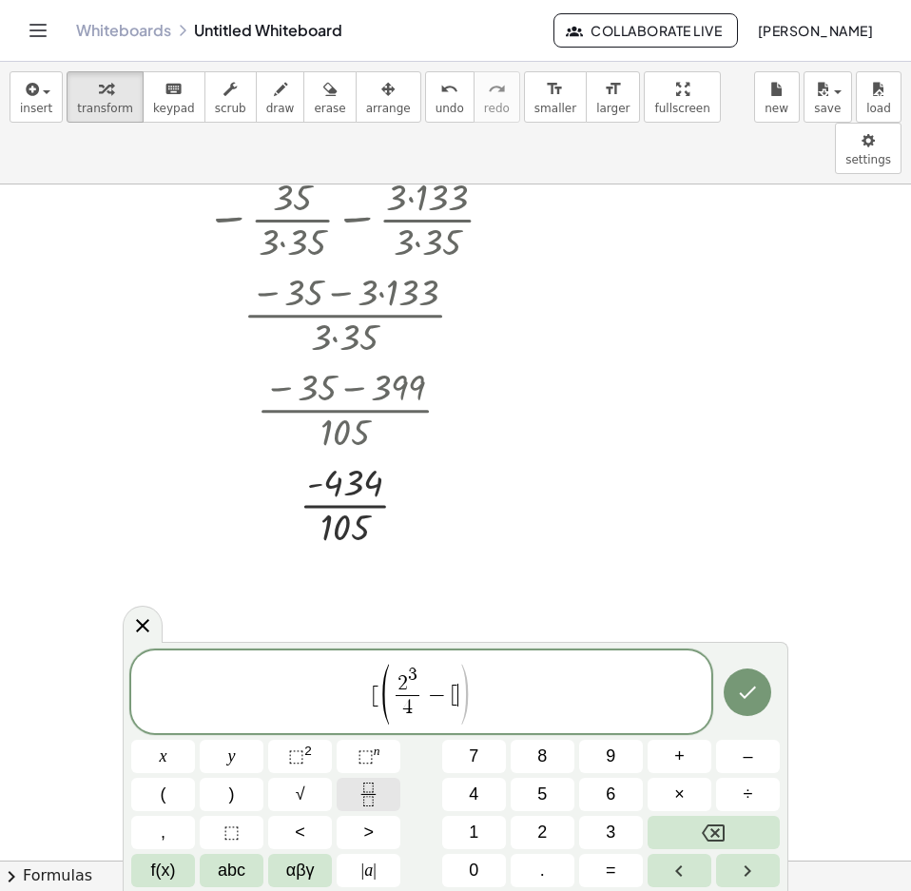
click at [377, 801] on icon "Fraction" at bounding box center [369, 795] width 24 height 24
click at [471, 825] on span "1" at bounding box center [474, 833] width 10 height 26
click at [677, 836] on button "Backspace" at bounding box center [714, 832] width 132 height 33
click at [679, 836] on button "Backspace" at bounding box center [714, 832] width 132 height 33
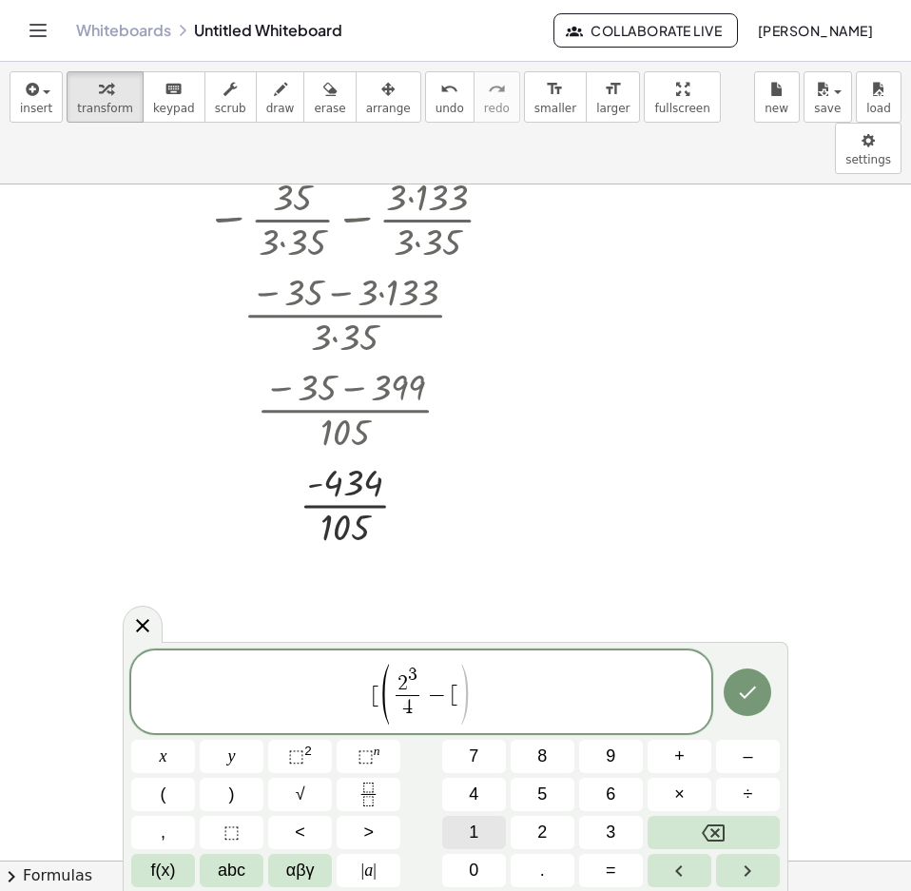
click at [474, 830] on span "1" at bounding box center [474, 833] width 10 height 26
click at [361, 787] on icon "Fraction" at bounding box center [369, 795] width 24 height 24
click at [703, 826] on icon "Backspace" at bounding box center [713, 833] width 23 height 23
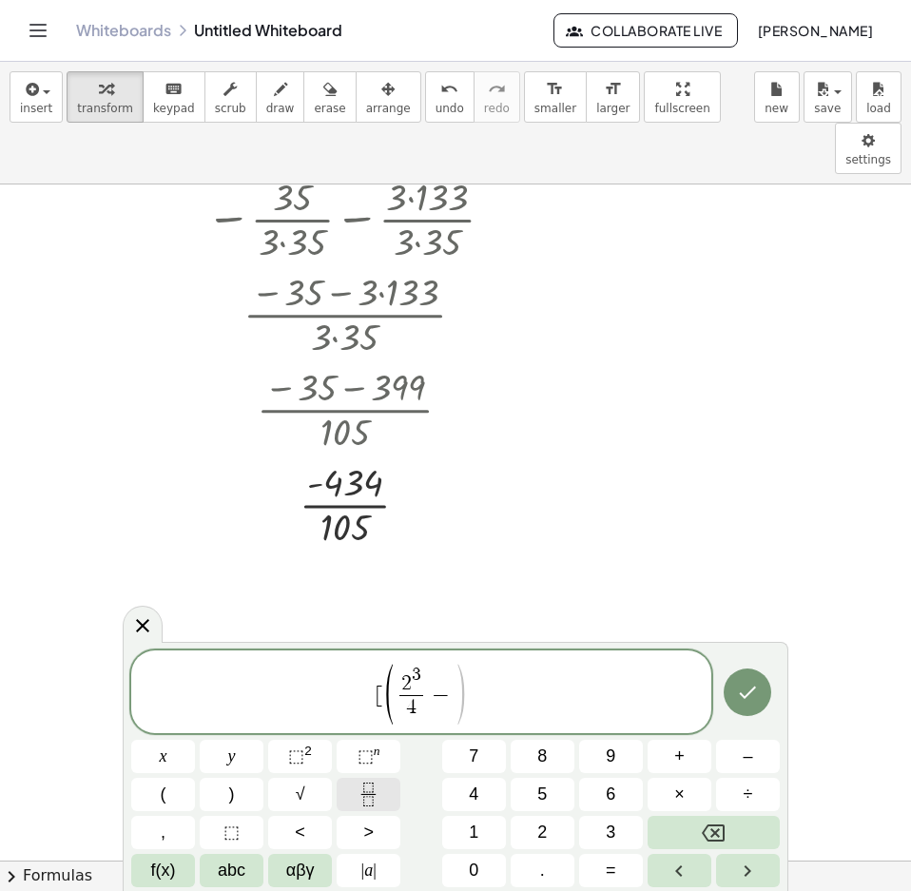
click at [374, 787] on icon "Fraction" at bounding box center [369, 795] width 24 height 24
click at [467, 835] on button "1" at bounding box center [474, 832] width 64 height 33
click at [764, 877] on button "Right arrow" at bounding box center [748, 870] width 64 height 33
click at [543, 827] on span "2" at bounding box center [542, 833] width 10 height 26
click at [679, 863] on icon "Left arrow" at bounding box center [679, 871] width 23 height 23
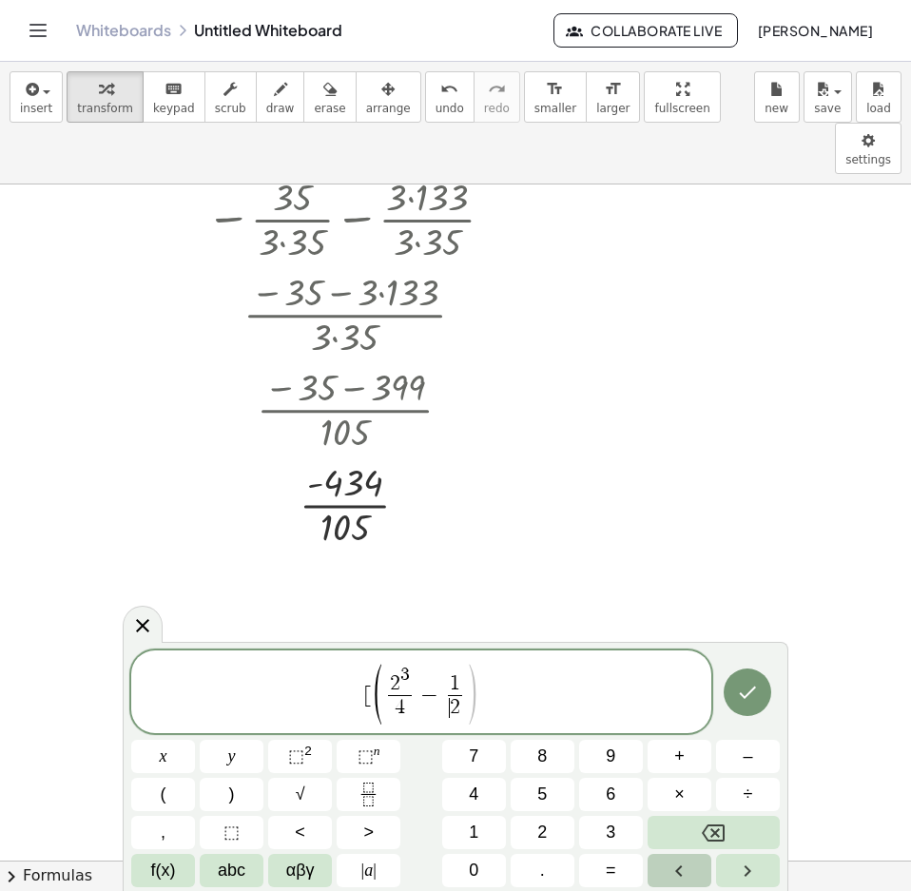
click at [679, 863] on icon "Left arrow" at bounding box center [679, 871] width 23 height 23
click at [727, 870] on button "Right arrow" at bounding box center [748, 870] width 64 height 33
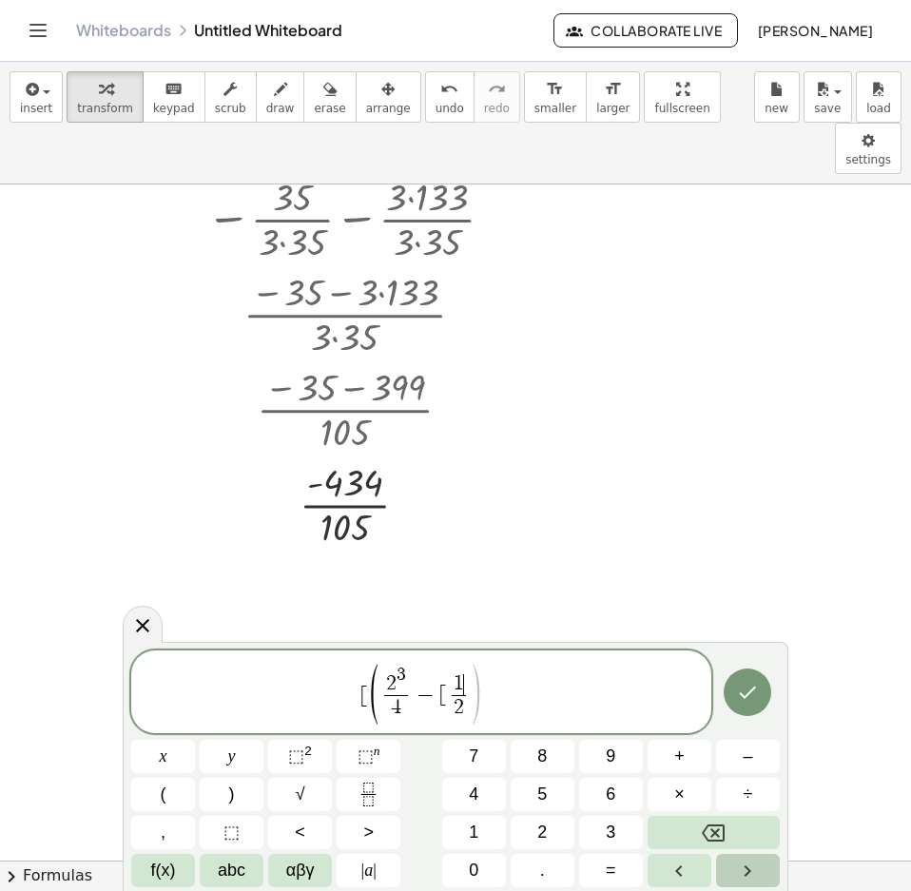
click at [727, 870] on button "Right arrow" at bounding box center [748, 870] width 64 height 33
click at [692, 758] on button "+" at bounding box center [680, 756] width 64 height 33
click at [175, 794] on button "(" at bounding box center [163, 794] width 64 height 33
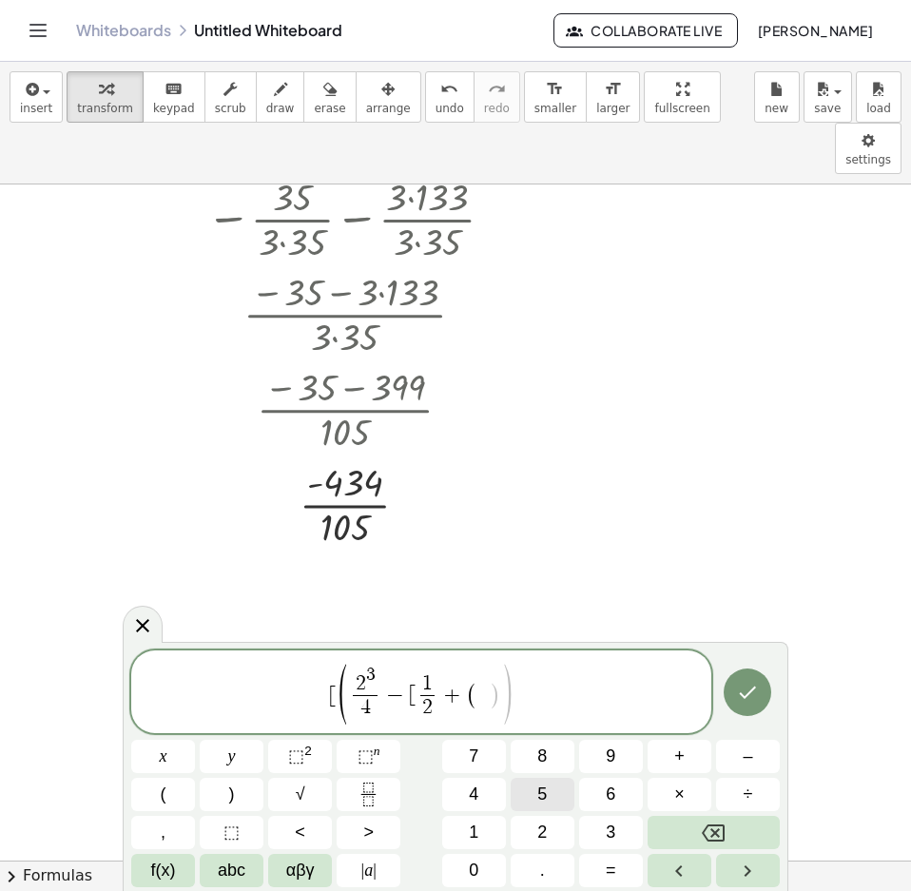
click at [536, 796] on button "5" at bounding box center [543, 794] width 64 height 33
click at [372, 793] on icon "Fraction" at bounding box center [369, 795] width 24 height 24
click at [478, 836] on span "1" at bounding box center [474, 833] width 10 height 26
click at [479, 862] on button "0" at bounding box center [474, 870] width 64 height 33
click at [744, 864] on icon "Right arrow" at bounding box center [747, 871] width 23 height 23
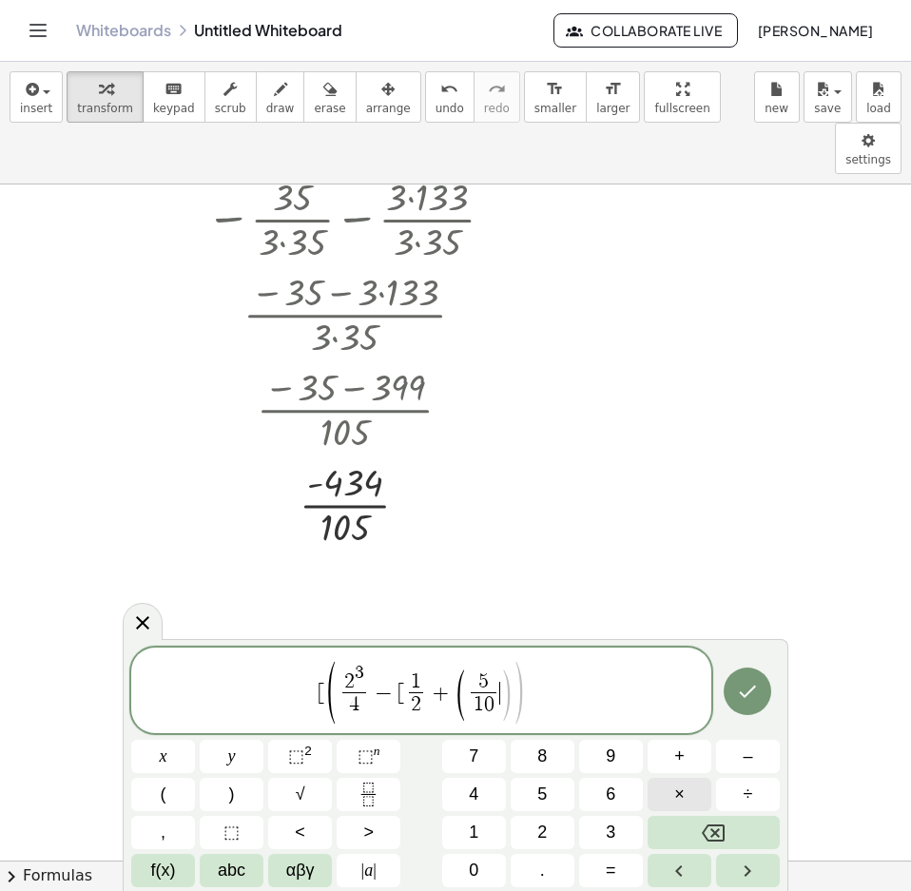
click at [687, 796] on button "×" at bounding box center [680, 794] width 64 height 33
click at [548, 829] on button "2" at bounding box center [543, 832] width 64 height 33
click at [249, 800] on button ")" at bounding box center [232, 794] width 64 height 33
click at [543, 698] on span "[ ( 2 3 4 ​ − [ 1 2 ​ + ( 5 1 0 ​ · 2 ) ) ​" at bounding box center [421, 692] width 580 height 66
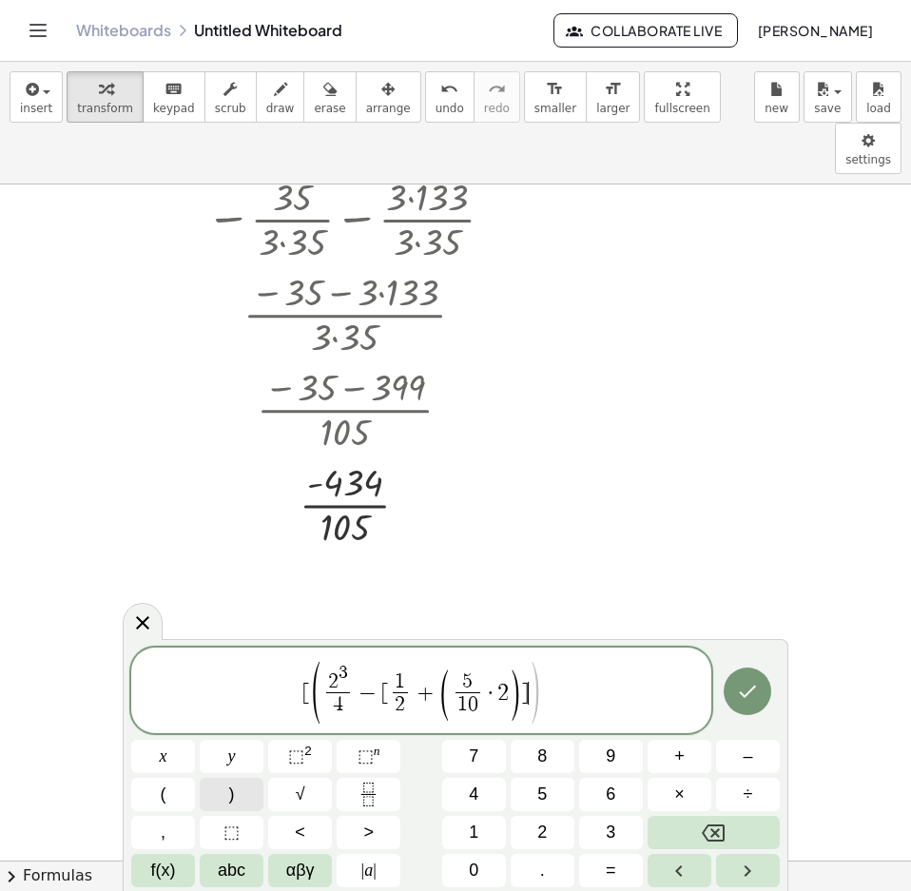
click at [238, 793] on button ")" at bounding box center [232, 794] width 64 height 33
click at [753, 789] on button "÷" at bounding box center [748, 794] width 64 height 33
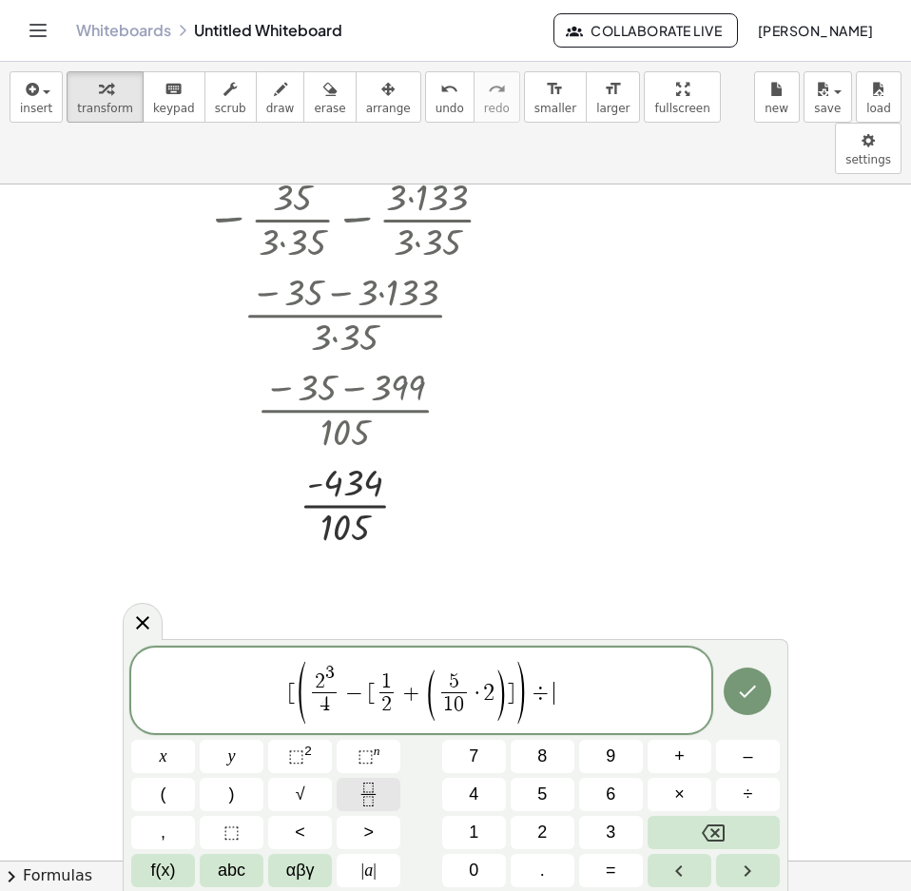
click at [379, 783] on icon "Fraction" at bounding box center [369, 795] width 24 height 24
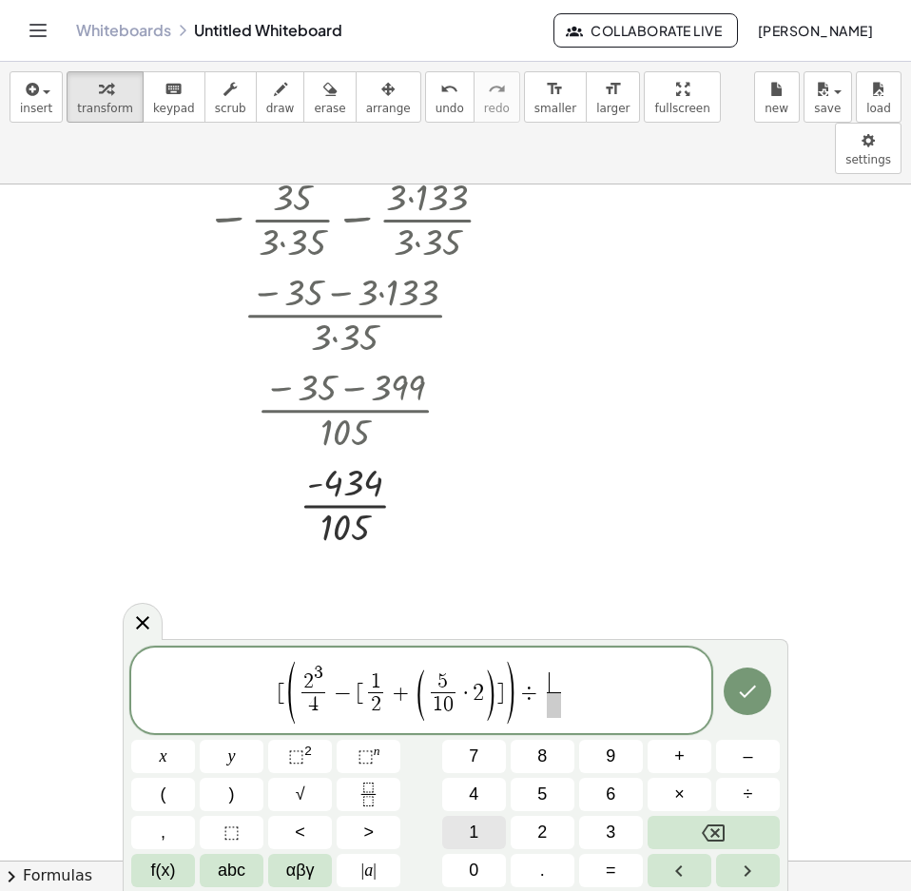
click at [489, 835] on button "1" at bounding box center [474, 832] width 64 height 33
click at [739, 863] on icon "Right arrow" at bounding box center [747, 871] width 23 height 23
click at [554, 829] on button "2" at bounding box center [543, 832] width 64 height 33
click at [739, 862] on icon "Right arrow" at bounding box center [747, 871] width 23 height 23
click at [583, 695] on span "[ ( 2 3 4 ​ − [ 1 2 ​ + ( 5 1 0 ​ · 2 ) ] ) ÷ 1 2 ​" at bounding box center [421, 692] width 580 height 66
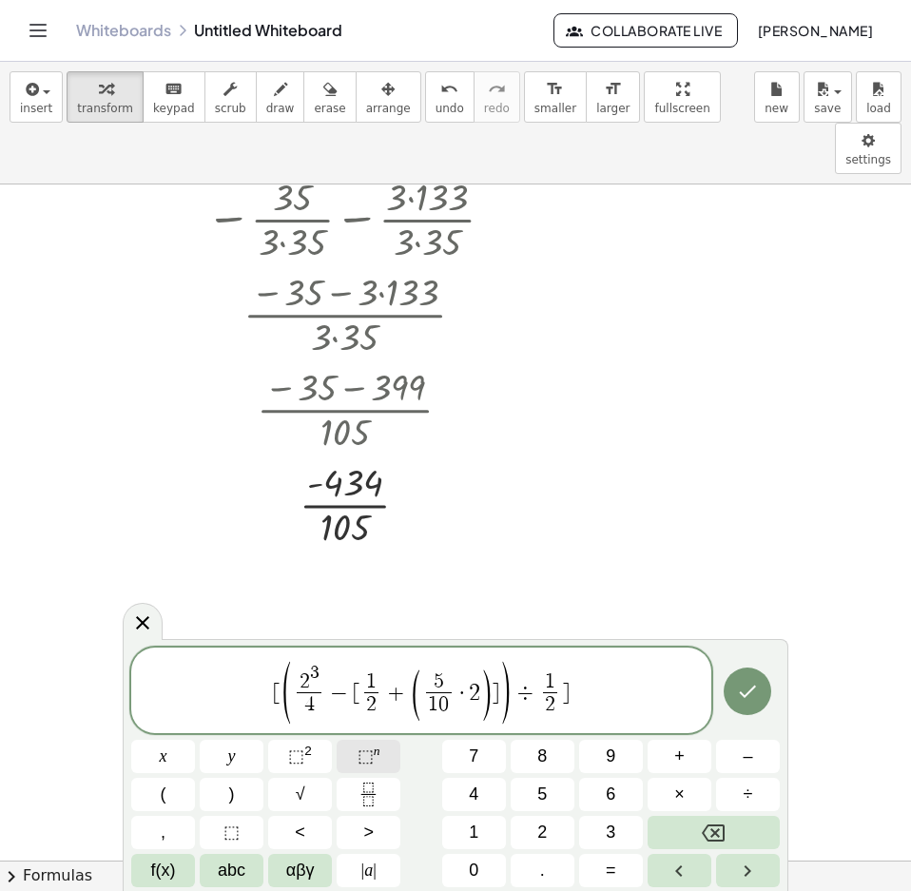
click at [360, 757] on span "⬚" at bounding box center [366, 756] width 16 height 19
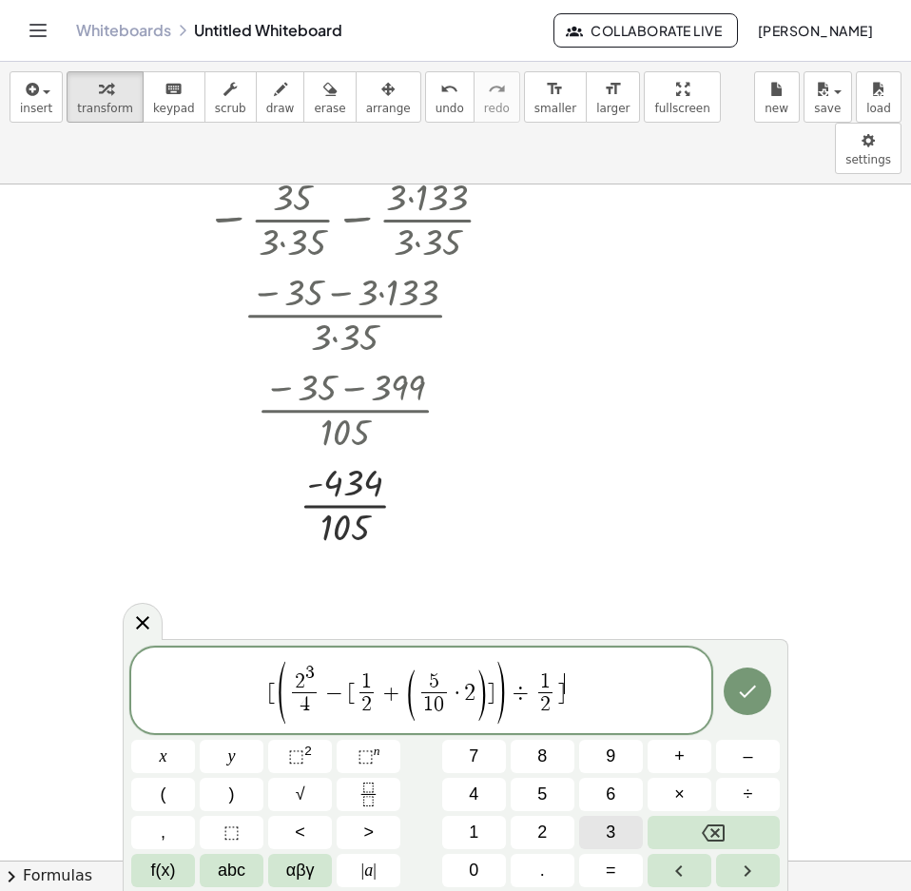
click at [598, 822] on button "3" at bounding box center [611, 832] width 64 height 33
click at [357, 756] on button "⬚ n" at bounding box center [369, 756] width 64 height 33
click at [592, 837] on button "3" at bounding box center [611, 832] width 64 height 33
click at [747, 696] on icon "Done" at bounding box center [748, 692] width 17 height 12
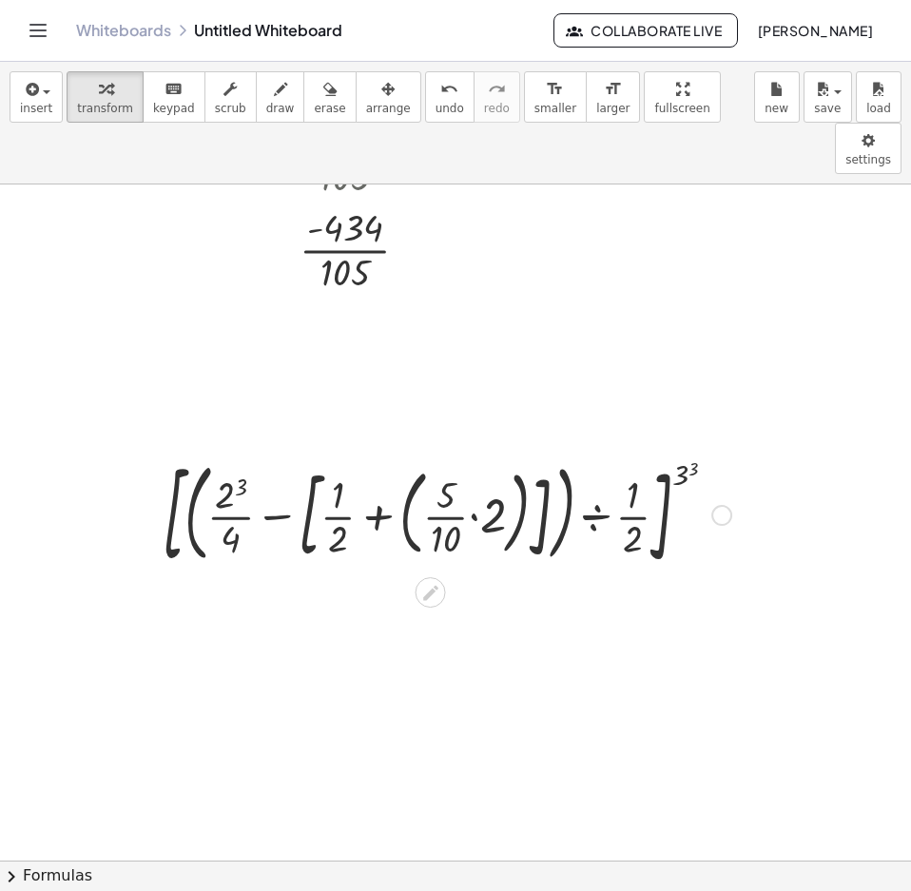
scroll to position [1740, 0]
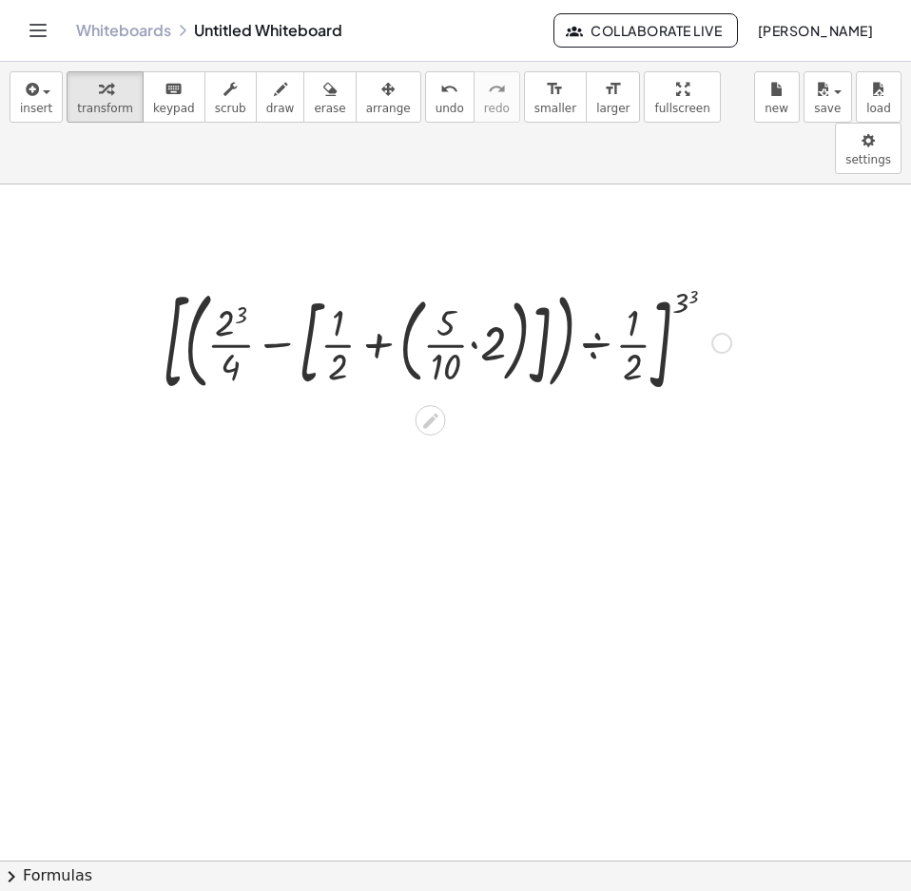
click at [474, 294] on div at bounding box center [447, 342] width 588 height 124
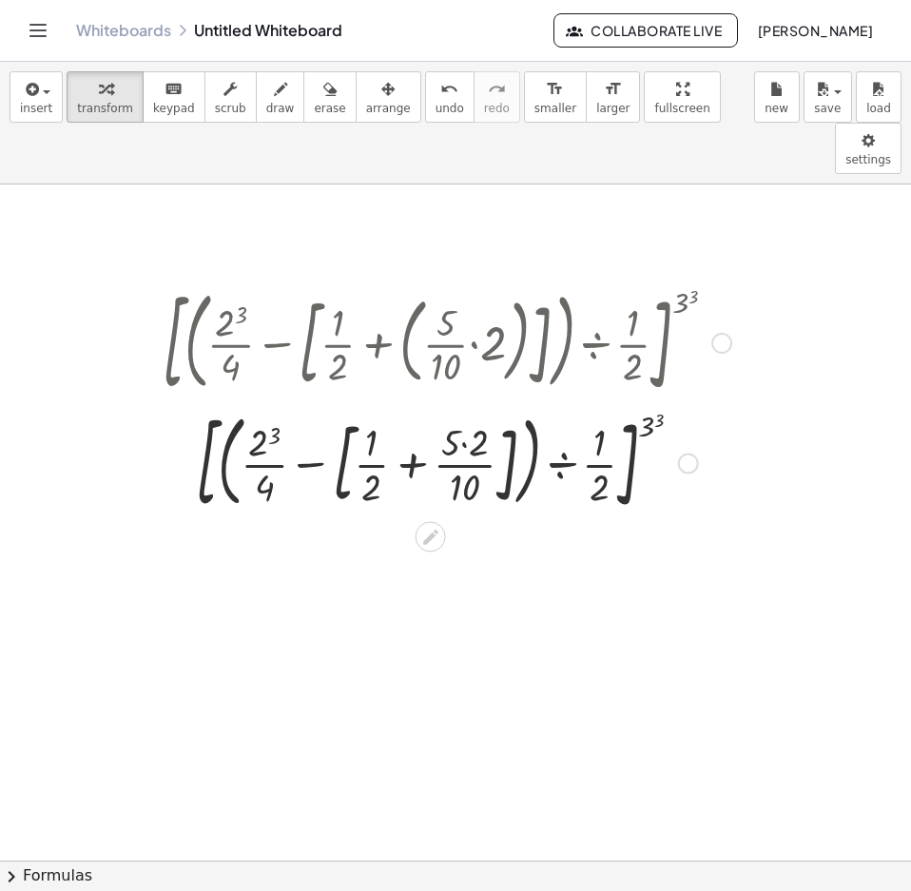
click at [463, 403] on div at bounding box center [447, 461] width 588 height 117
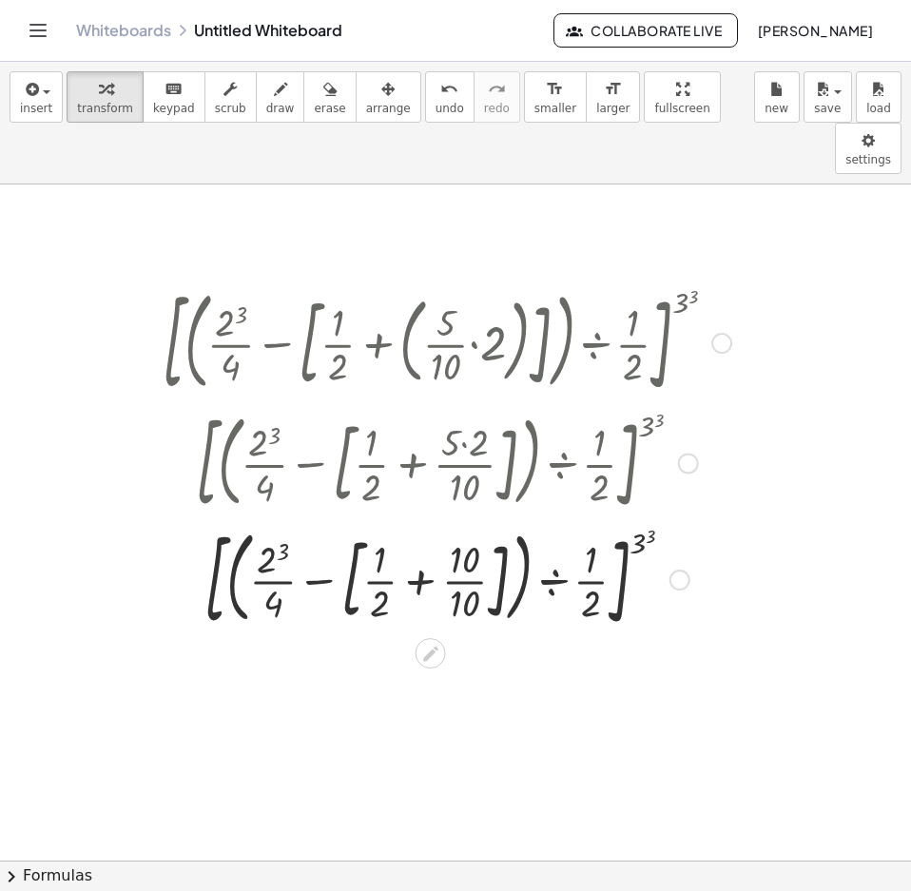
click at [417, 527] on div at bounding box center [447, 578] width 588 height 117
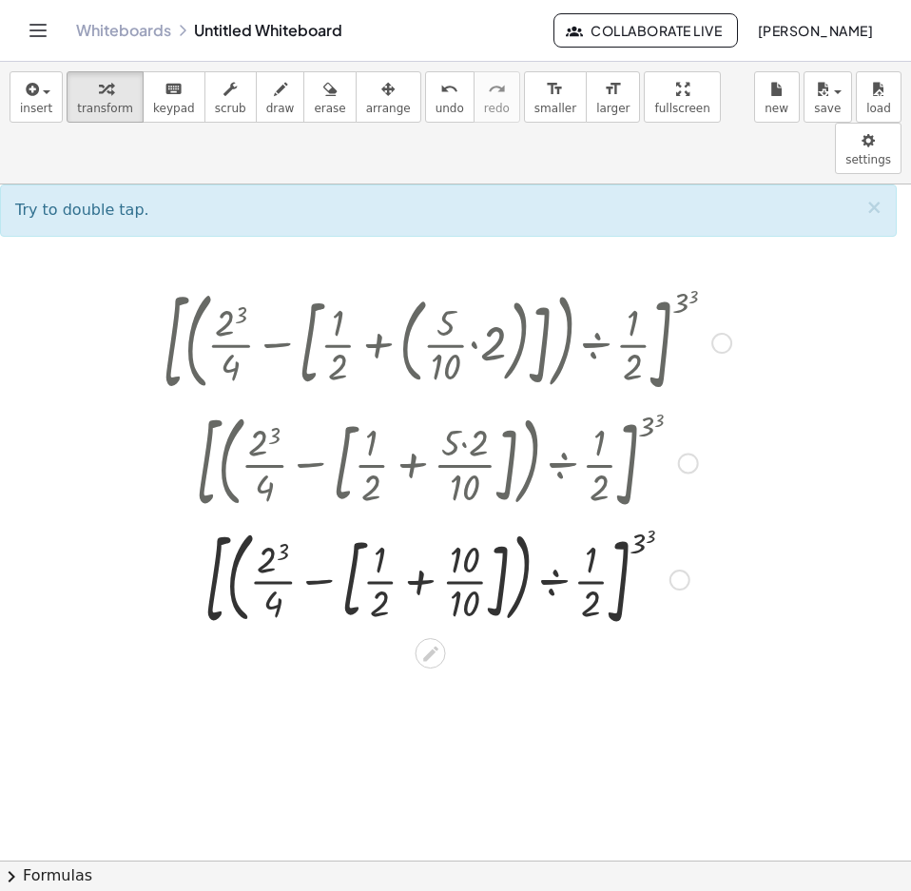
click at [380, 520] on div at bounding box center [447, 578] width 588 height 117
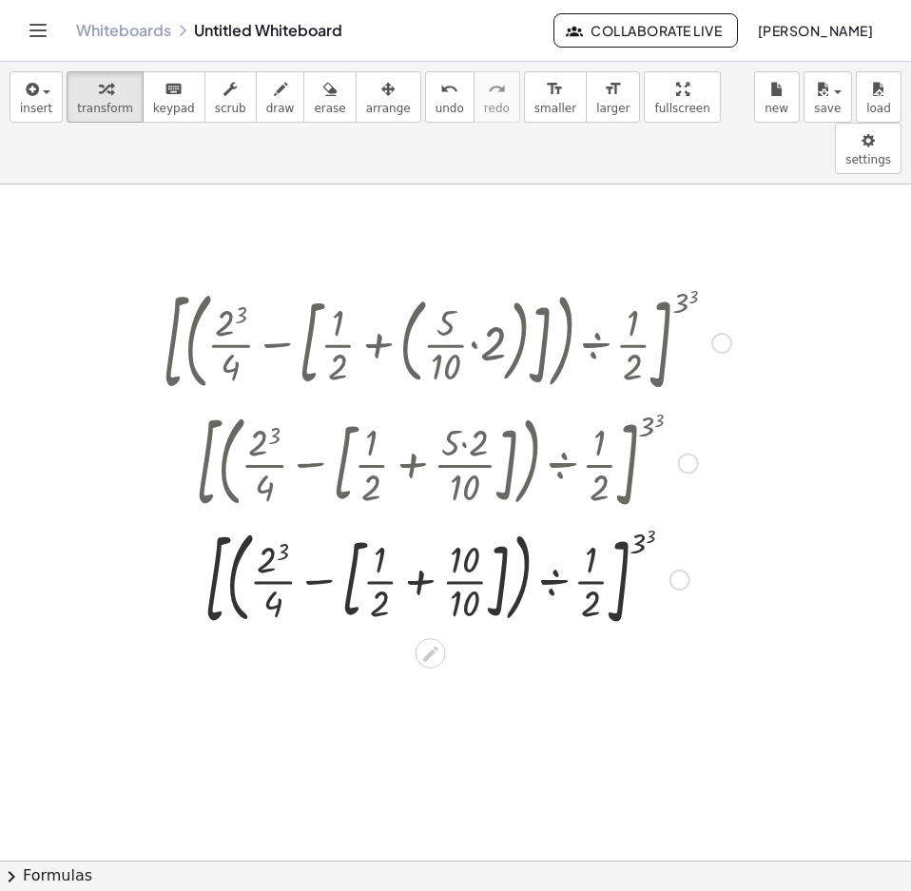
click at [386, 520] on div at bounding box center [447, 578] width 588 height 117
click at [379, 540] on div at bounding box center [447, 578] width 588 height 117
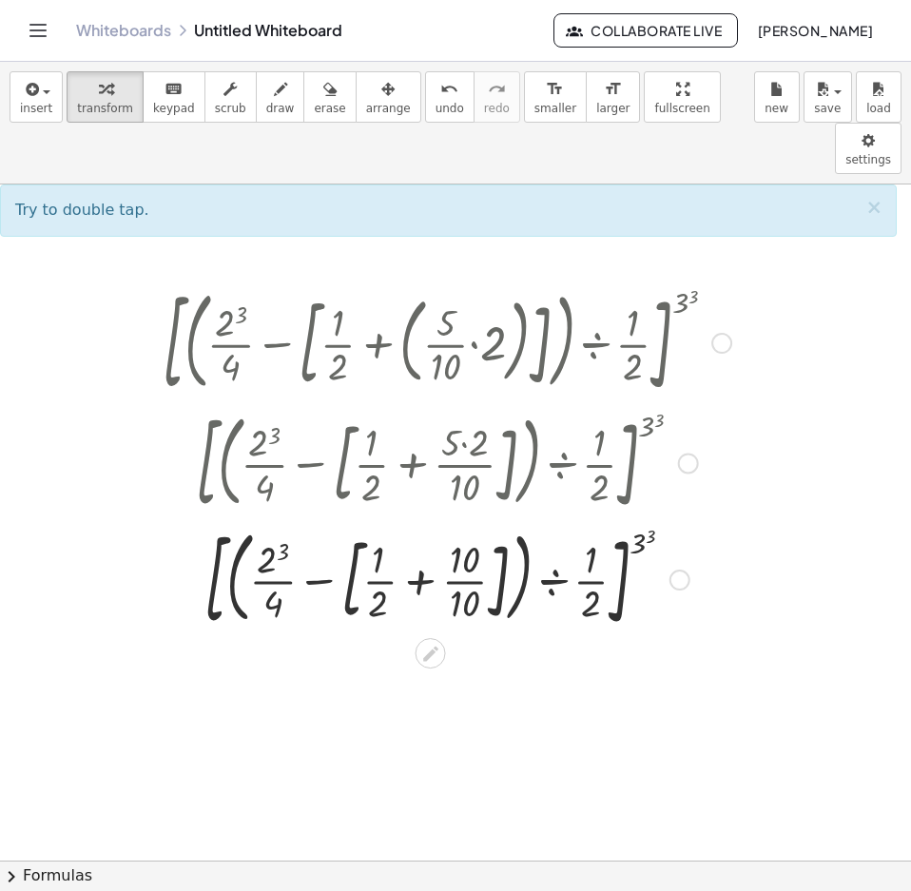
click at [386, 520] on div at bounding box center [447, 578] width 588 height 117
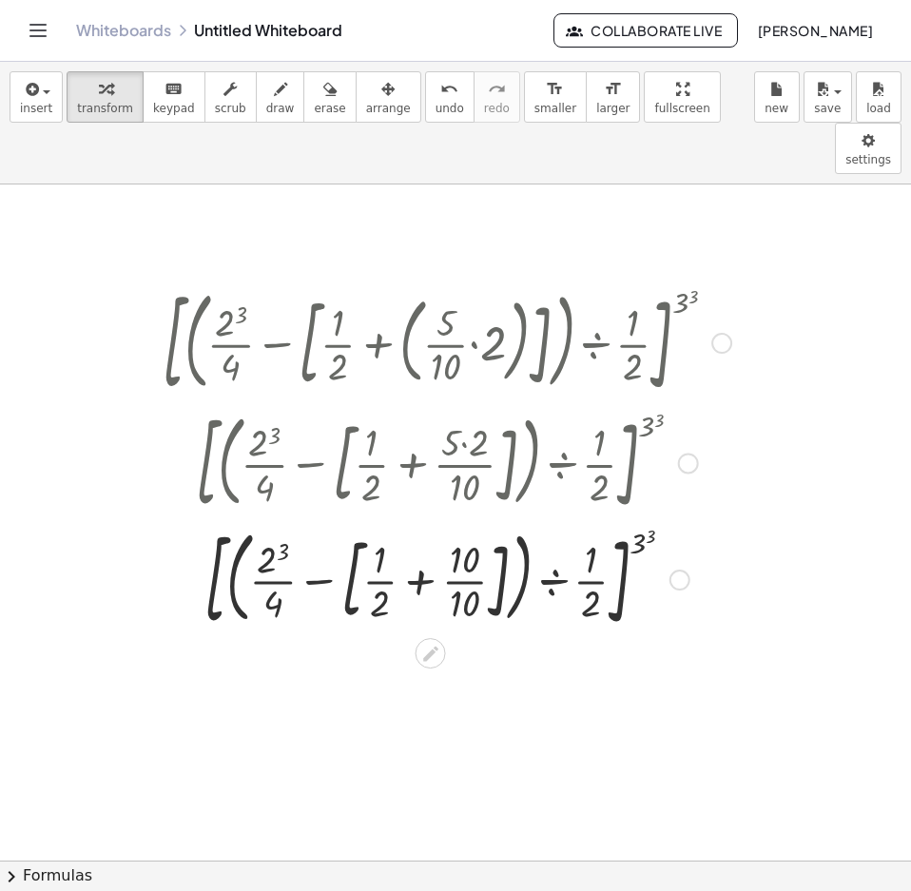
click at [384, 520] on div at bounding box center [447, 578] width 588 height 117
click at [383, 520] on div at bounding box center [447, 578] width 588 height 117
click at [371, 546] on div at bounding box center [447, 578] width 588 height 117
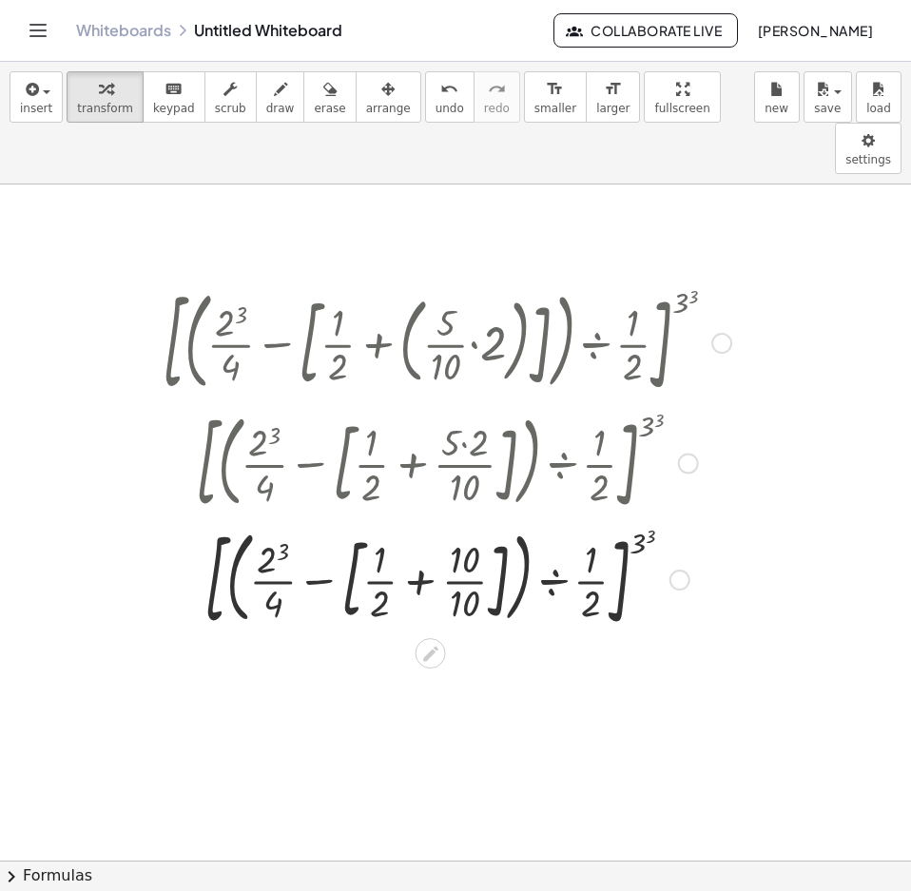
click at [371, 546] on div at bounding box center [447, 578] width 588 height 117
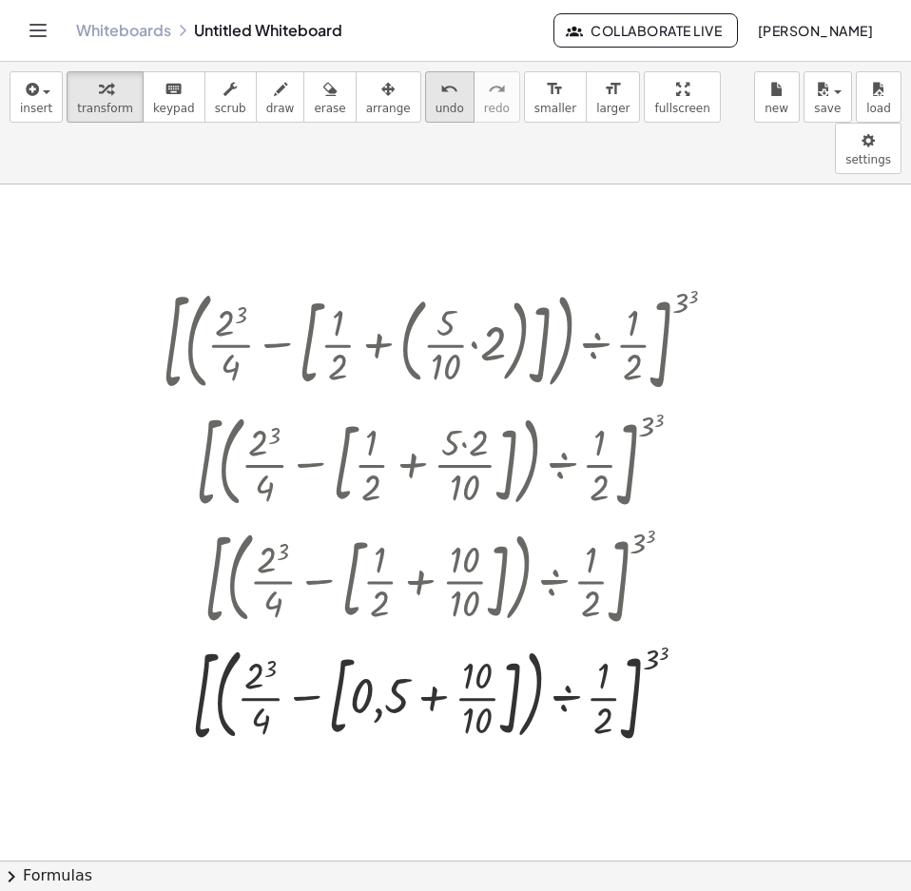
click at [436, 113] on span "undo" at bounding box center [450, 108] width 29 height 13
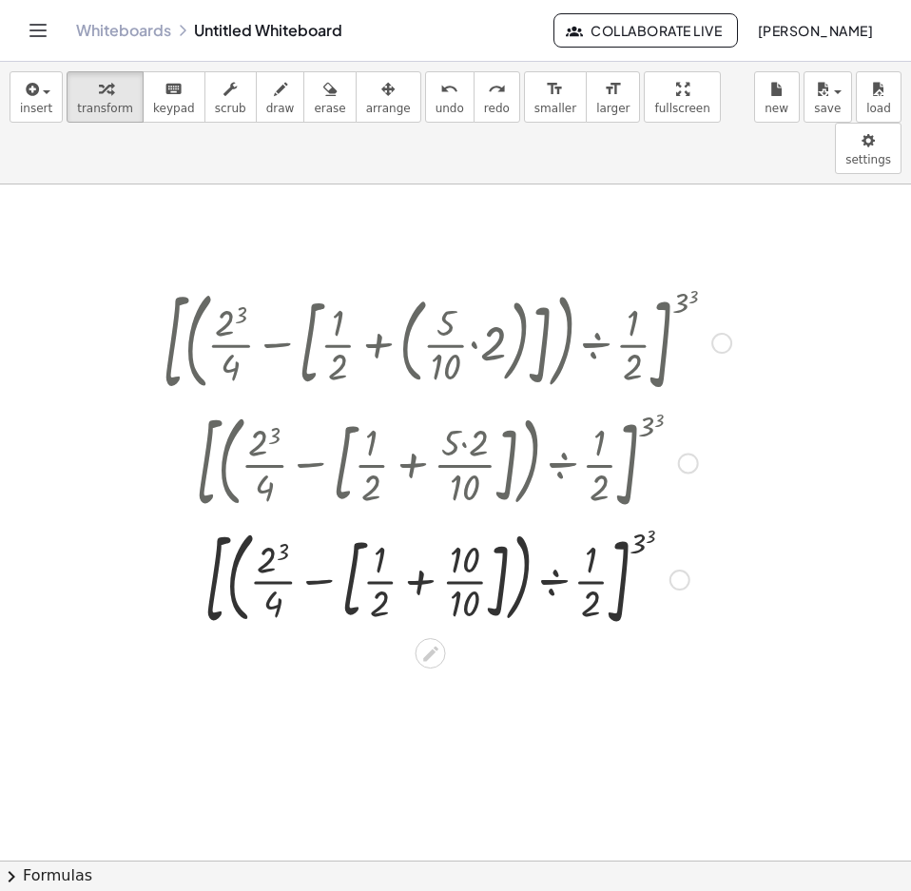
click at [425, 529] on div at bounding box center [446, 578] width 563 height 117
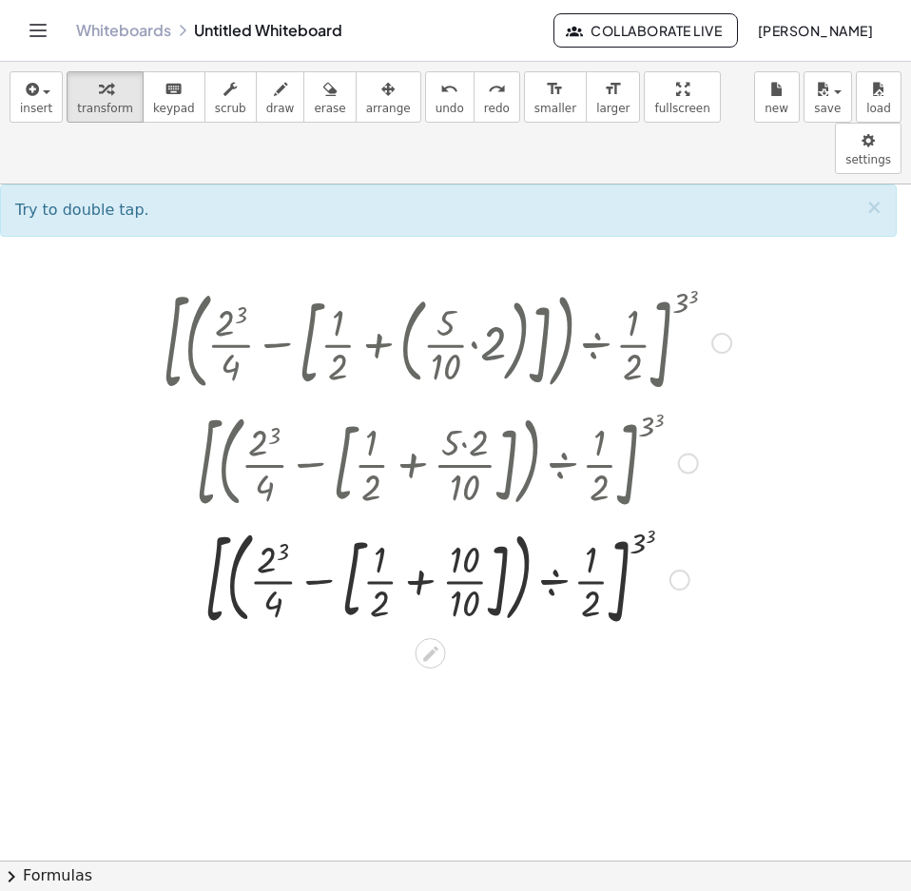
click at [425, 529] on div at bounding box center [446, 578] width 563 height 117
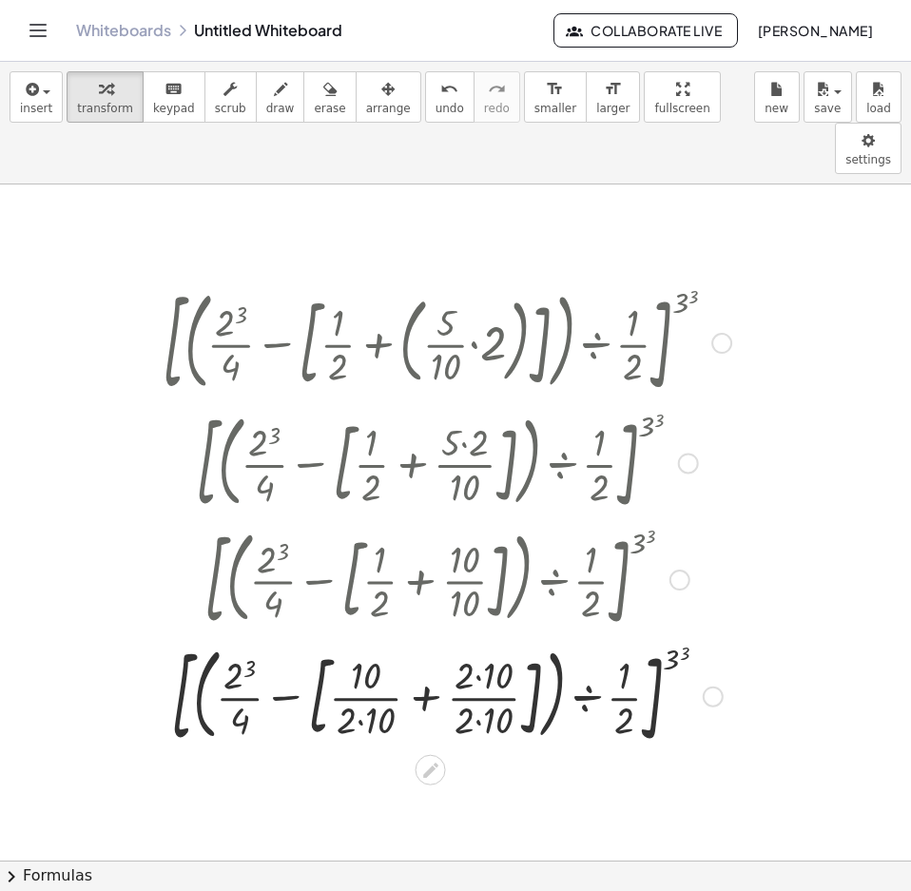
click at [378, 664] on div at bounding box center [447, 694] width 588 height 117
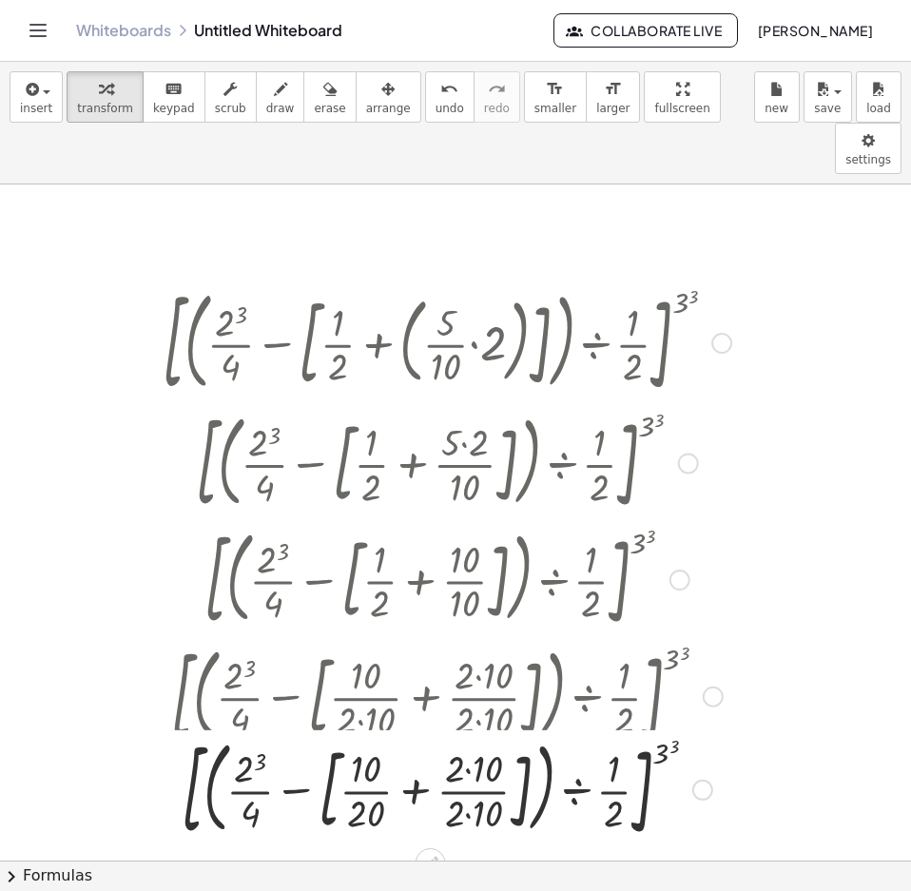
click at [431, 343] on div "[ · ( + · 2 3 · 4 − [ + · 1 · 2 + ( · · 5 · 10 · 2 ) ] ) ÷ · 1 · 2 ] ( 3 3 ) [ …" at bounding box center [431, 343] width 0 height 0
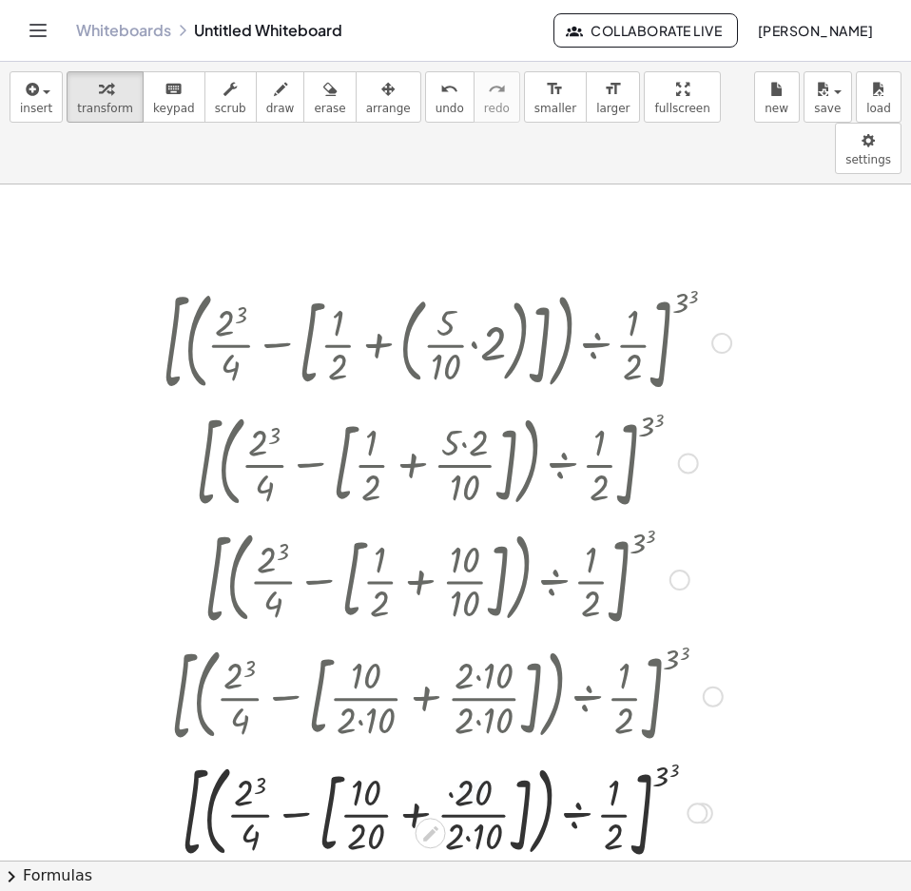
click at [463, 782] on div at bounding box center [447, 811] width 588 height 117
click at [496, 786] on div at bounding box center [447, 811] width 588 height 117
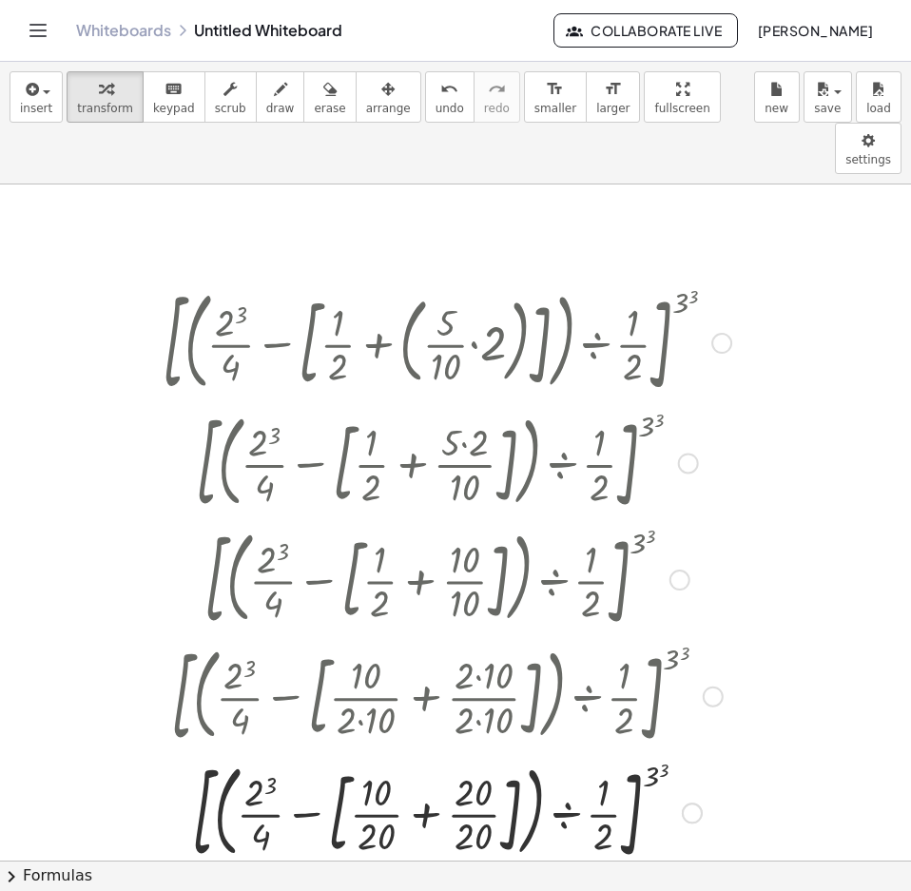
click at [430, 767] on div at bounding box center [447, 811] width 588 height 117
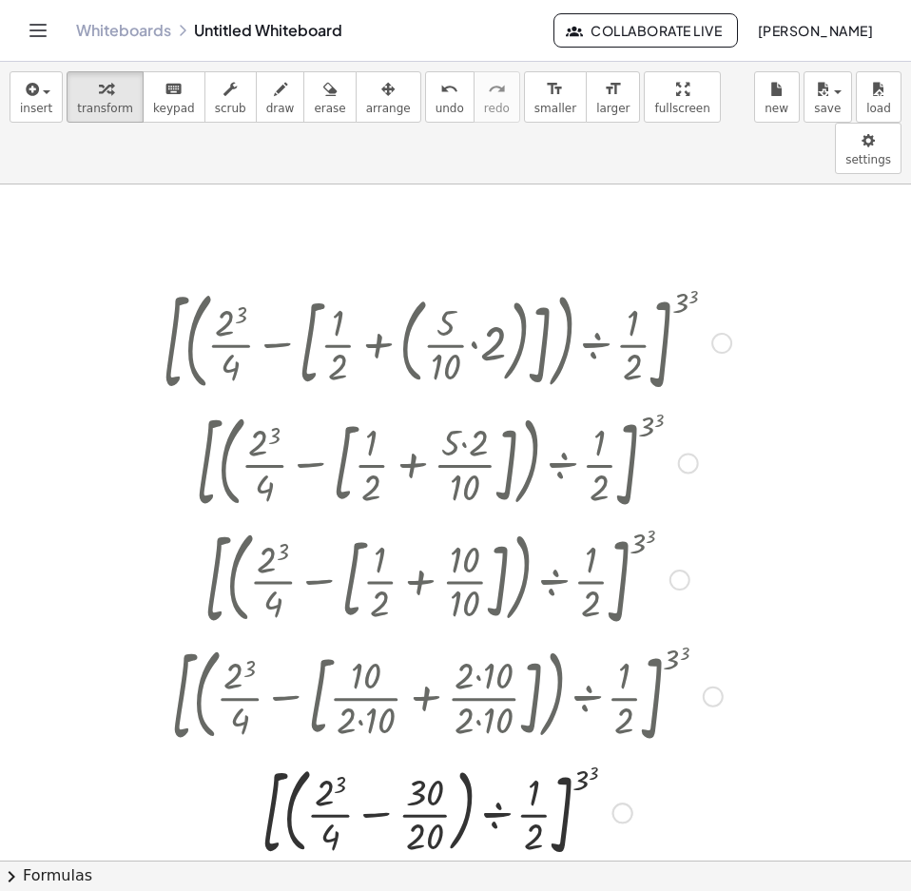
click at [375, 763] on div at bounding box center [447, 811] width 588 height 109
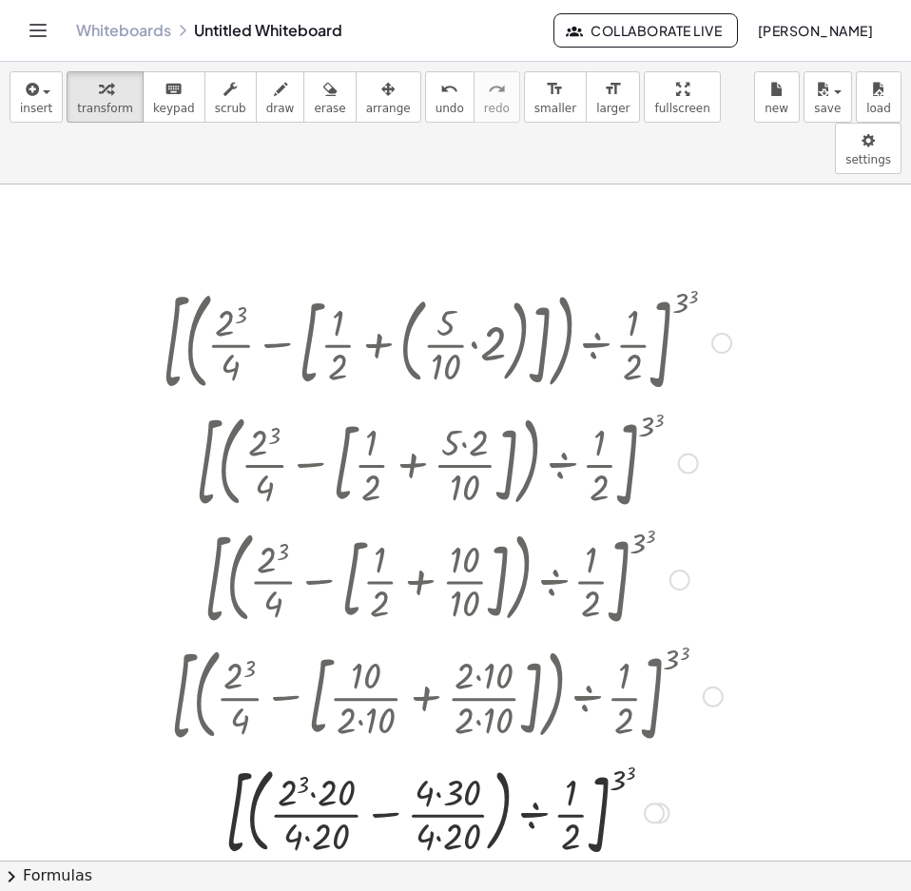
click at [315, 757] on div at bounding box center [447, 811] width 588 height 109
click at [326, 757] on div at bounding box center [447, 811] width 588 height 109
click at [314, 783] on div at bounding box center [447, 811] width 588 height 109
click at [325, 757] on div at bounding box center [447, 811] width 588 height 109
click at [293, 757] on div at bounding box center [447, 811] width 588 height 109
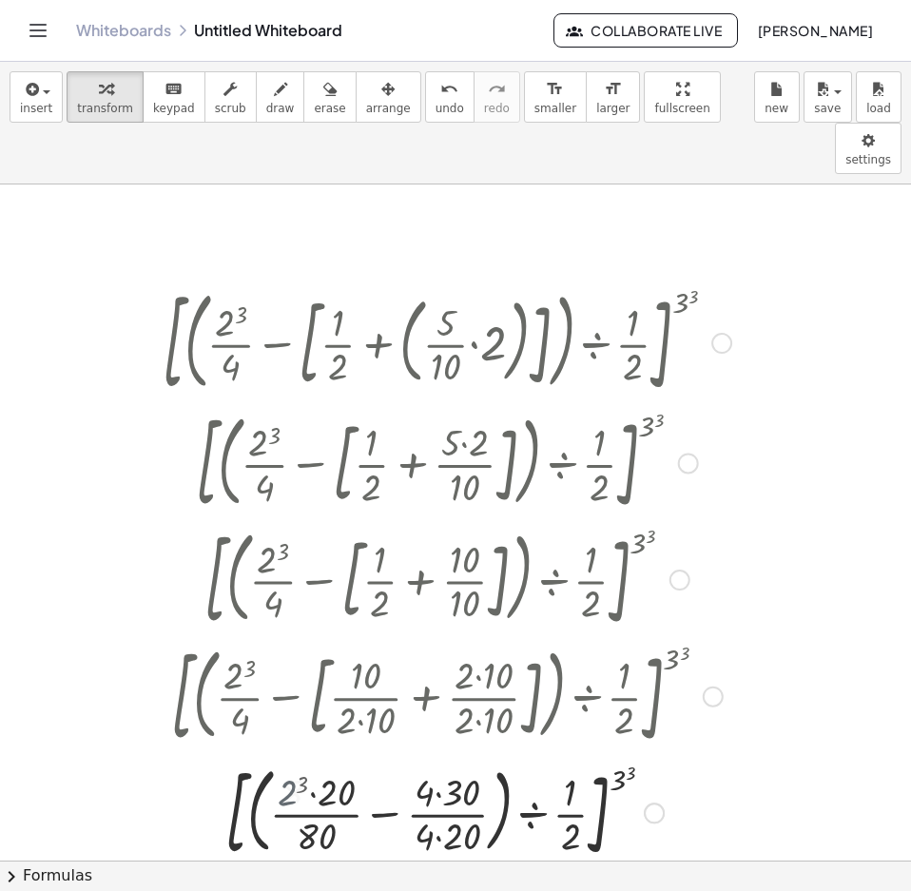
click at [293, 757] on div at bounding box center [447, 811] width 588 height 109
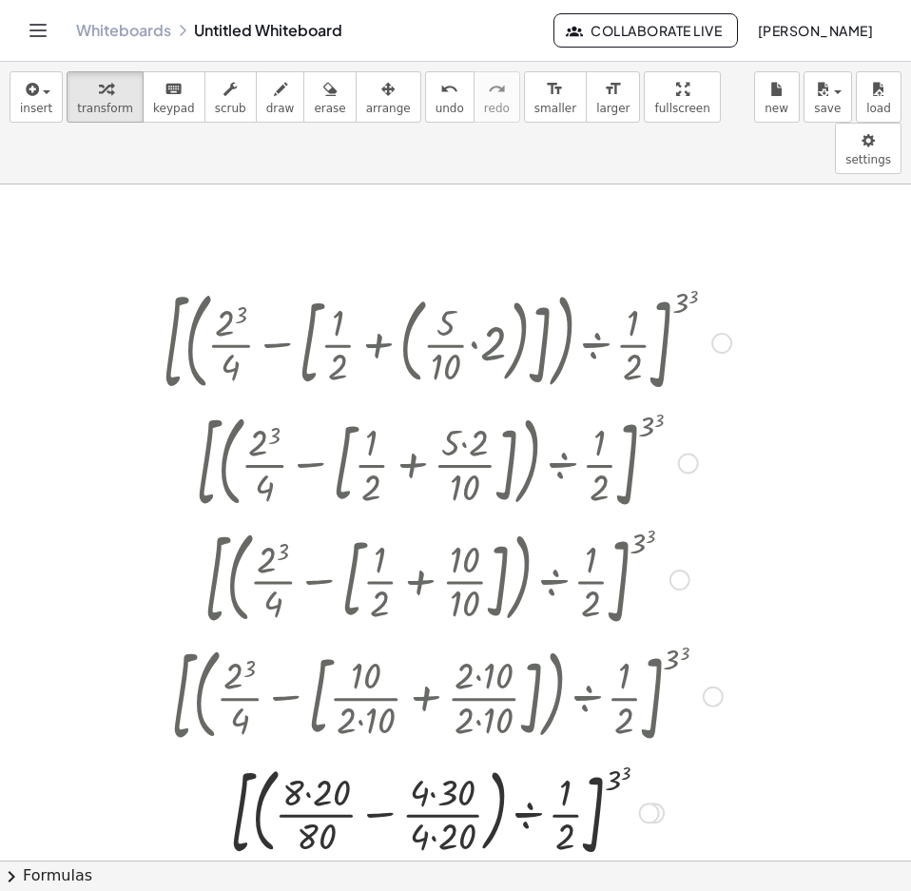
click at [320, 757] on div at bounding box center [447, 811] width 588 height 109
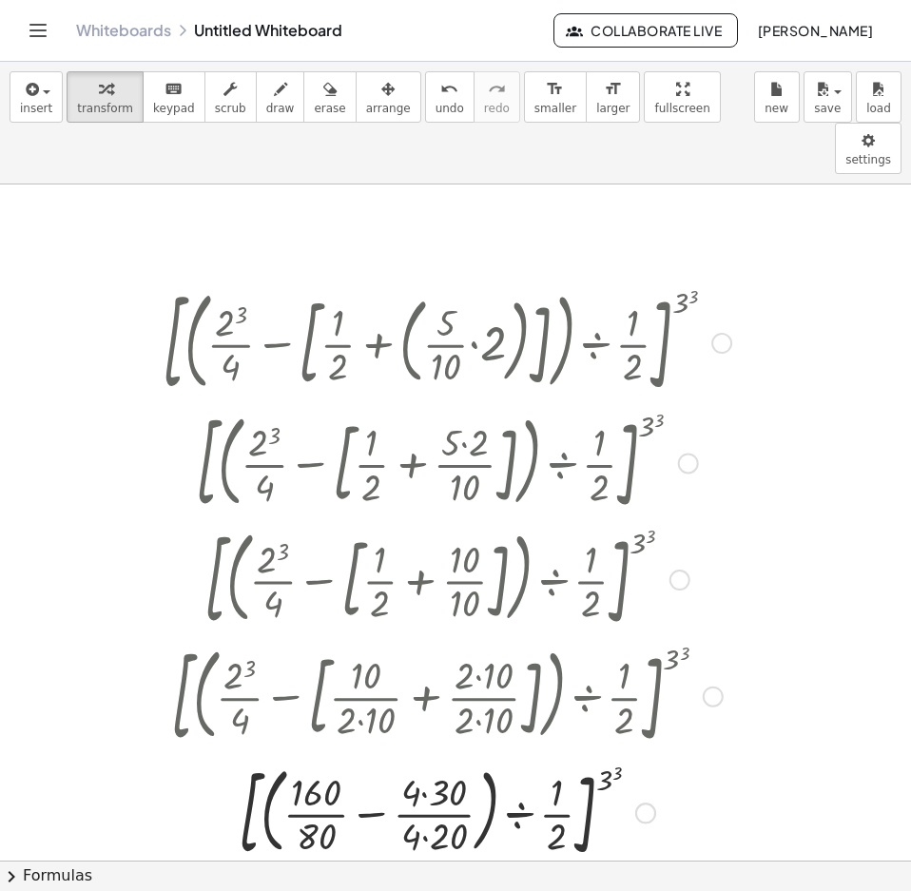
click at [439, 757] on div at bounding box center [447, 811] width 588 height 109
click at [428, 779] on div at bounding box center [447, 811] width 588 height 109
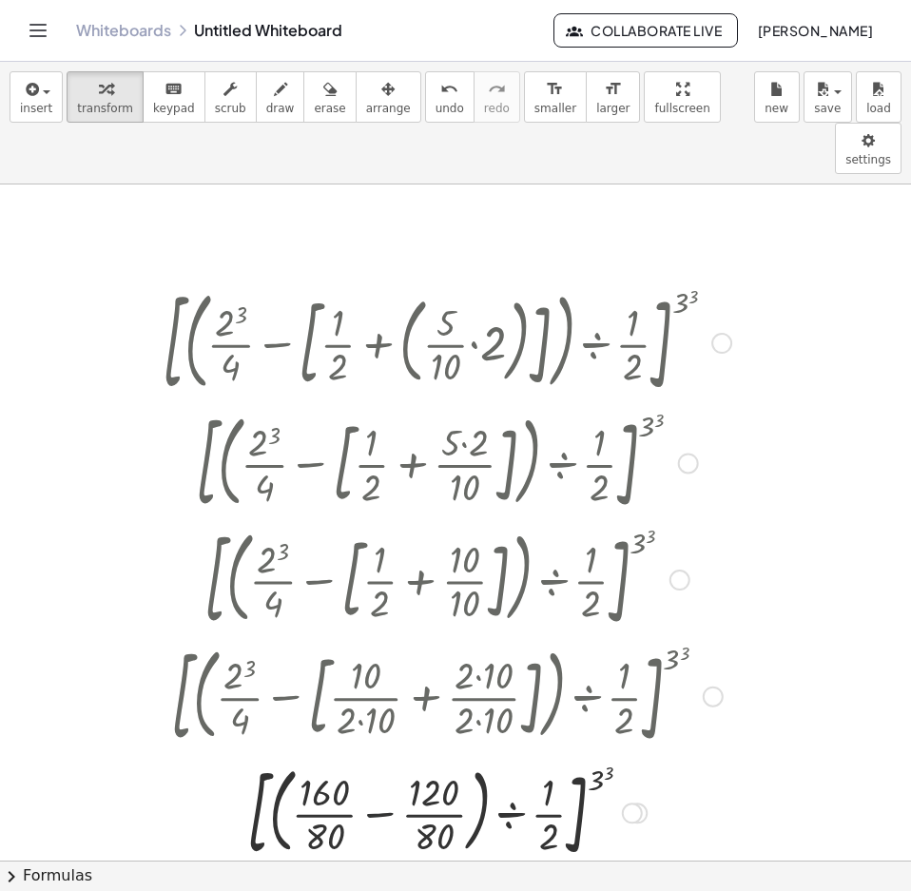
click at [385, 757] on div at bounding box center [447, 811] width 588 height 109
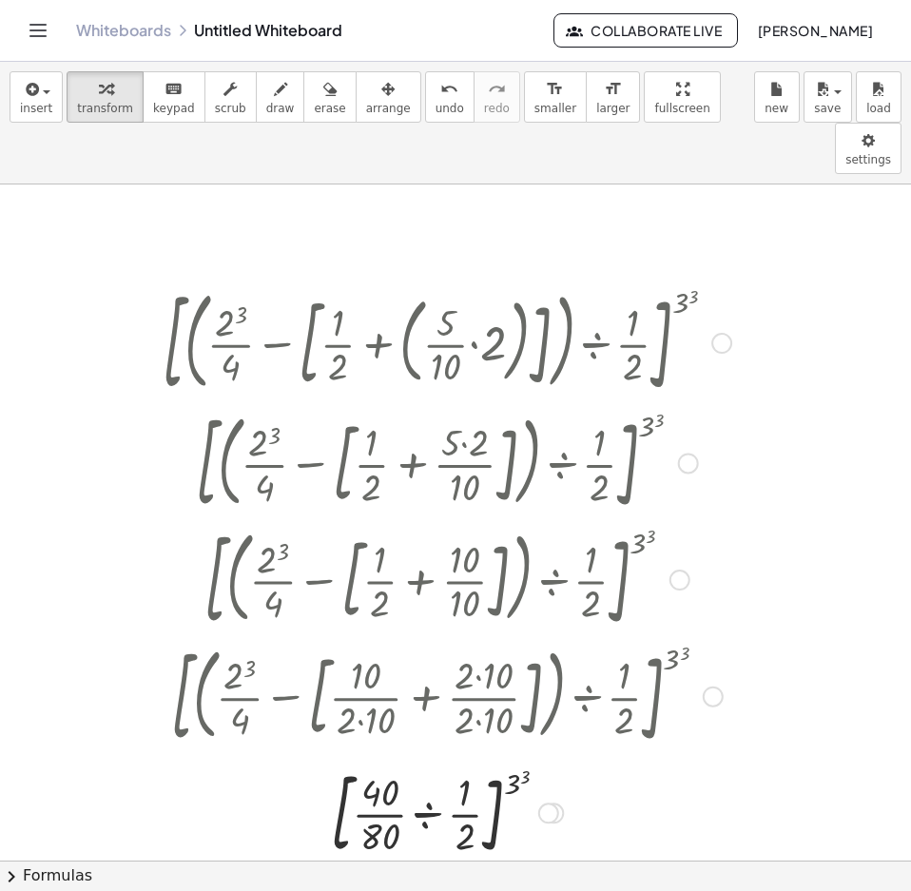
click at [428, 767] on div at bounding box center [447, 812] width 588 height 103
click at [448, 761] on div at bounding box center [447, 812] width 588 height 103
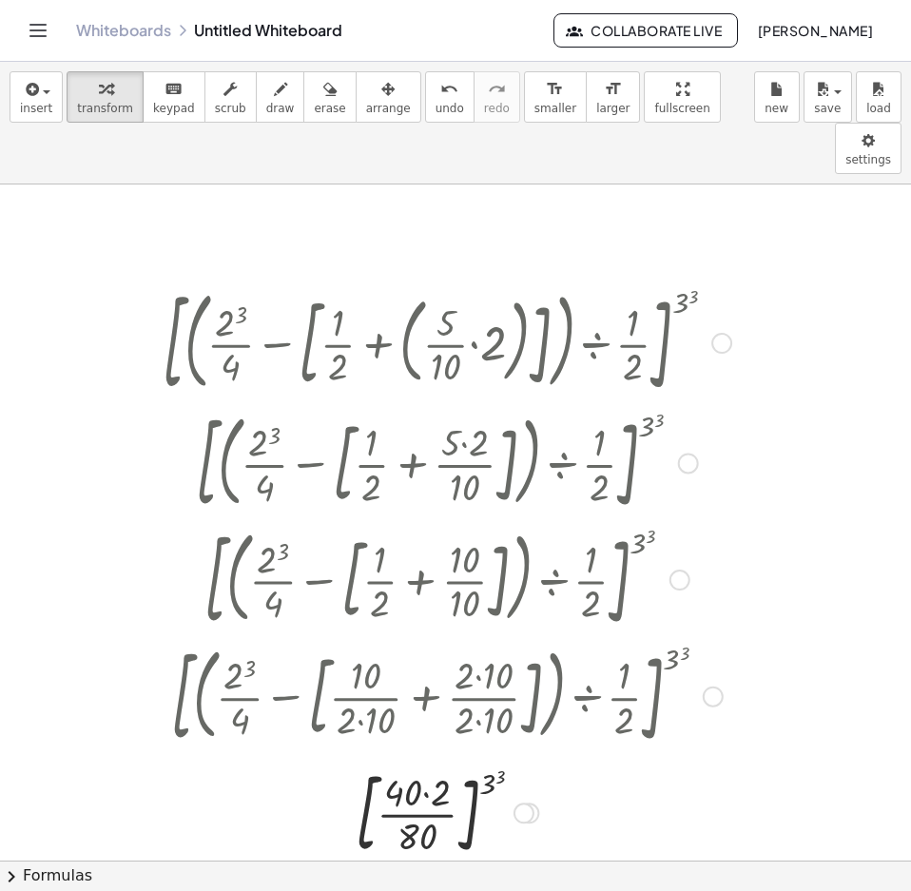
click at [425, 761] on div at bounding box center [447, 812] width 588 height 103
click at [426, 761] on div at bounding box center [447, 812] width 588 height 103
click at [436, 781] on div at bounding box center [447, 812] width 588 height 63
click at [438, 843] on div at bounding box center [447, 874] width 588 height 63
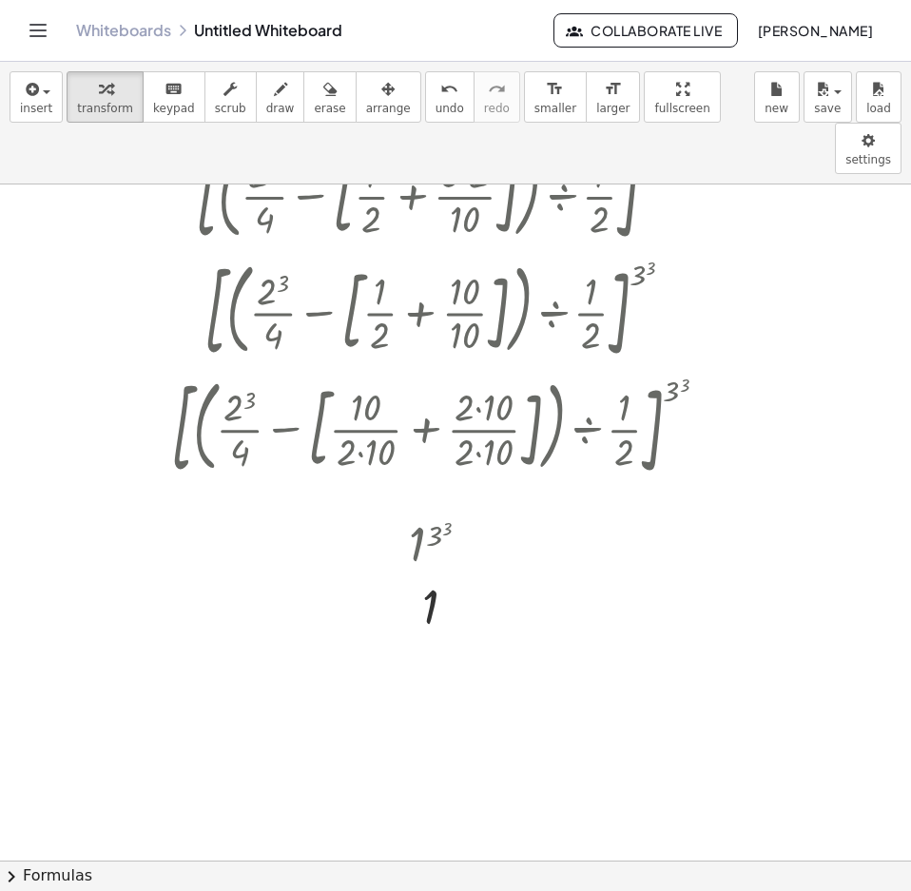
scroll to position [1835, 0]
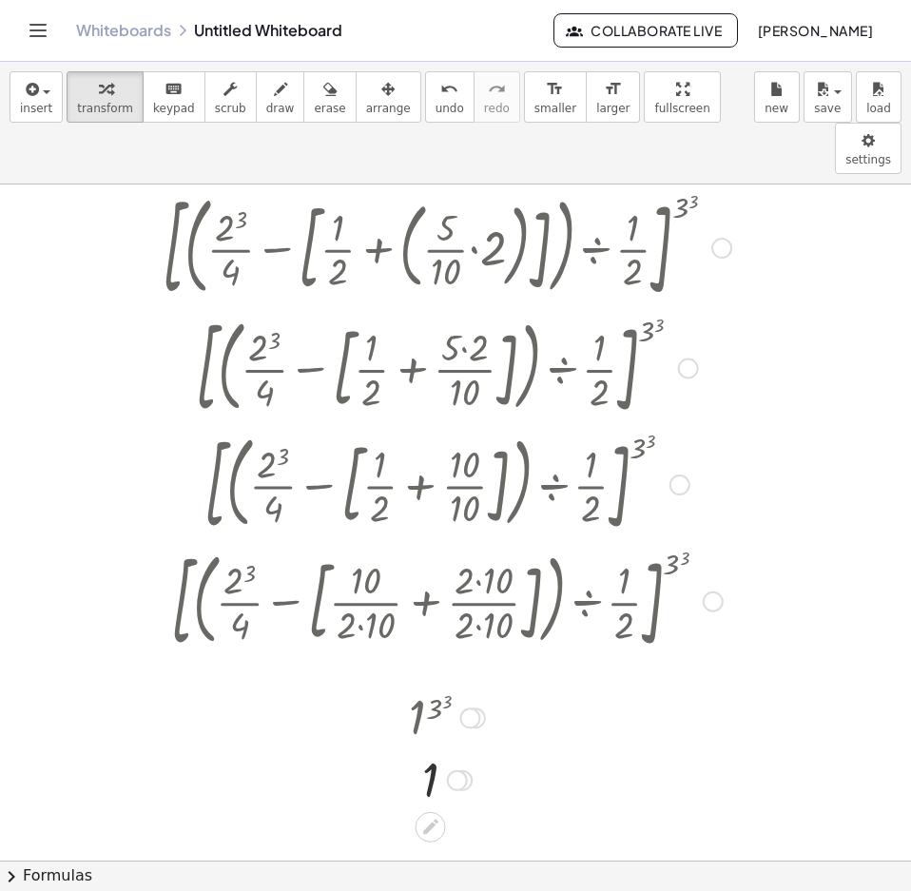
click at [476, 541] on div at bounding box center [447, 599] width 609 height 117
click at [486, 541] on div at bounding box center [447, 599] width 609 height 117
click at [429, 686] on div at bounding box center [446, 717] width 585 height 63
click at [425, 100] on button "undo undo" at bounding box center [449, 96] width 49 height 51
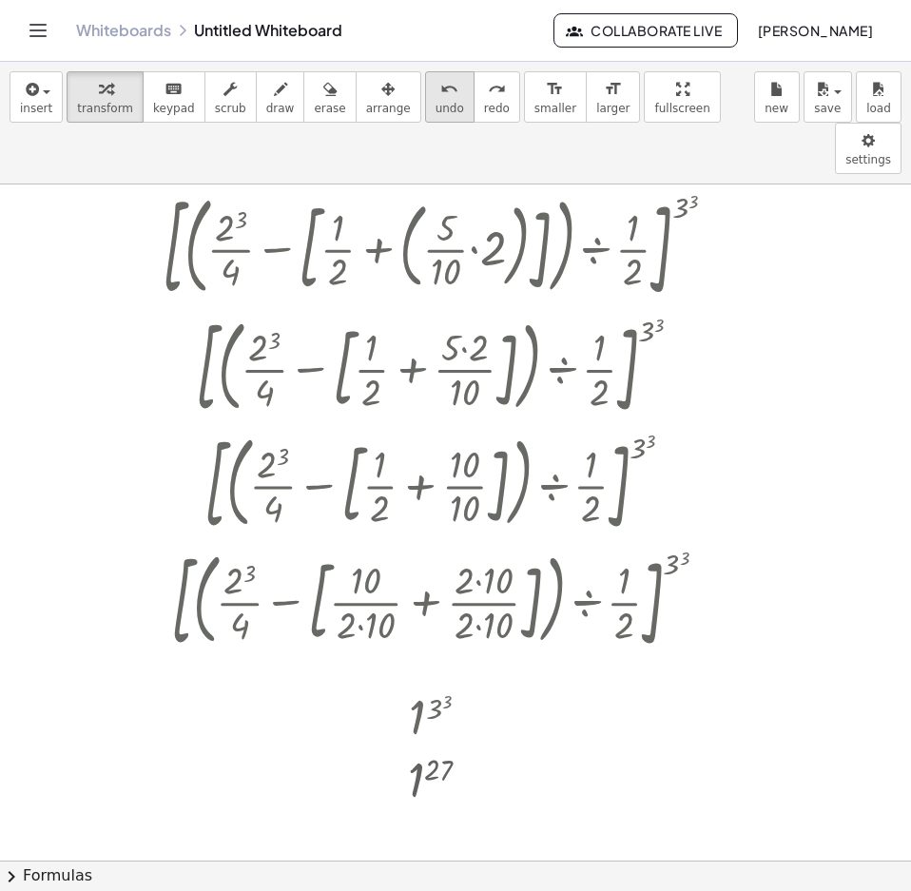
click at [425, 100] on button "undo undo" at bounding box center [449, 96] width 49 height 51
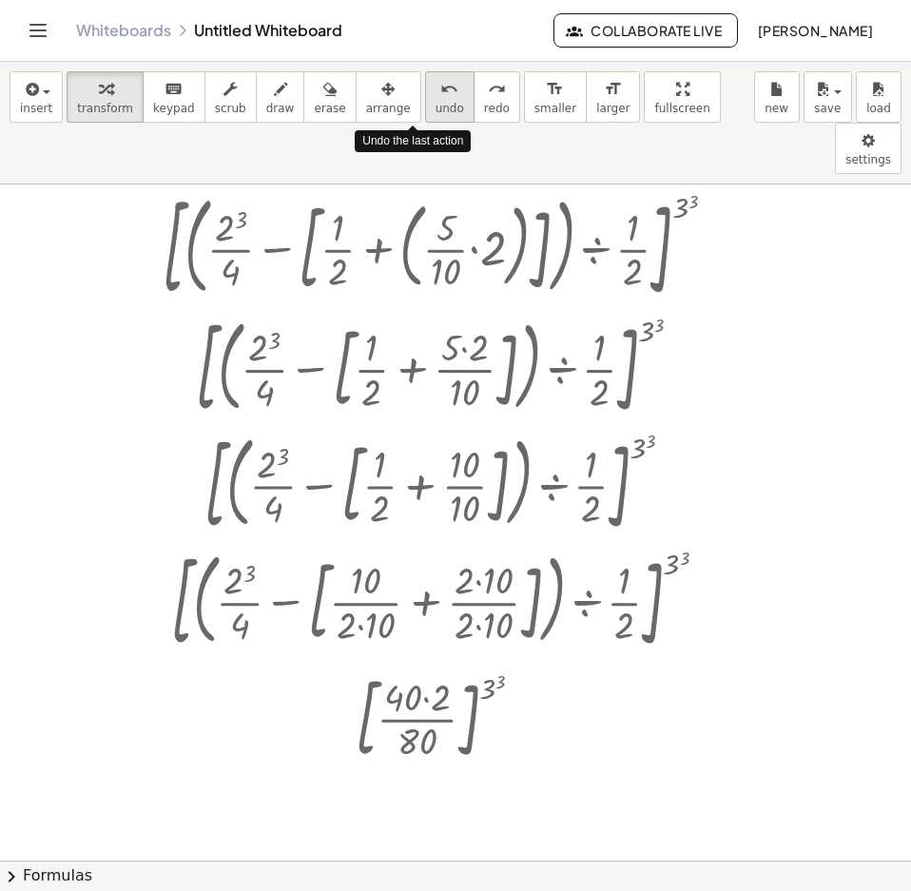
click at [425, 100] on button "undo undo" at bounding box center [449, 96] width 49 height 51
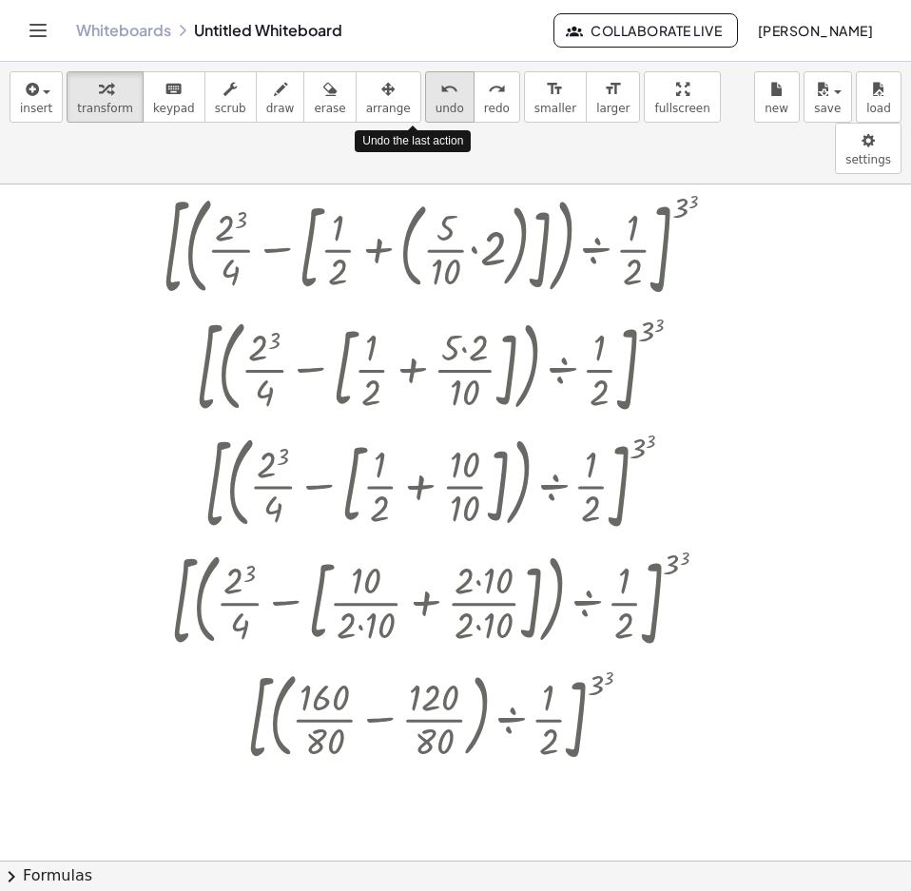
click at [425, 100] on button "undo undo" at bounding box center [449, 96] width 49 height 51
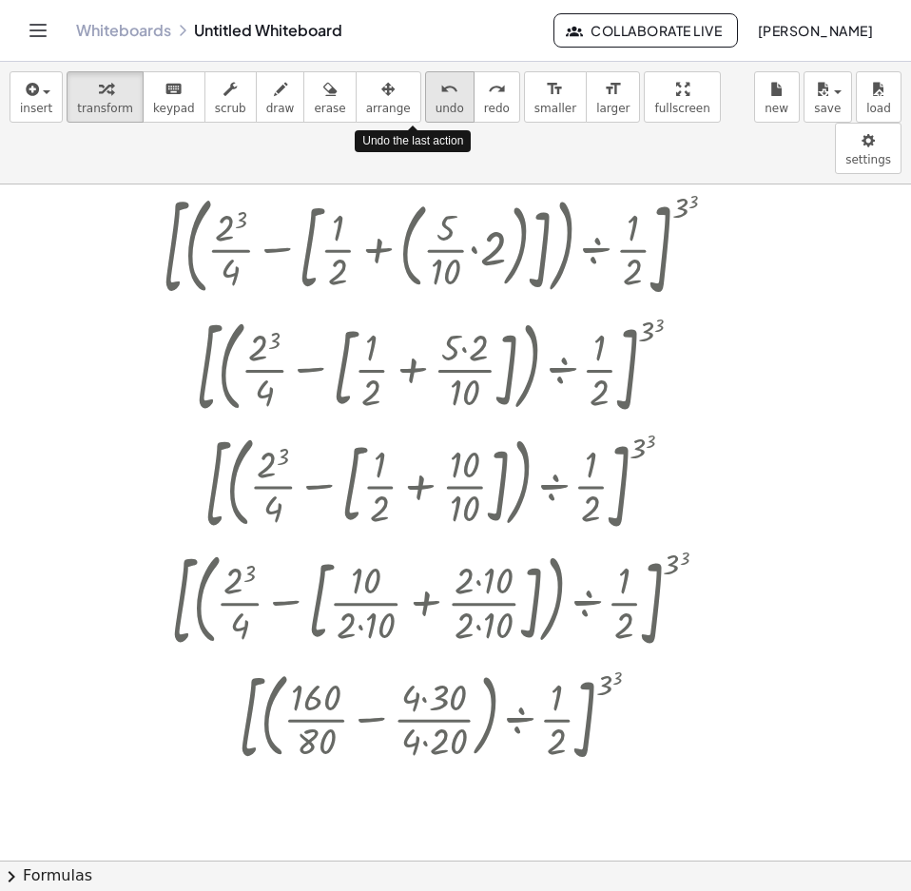
click at [425, 100] on button "undo undo" at bounding box center [449, 96] width 49 height 51
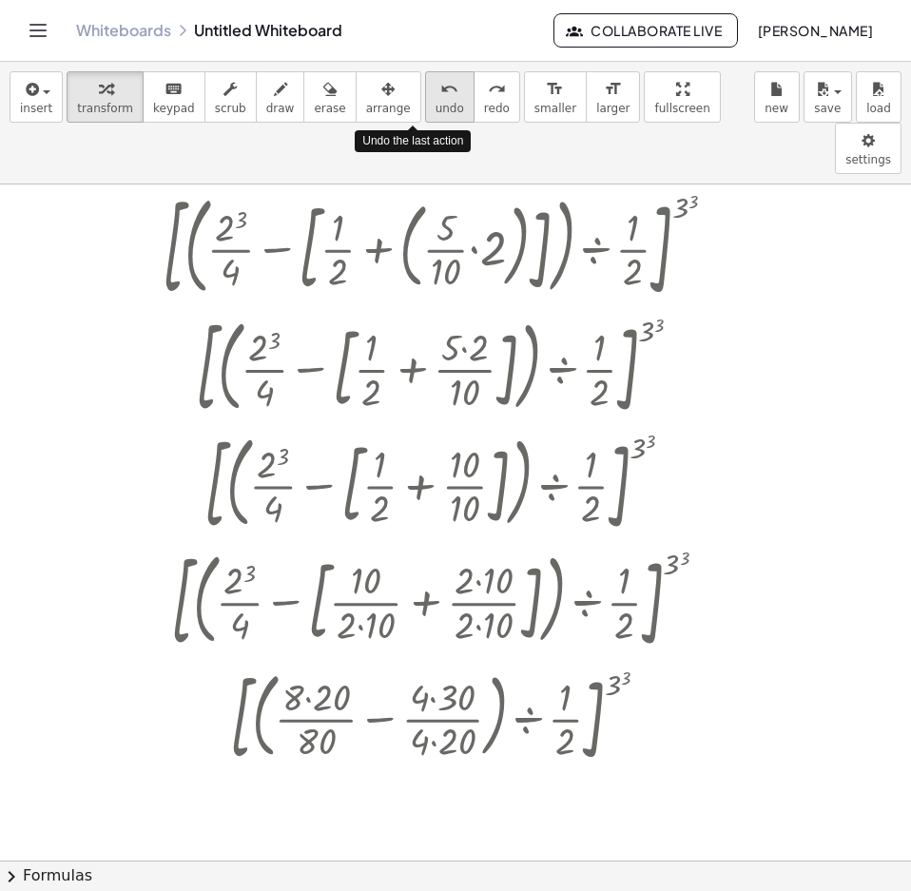
click at [425, 100] on button "undo undo" at bounding box center [449, 96] width 49 height 51
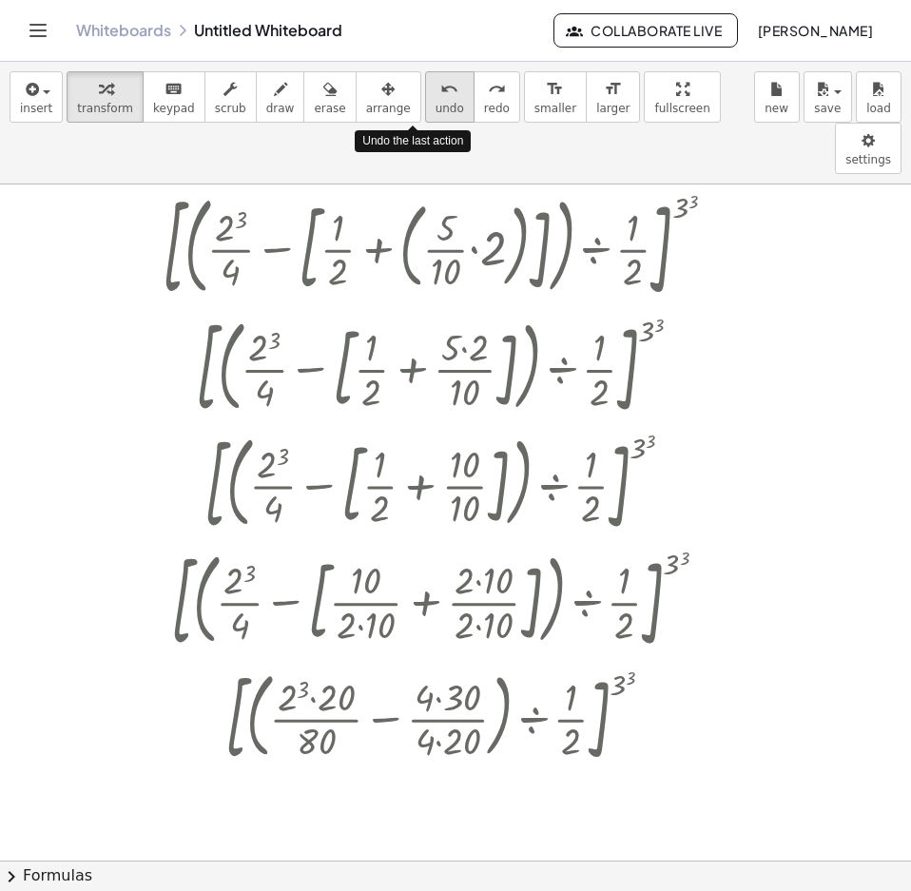
click at [425, 100] on button "undo undo" at bounding box center [449, 96] width 49 height 51
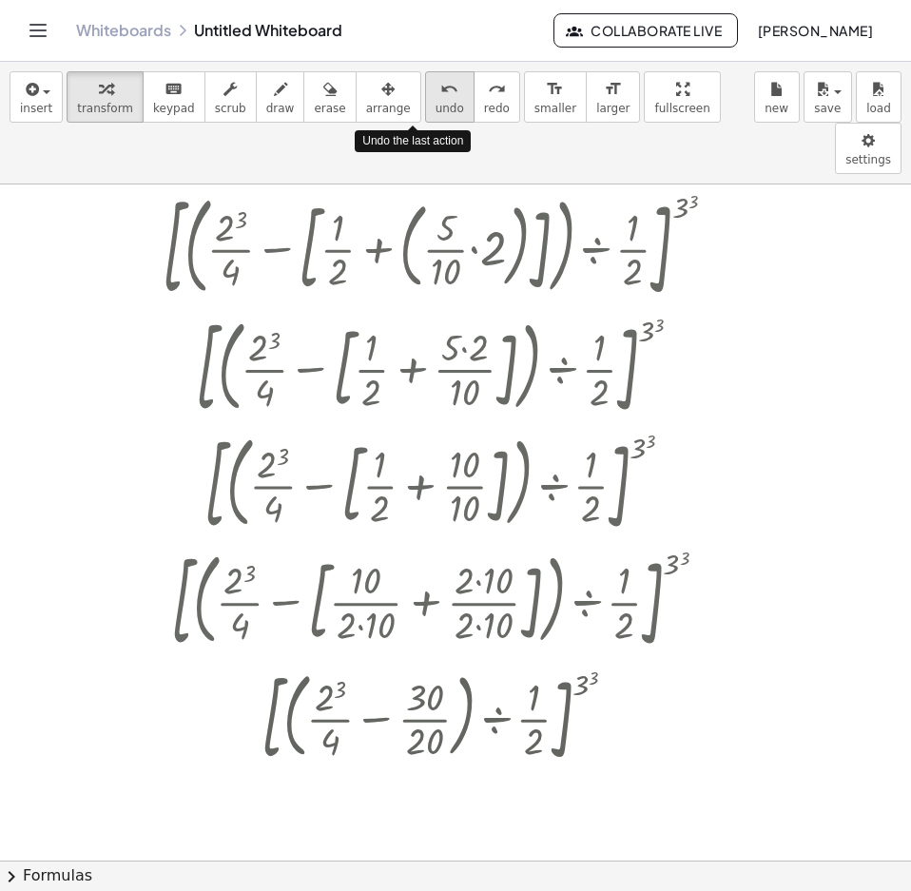
click at [425, 100] on button "undo undo" at bounding box center [449, 96] width 49 height 51
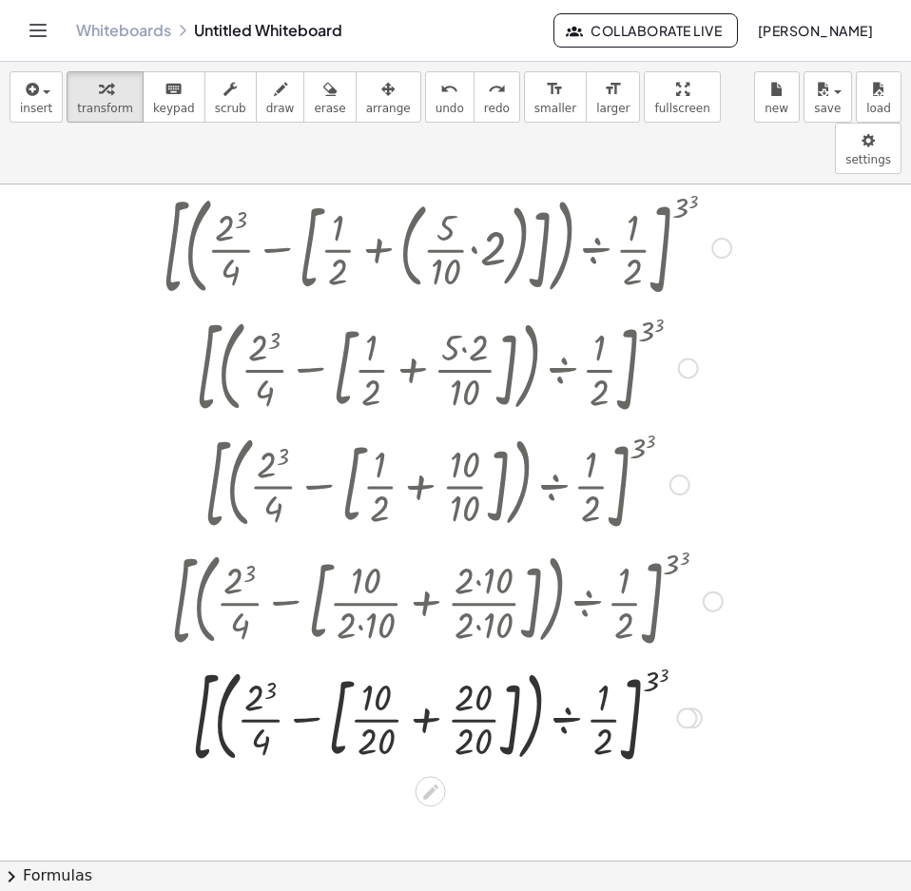
drag, startPoint x: 415, startPoint y: 656, endPoint x: 418, endPoint y: 666, distance: 10.2
click at [417, 658] on div at bounding box center [448, 716] width 728 height 117
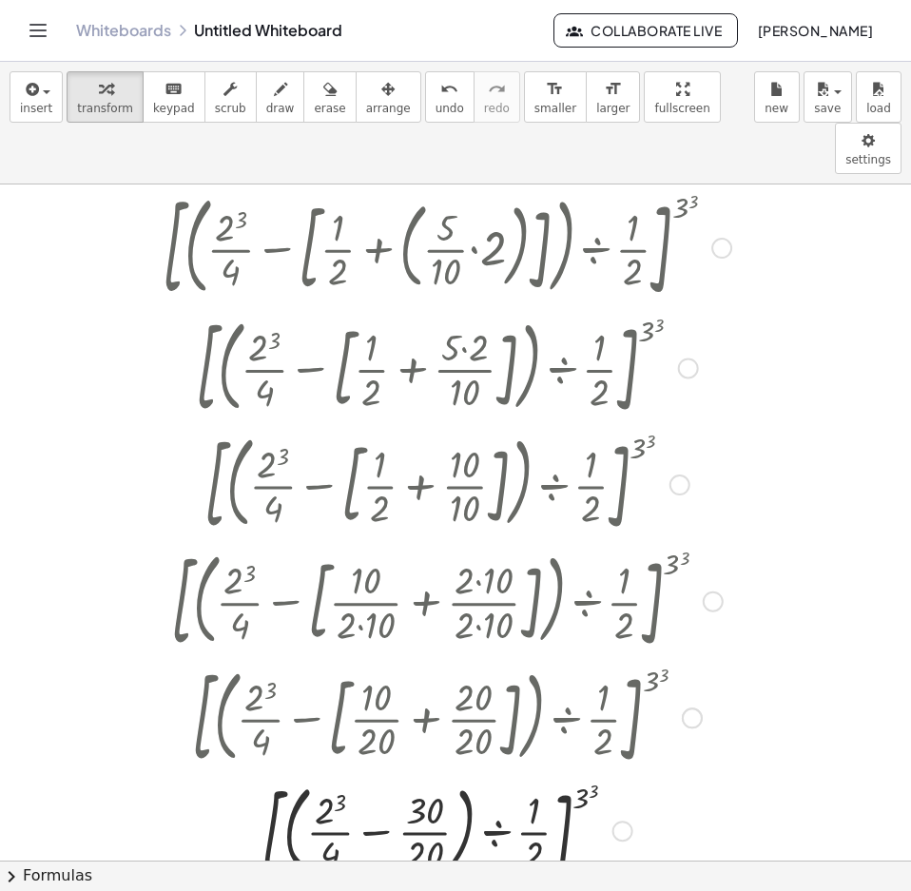
click at [335, 775] on div at bounding box center [447, 829] width 588 height 109
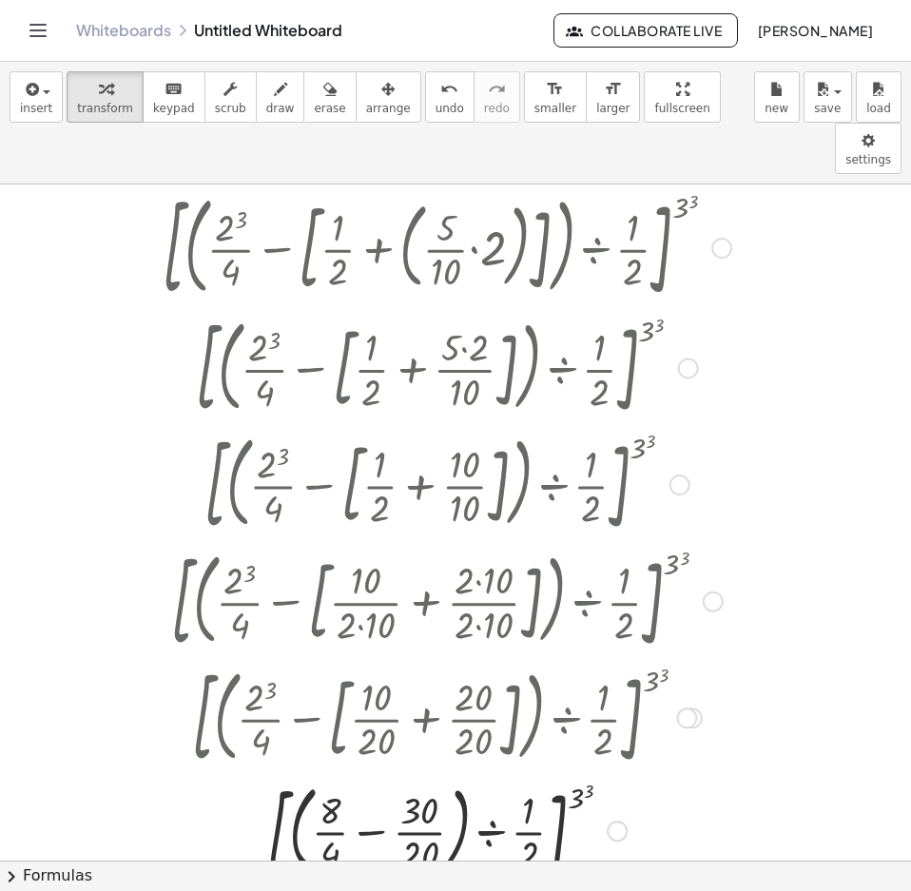
click at [330, 775] on div at bounding box center [447, 829] width 588 height 109
click at [329, 799] on div at bounding box center [447, 829] width 588 height 109
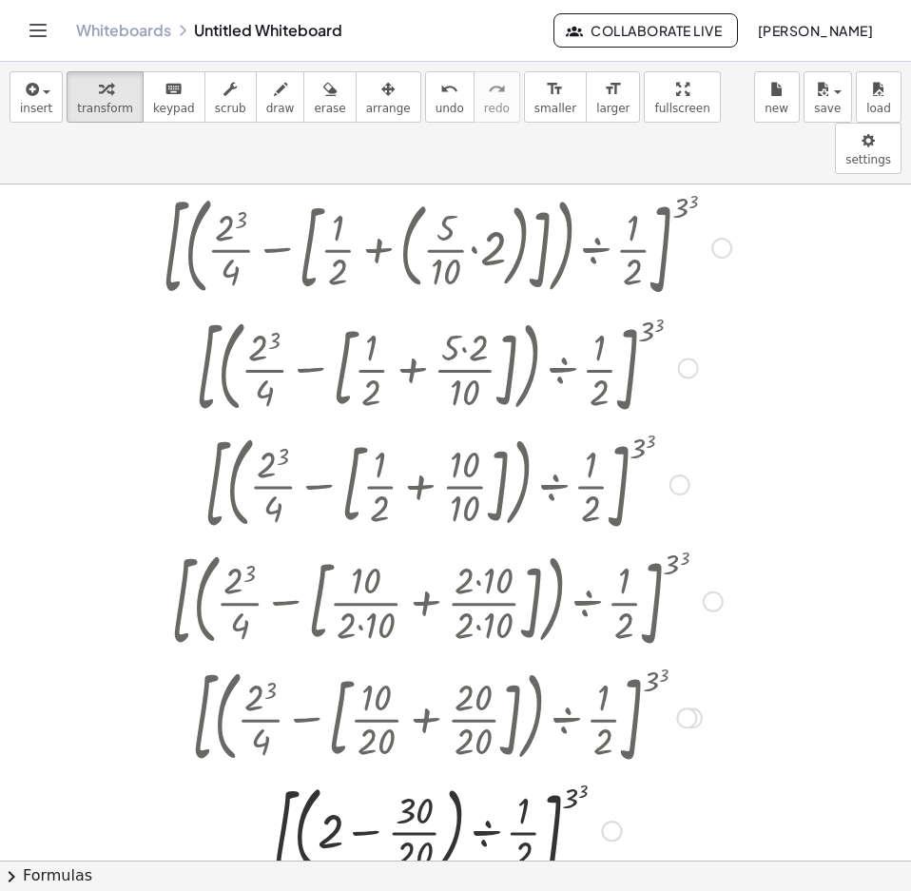
click at [330, 803] on div at bounding box center [447, 829] width 588 height 109
click at [422, 775] on div at bounding box center [447, 829] width 588 height 109
click at [423, 784] on div at bounding box center [447, 829] width 588 height 109
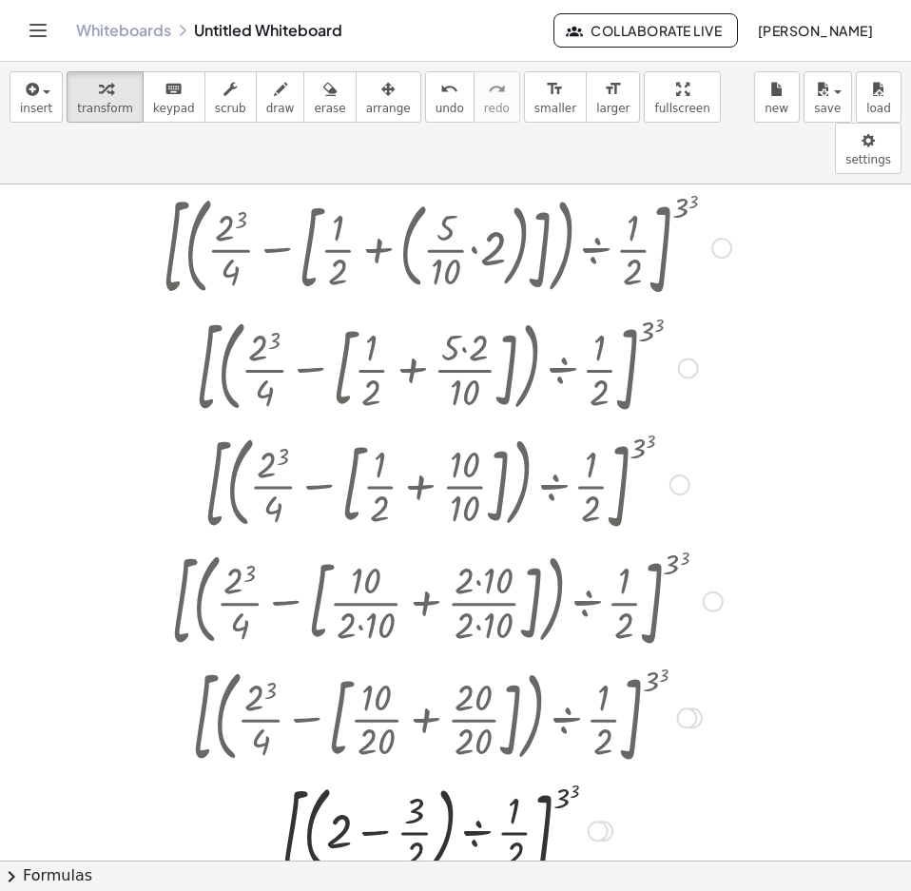
click at [337, 775] on div at bounding box center [447, 829] width 588 height 109
click at [347, 777] on div at bounding box center [447, 829] width 588 height 109
click at [409, 775] on div at bounding box center [447, 829] width 588 height 109
click at [382, 782] on div at bounding box center [447, 829] width 588 height 109
click at [381, 781] on div at bounding box center [447, 829] width 588 height 109
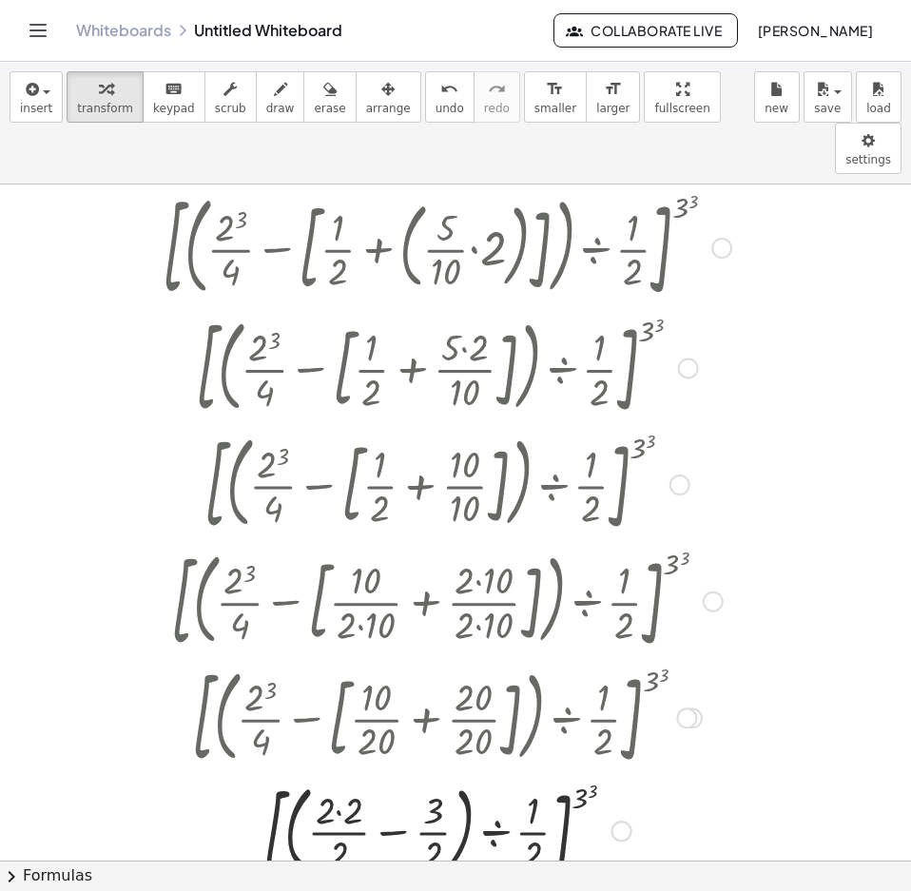
click at [354, 775] on div at bounding box center [447, 829] width 588 height 109
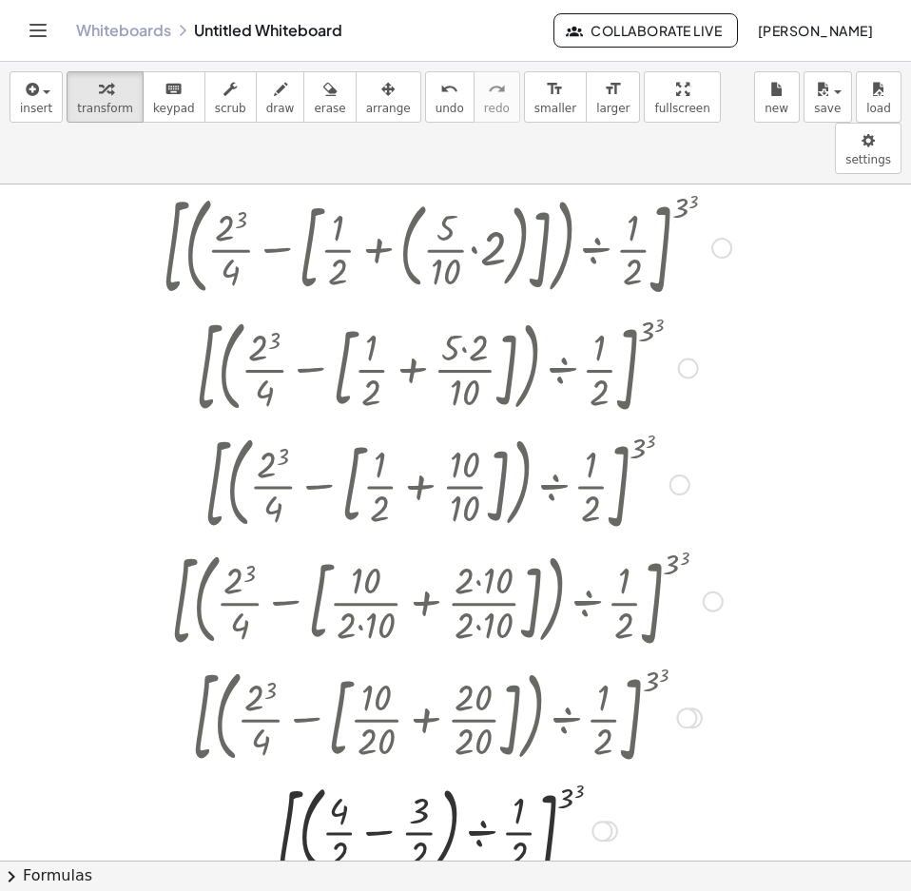
click at [383, 786] on div at bounding box center [447, 829] width 588 height 109
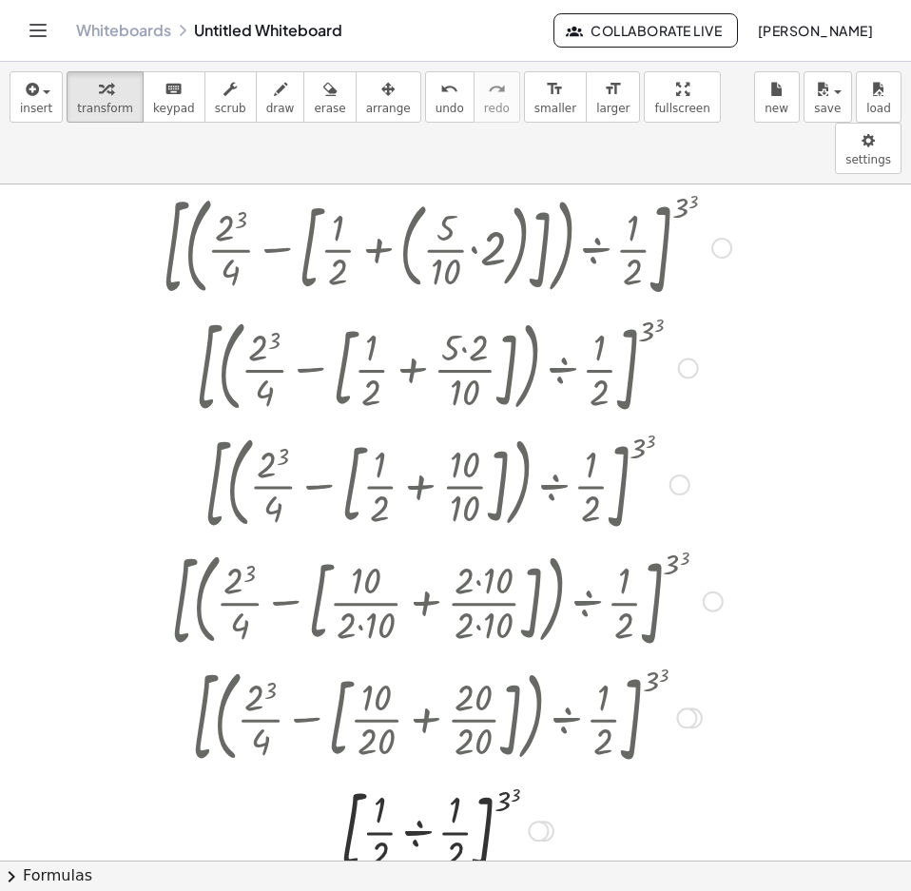
click at [433, 778] on div at bounding box center [447, 829] width 588 height 103
click at [430, 798] on div at bounding box center [447, 829] width 588 height 63
click at [432, 861] on div at bounding box center [447, 892] width 588 height 63
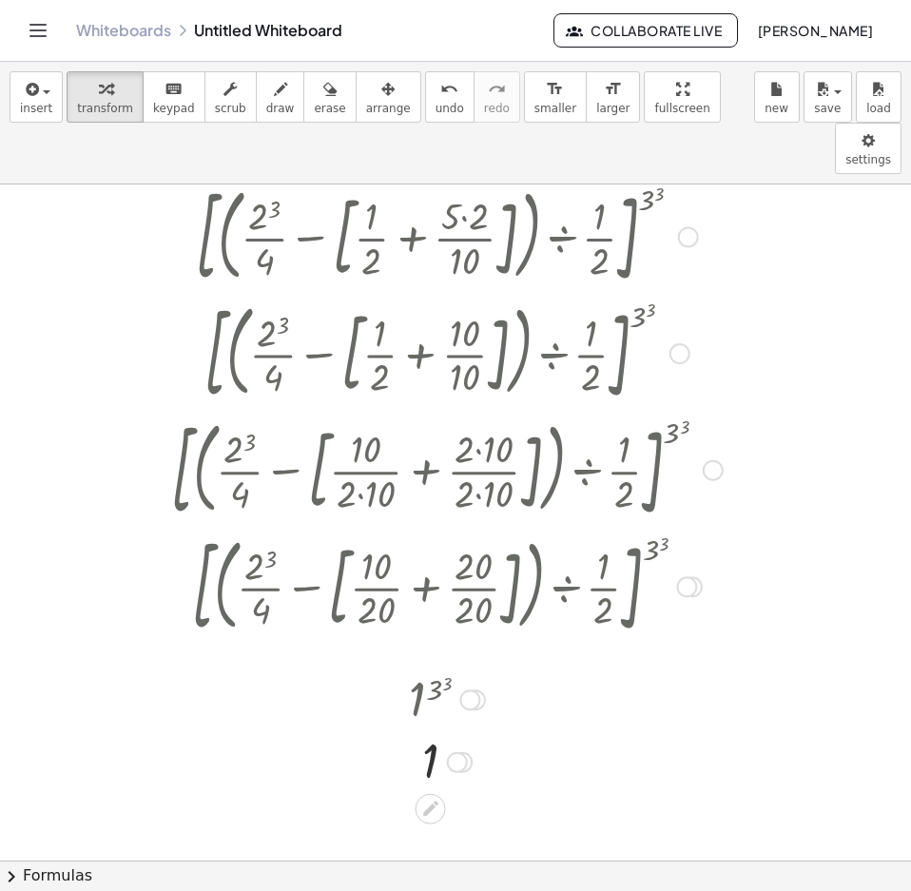
scroll to position [2183, 0]
